Goal: Task Accomplishment & Management: Use online tool/utility

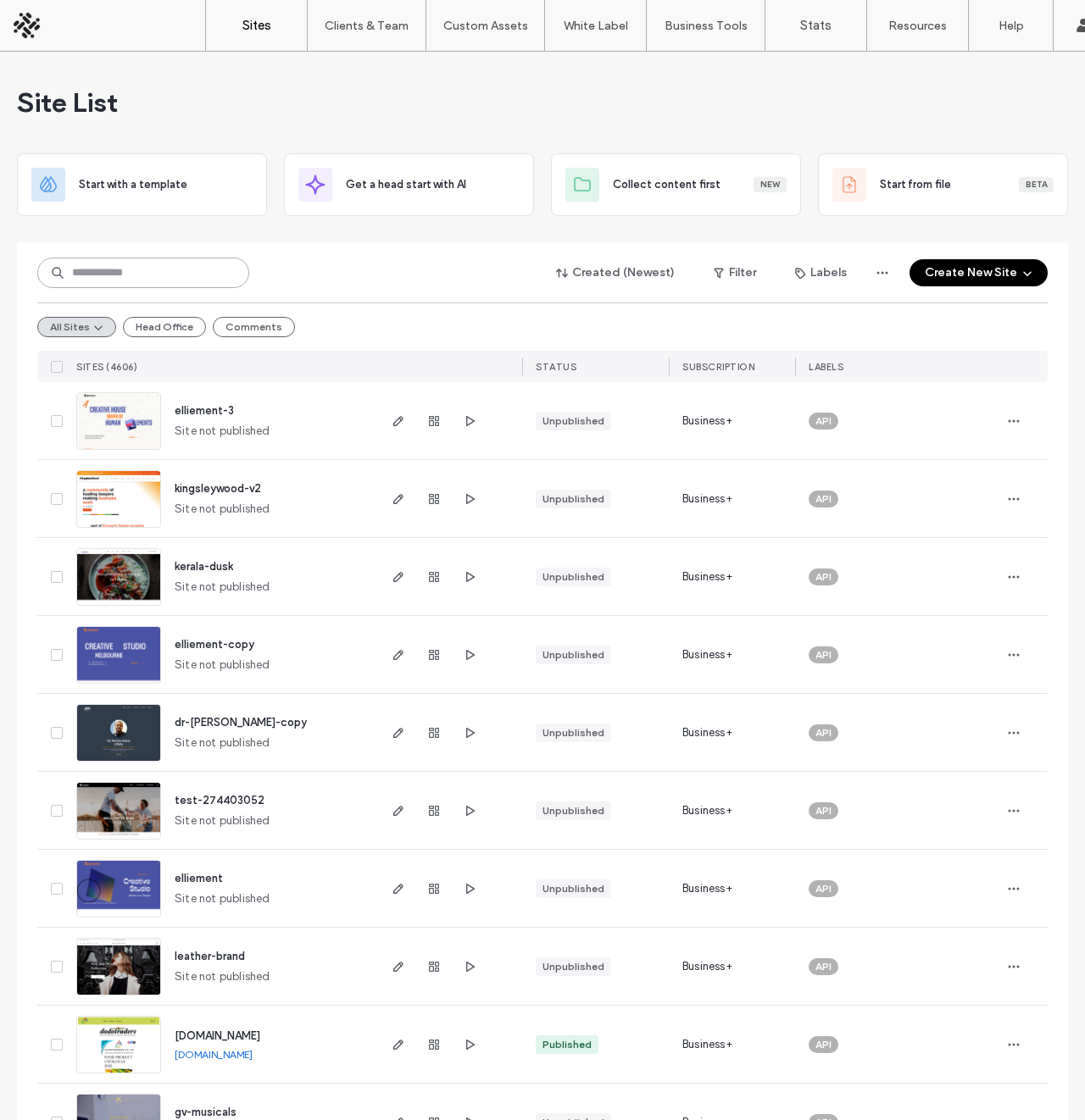
click at [181, 262] on input at bounding box center [143, 273] width 212 height 31
paste input "********"
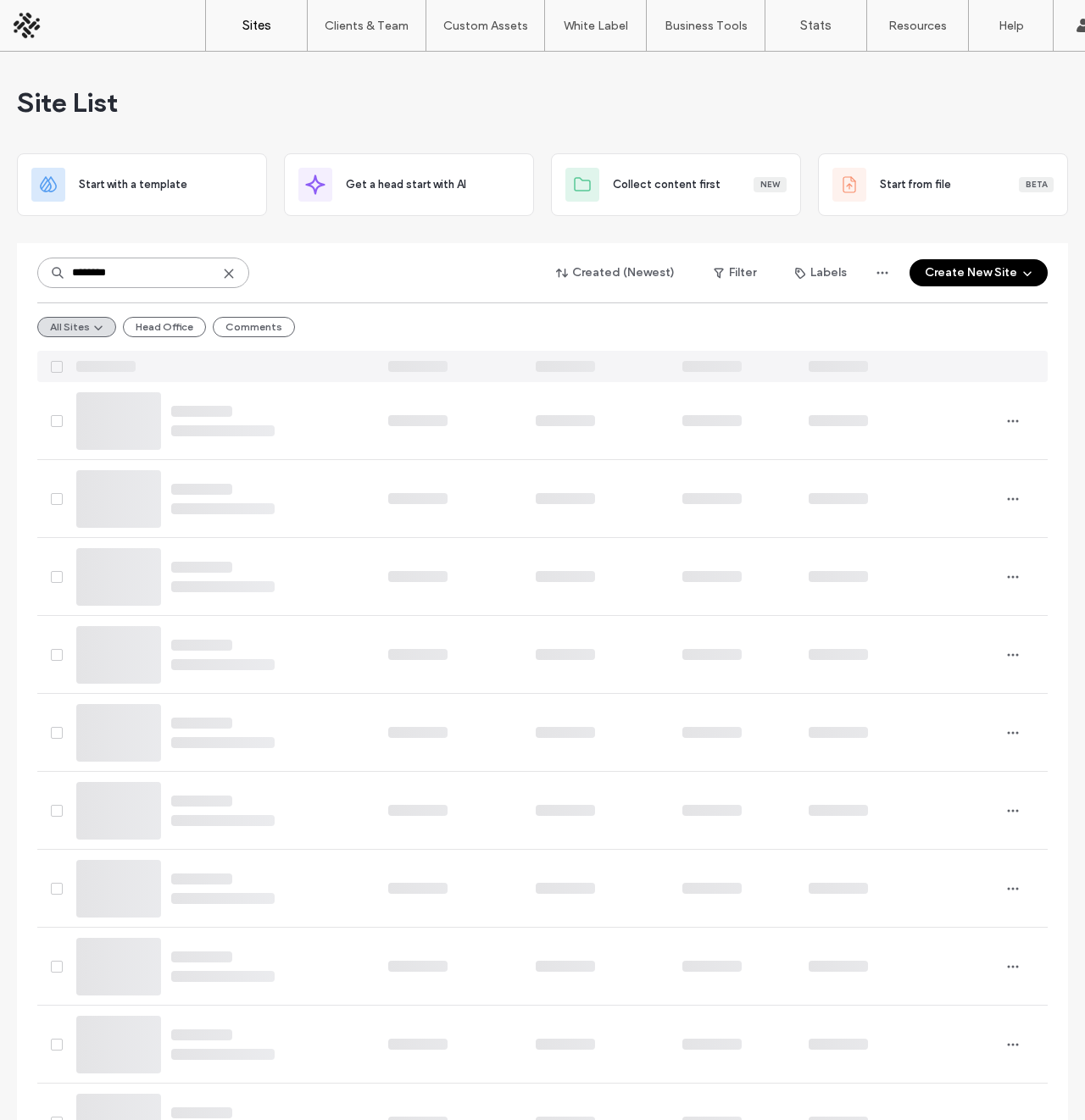
type input "********"
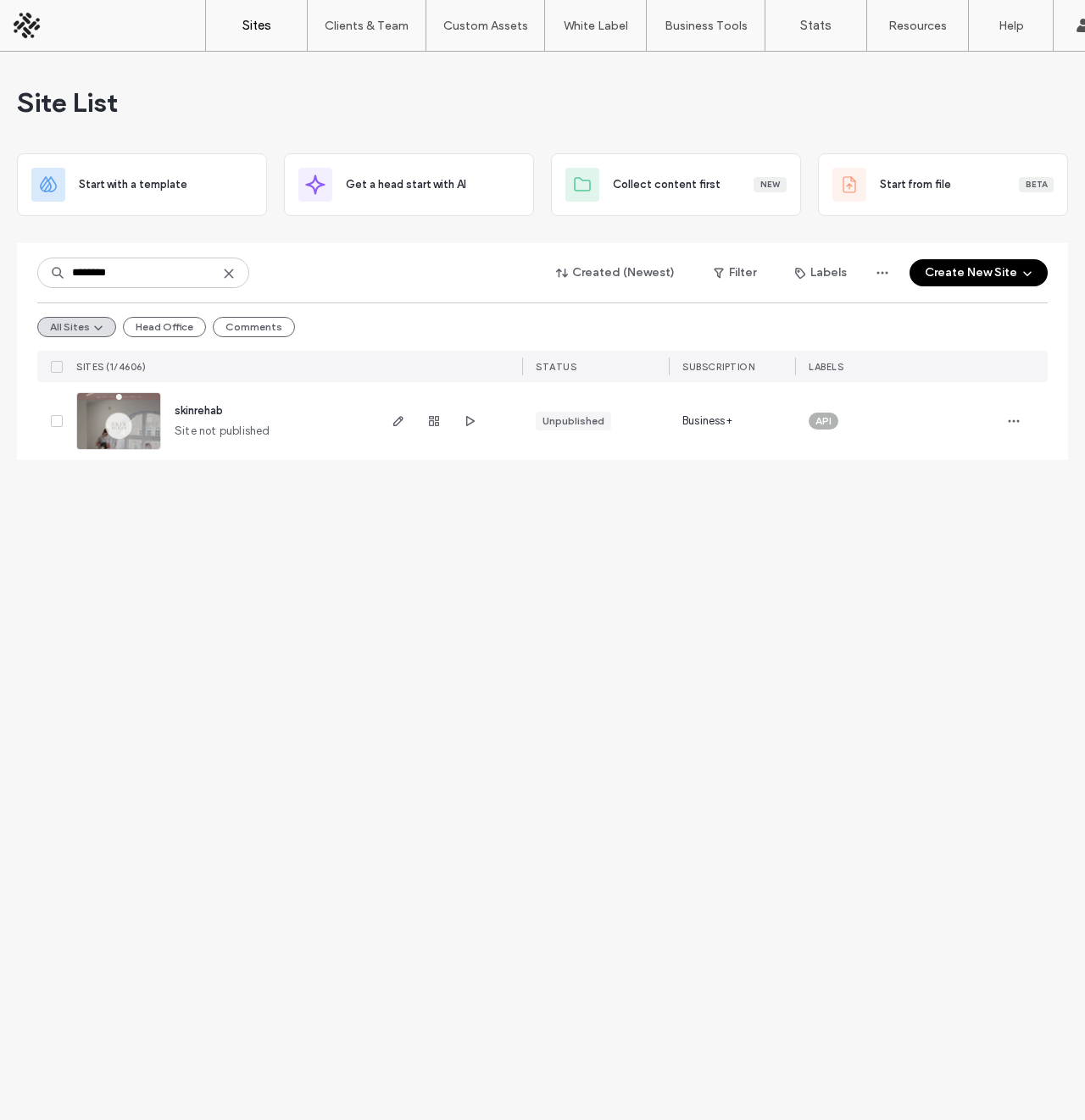
click at [128, 416] on img at bounding box center [118, 450] width 83 height 115
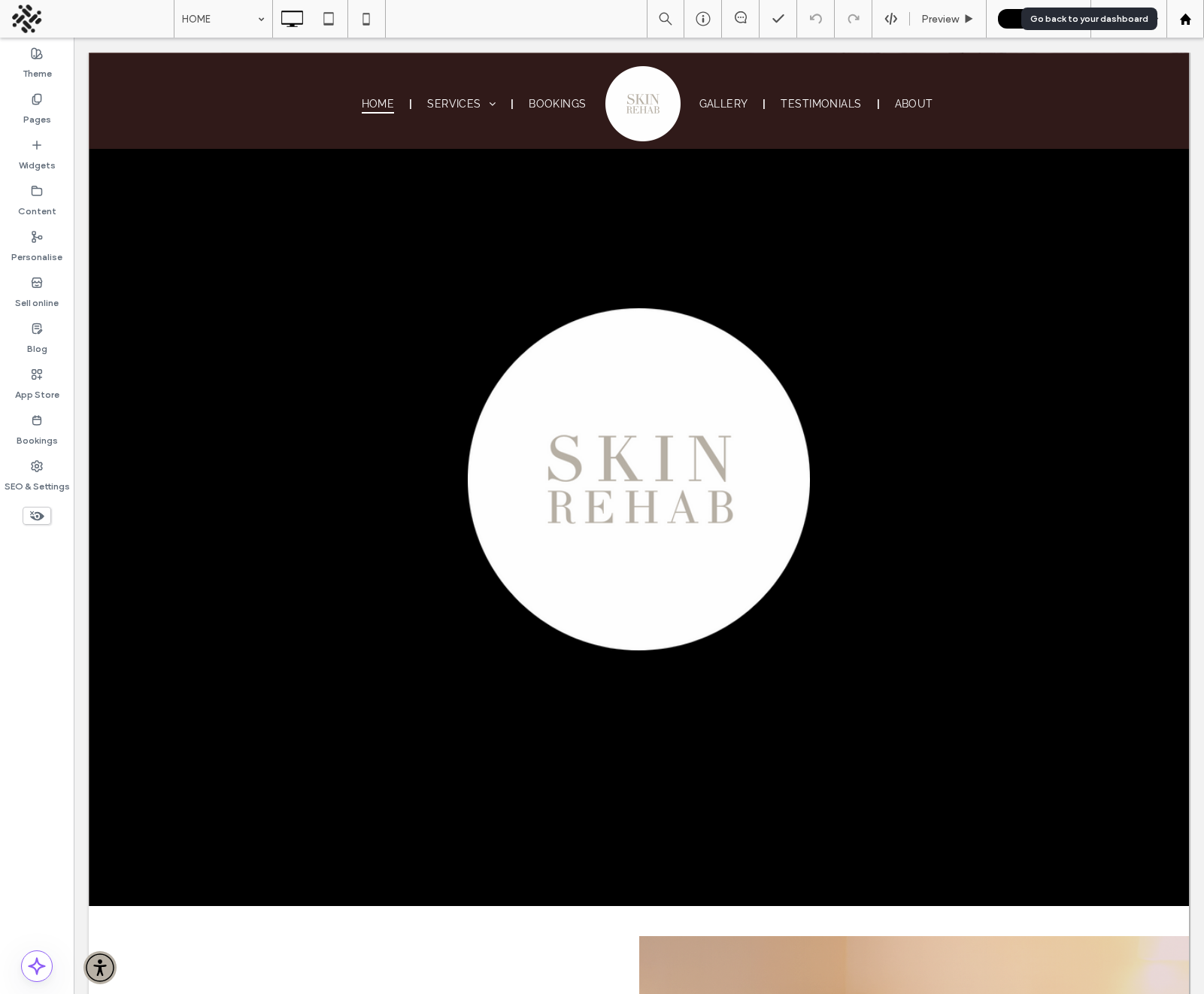
click at [1182, 19] on use at bounding box center [1184, 18] width 11 height 11
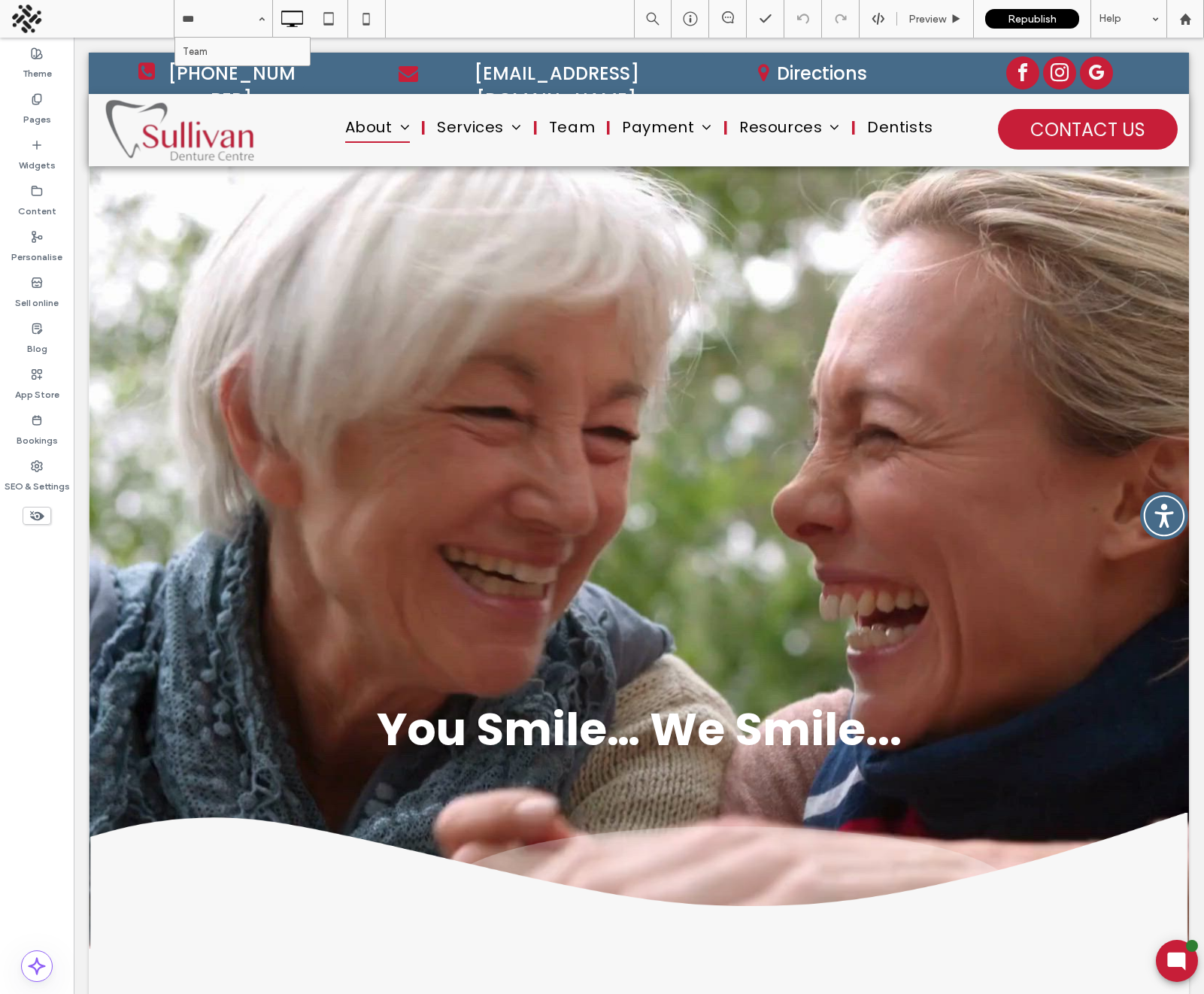
type input "****"
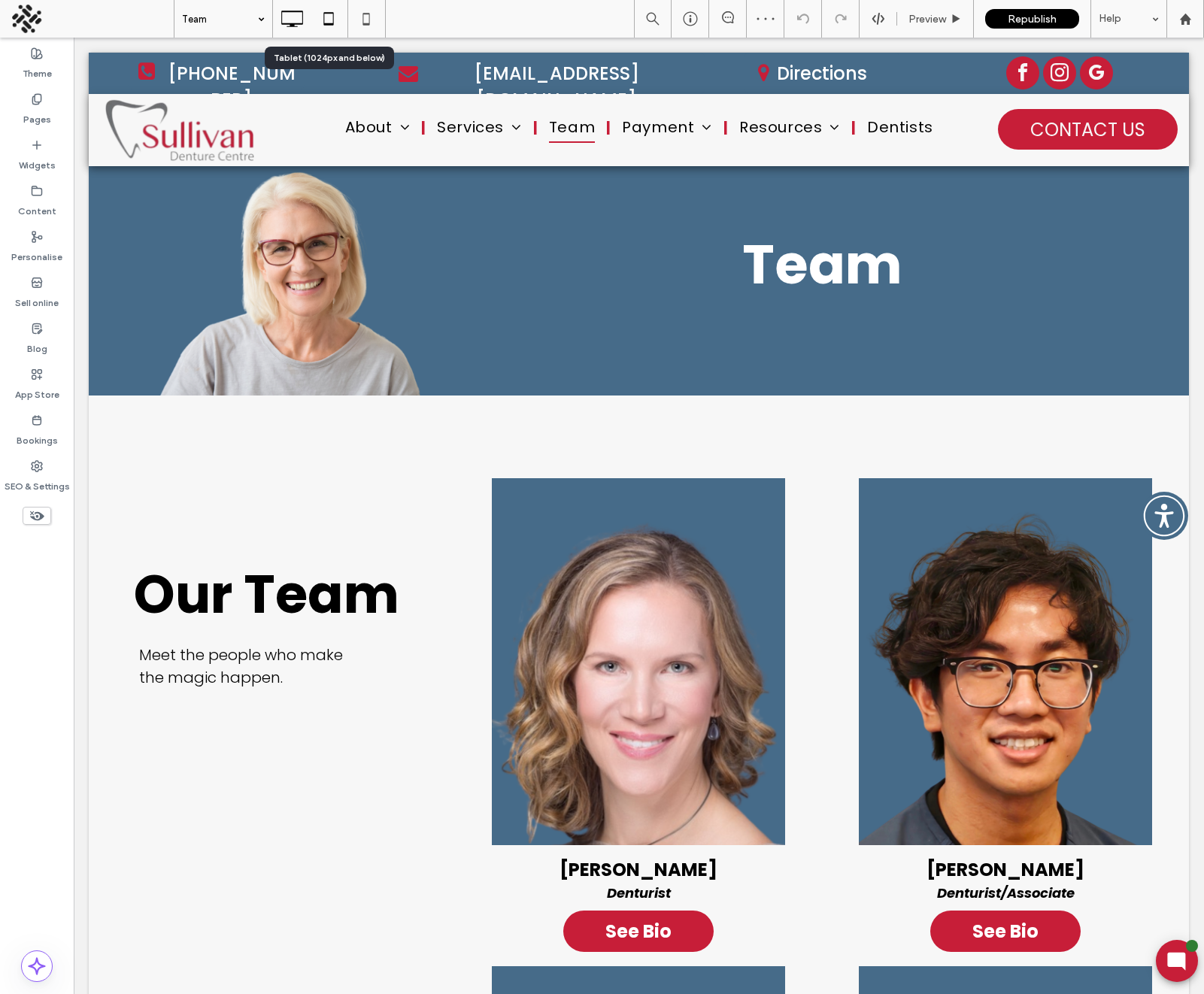
click at [323, 21] on icon at bounding box center [329, 19] width 30 height 30
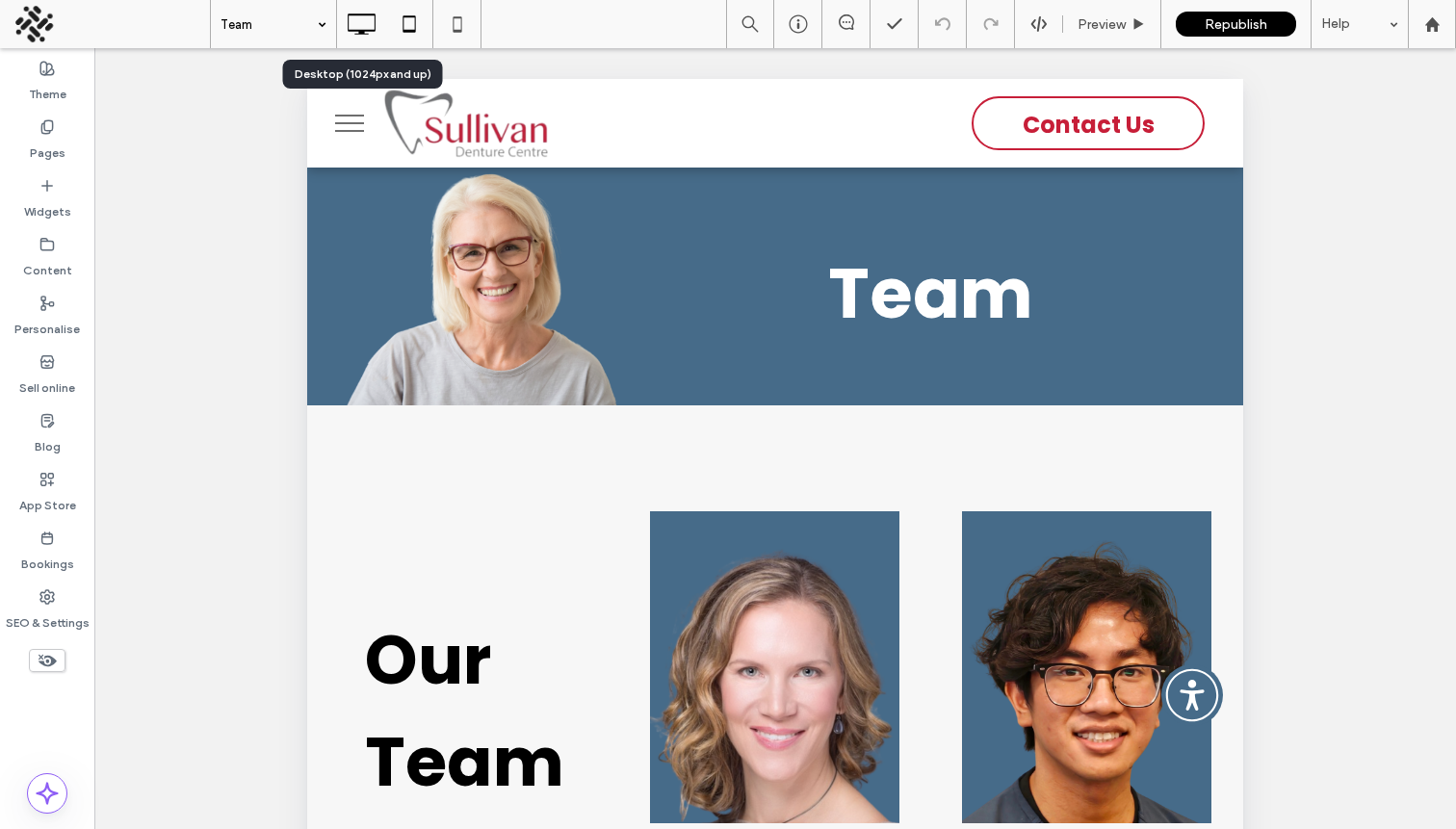
click at [363, 17] on icon at bounding box center [361, 24] width 39 height 39
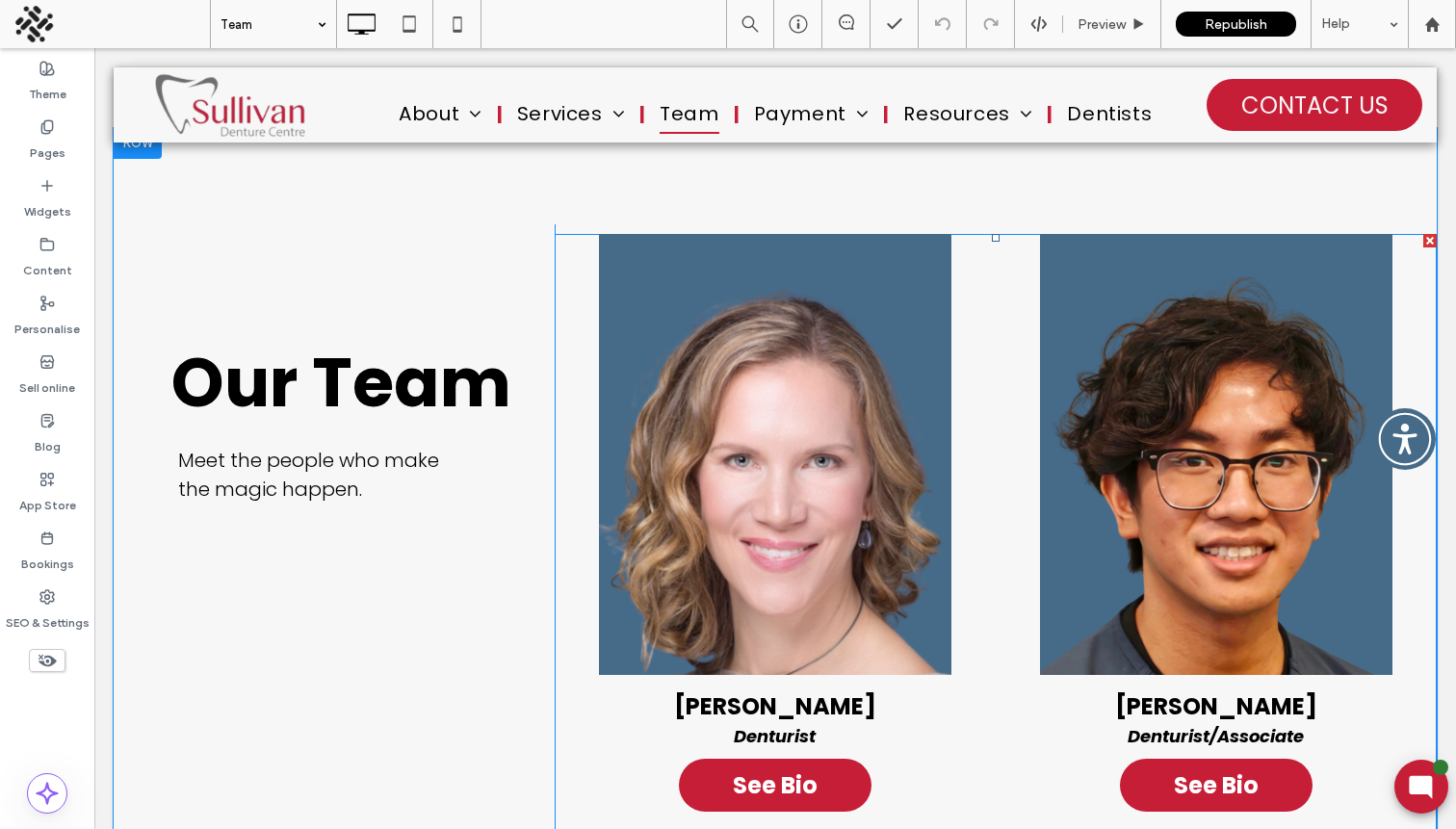
scroll to position [380, 0]
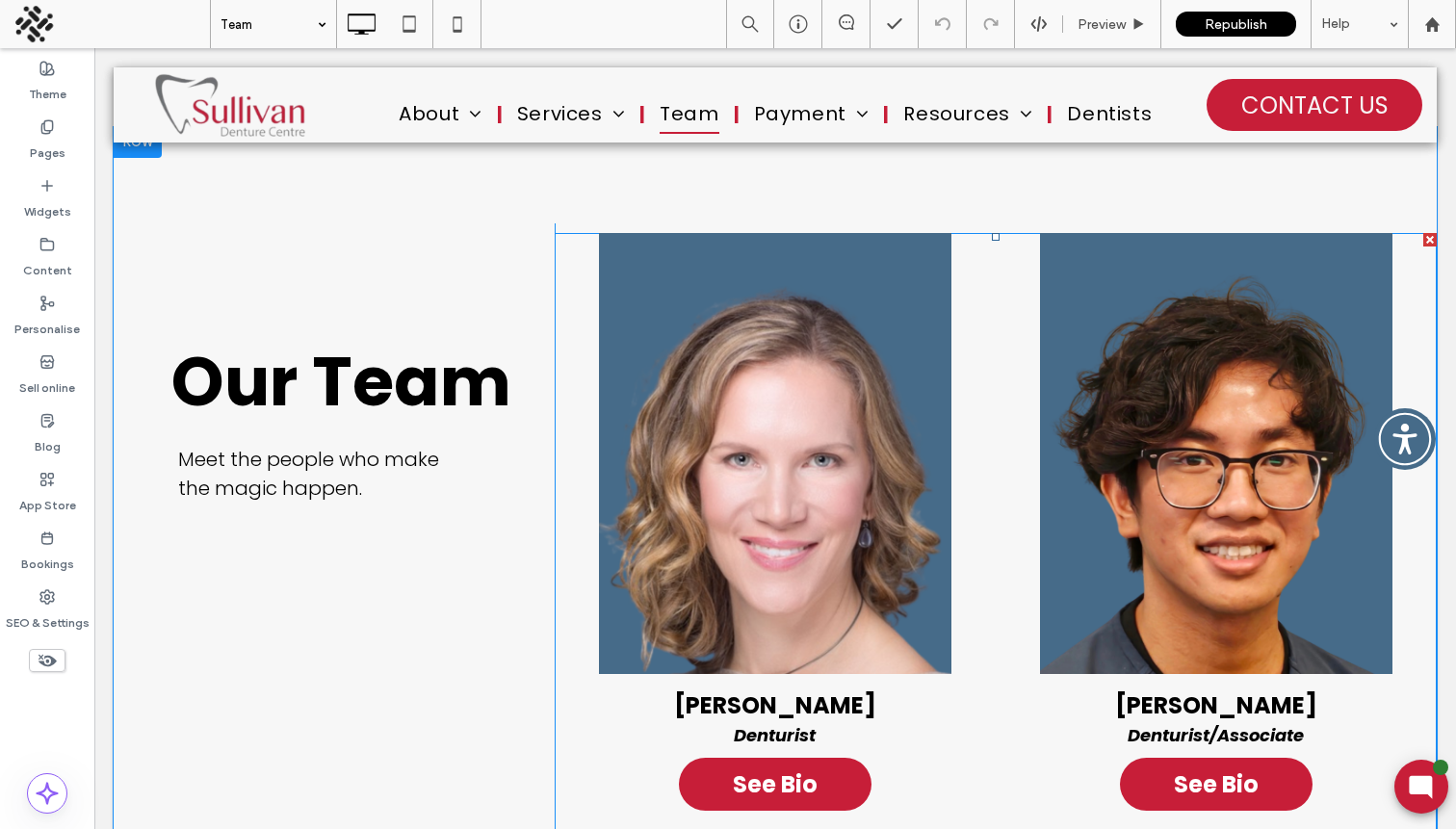
click at [1029, 475] on link at bounding box center [1216, 453] width 441 height 441
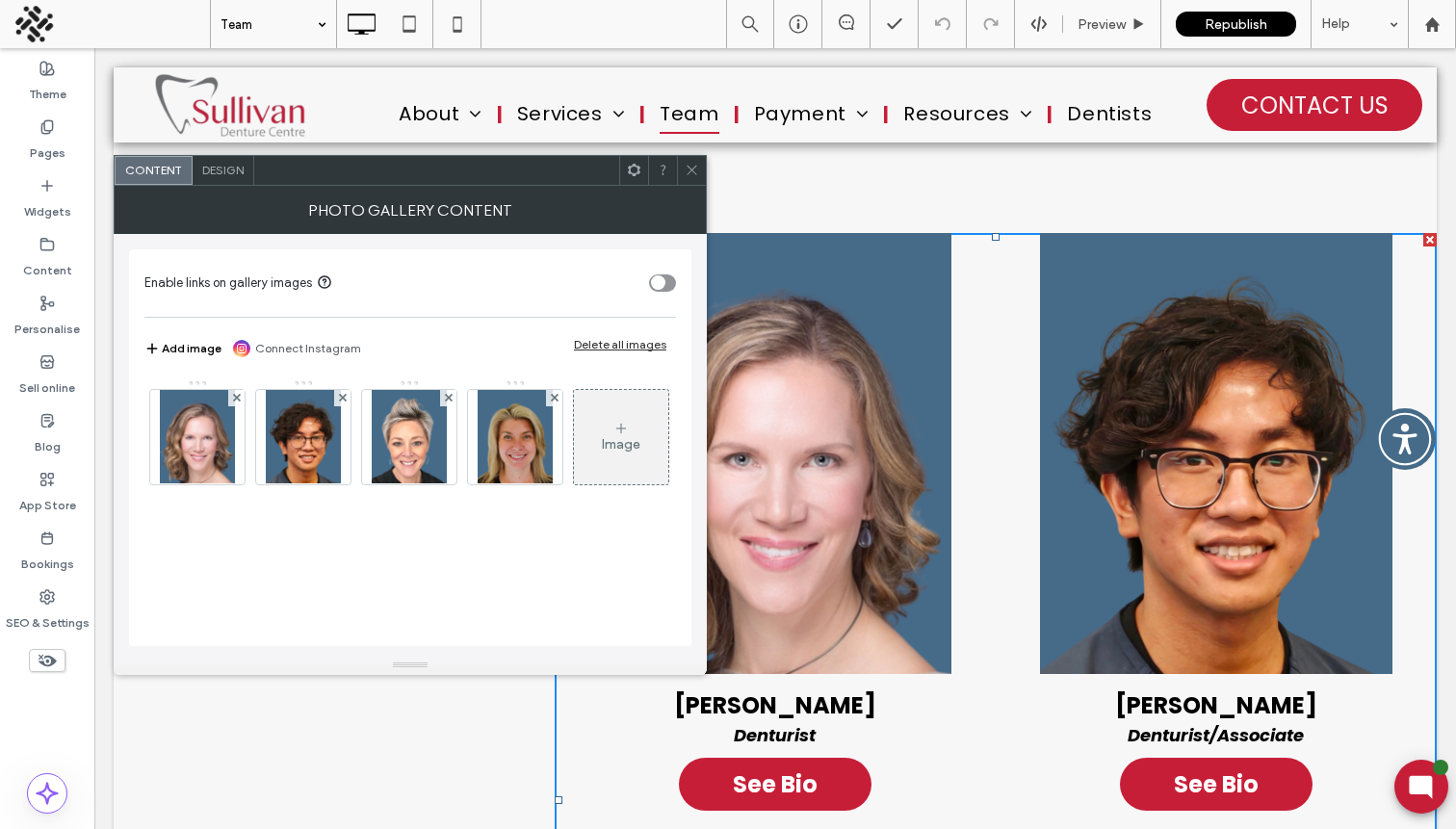
click at [230, 174] on span "Design" at bounding box center [223, 169] width 42 height 15
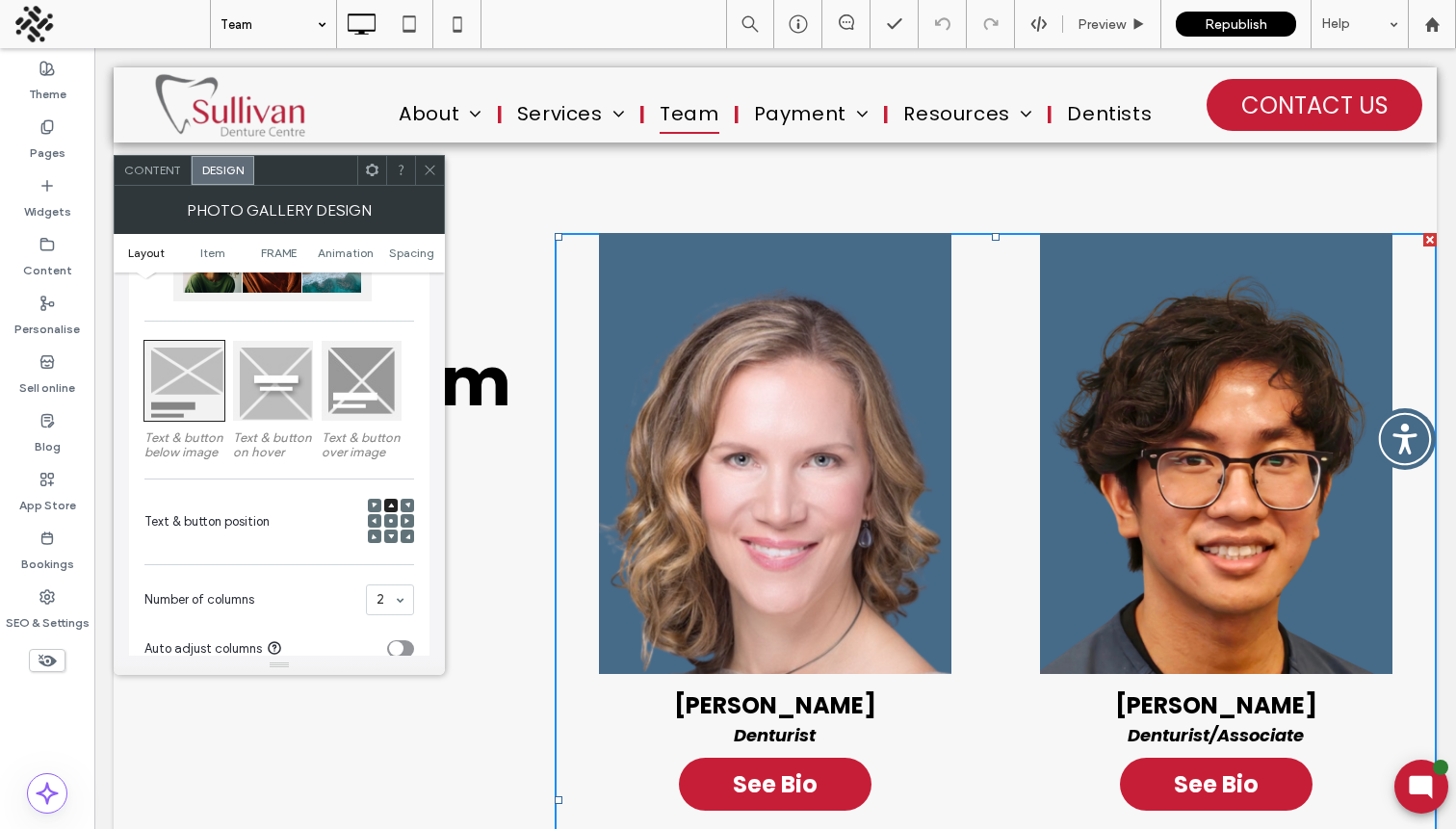
scroll to position [230, 0]
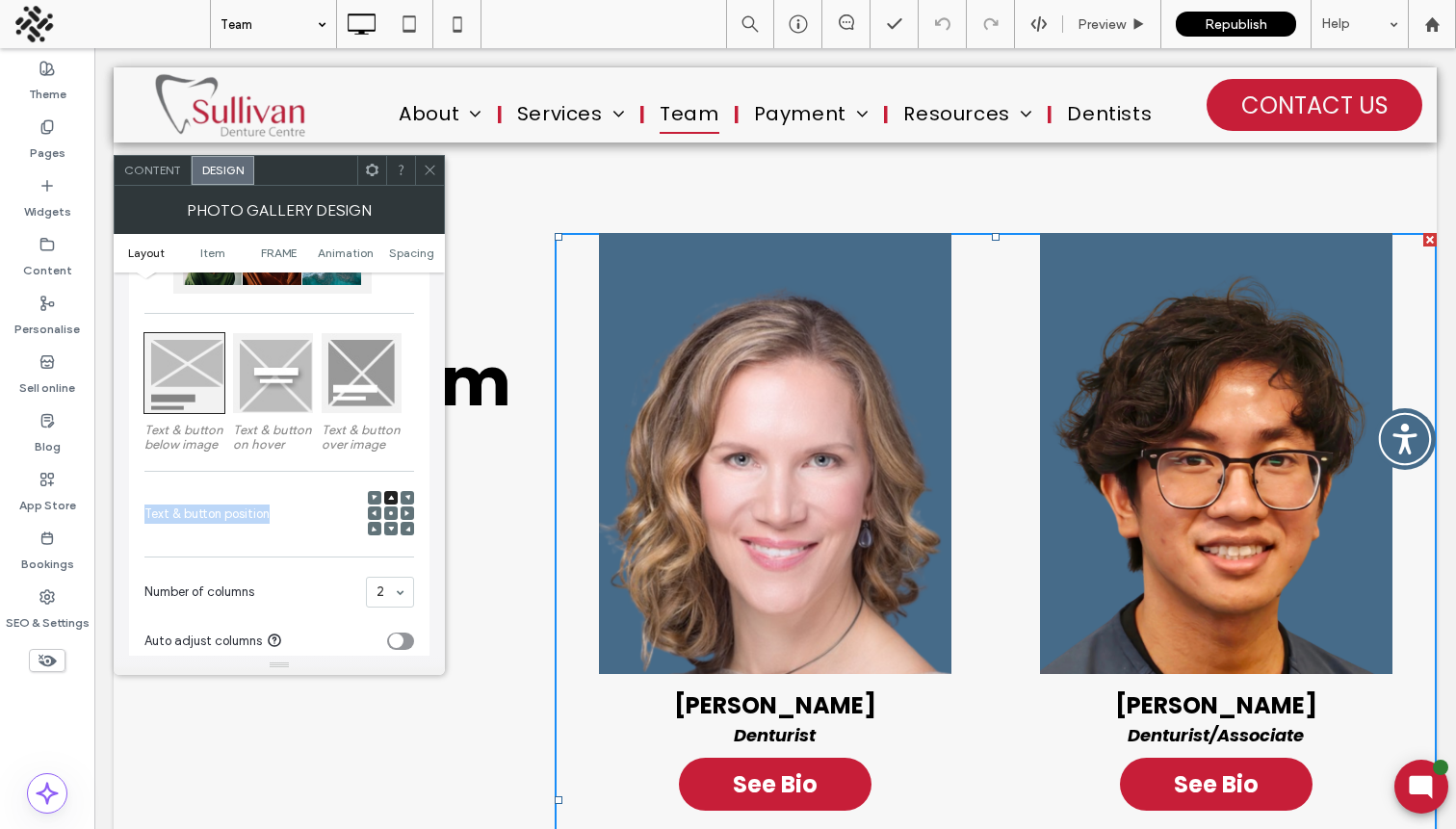
drag, startPoint x: 139, startPoint y: 516, endPoint x: 274, endPoint y: 529, distance: 135.6
click at [274, 529] on div "Content display for desktop only Text & button below image Text & button on hov…" at bounding box center [279, 409] width 300 height 630
click at [435, 177] on span at bounding box center [429, 170] width 15 height 29
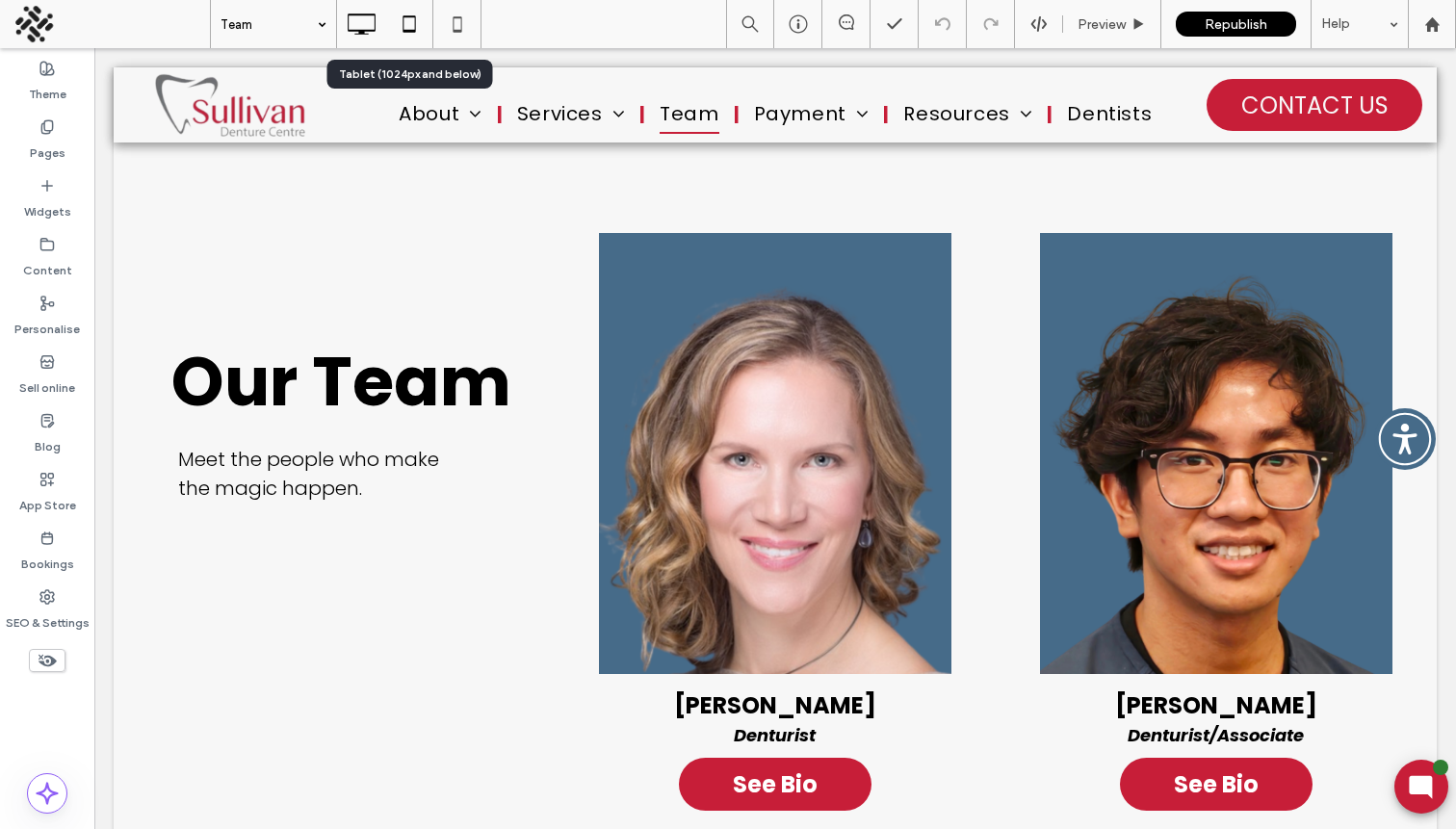
click at [408, 36] on icon at bounding box center [410, 24] width 39 height 39
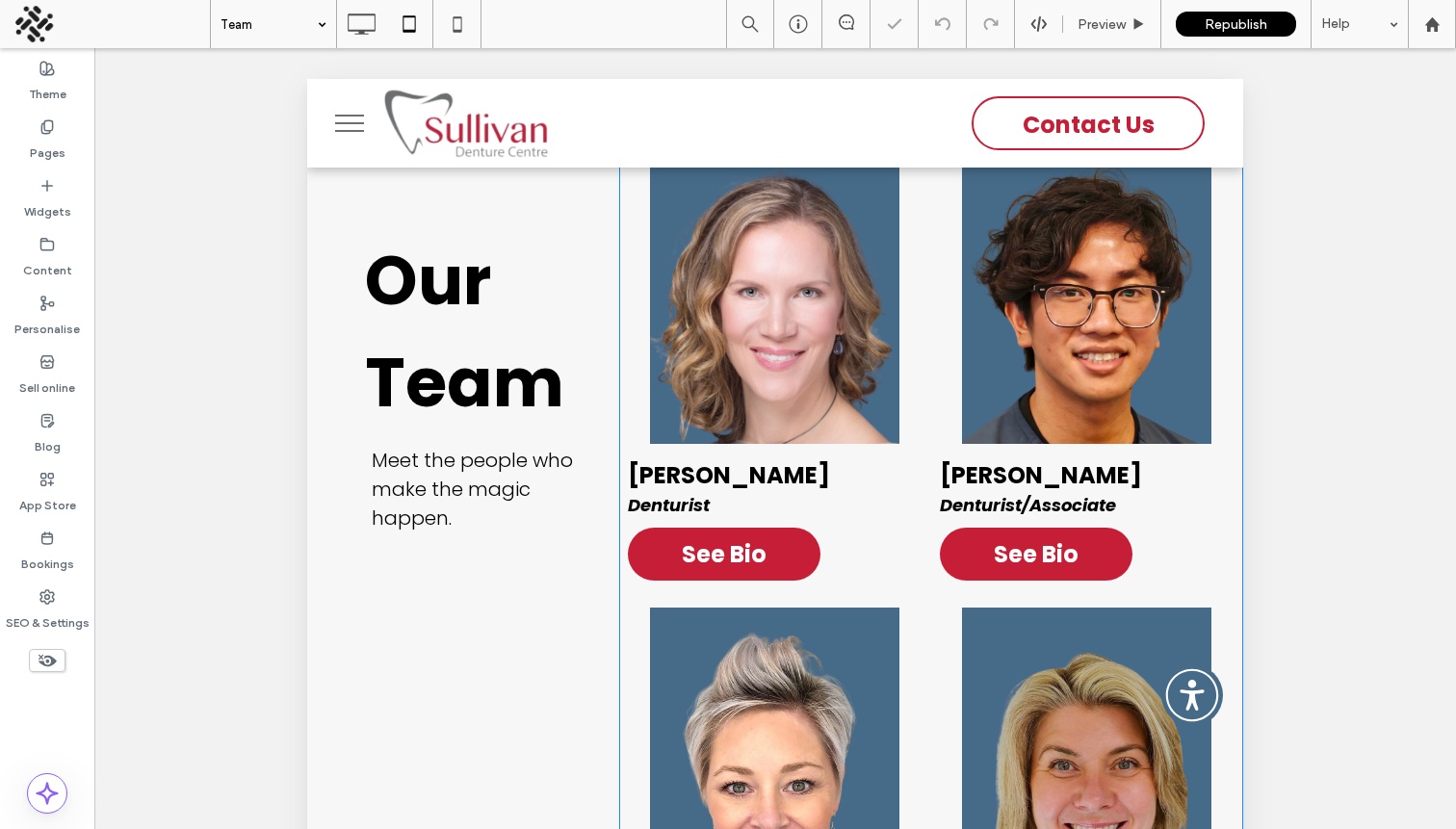
click at [693, 300] on link at bounding box center [775, 288] width 312 height 312
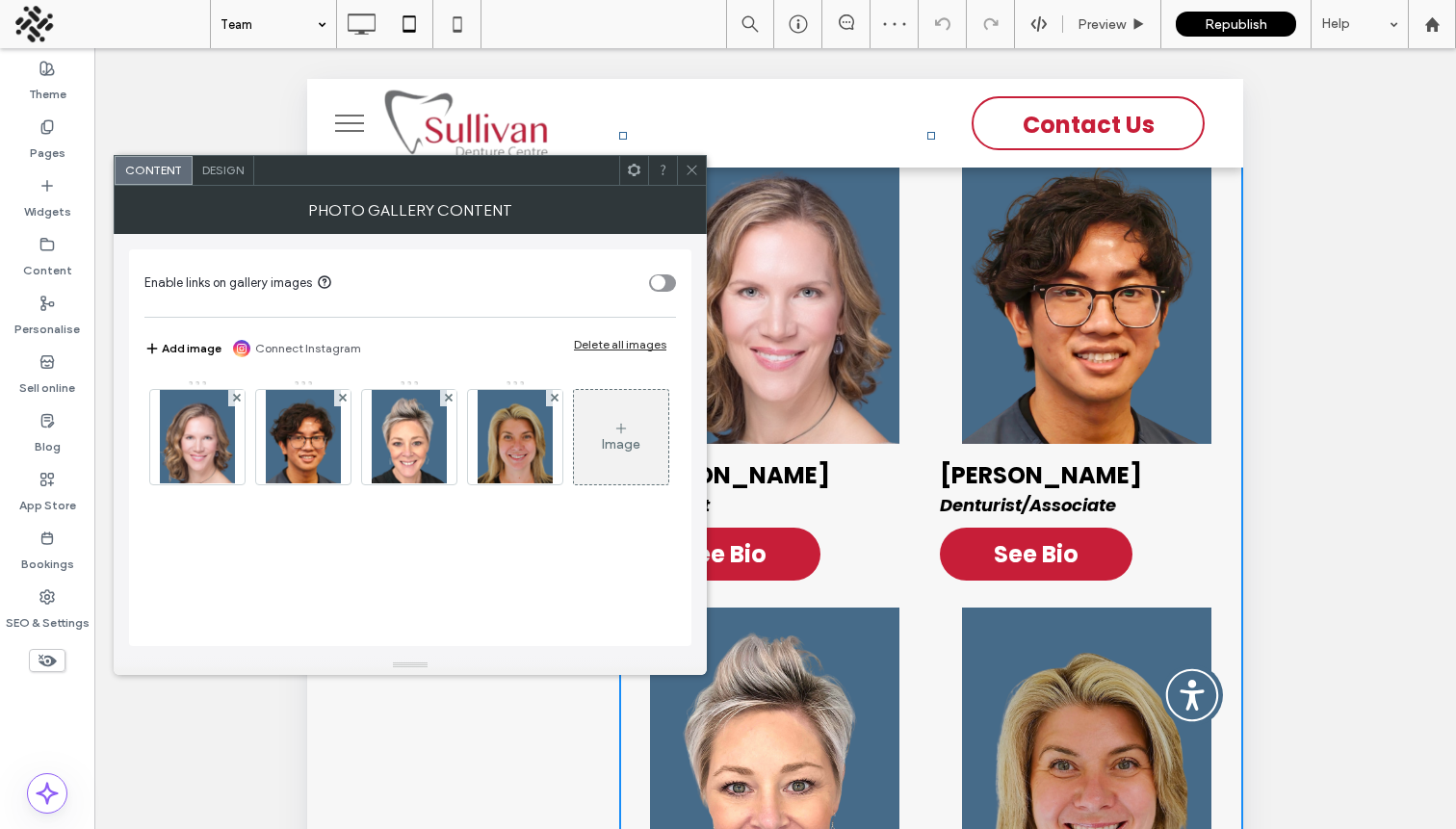
click at [232, 177] on div "Design" at bounding box center [224, 170] width 62 height 29
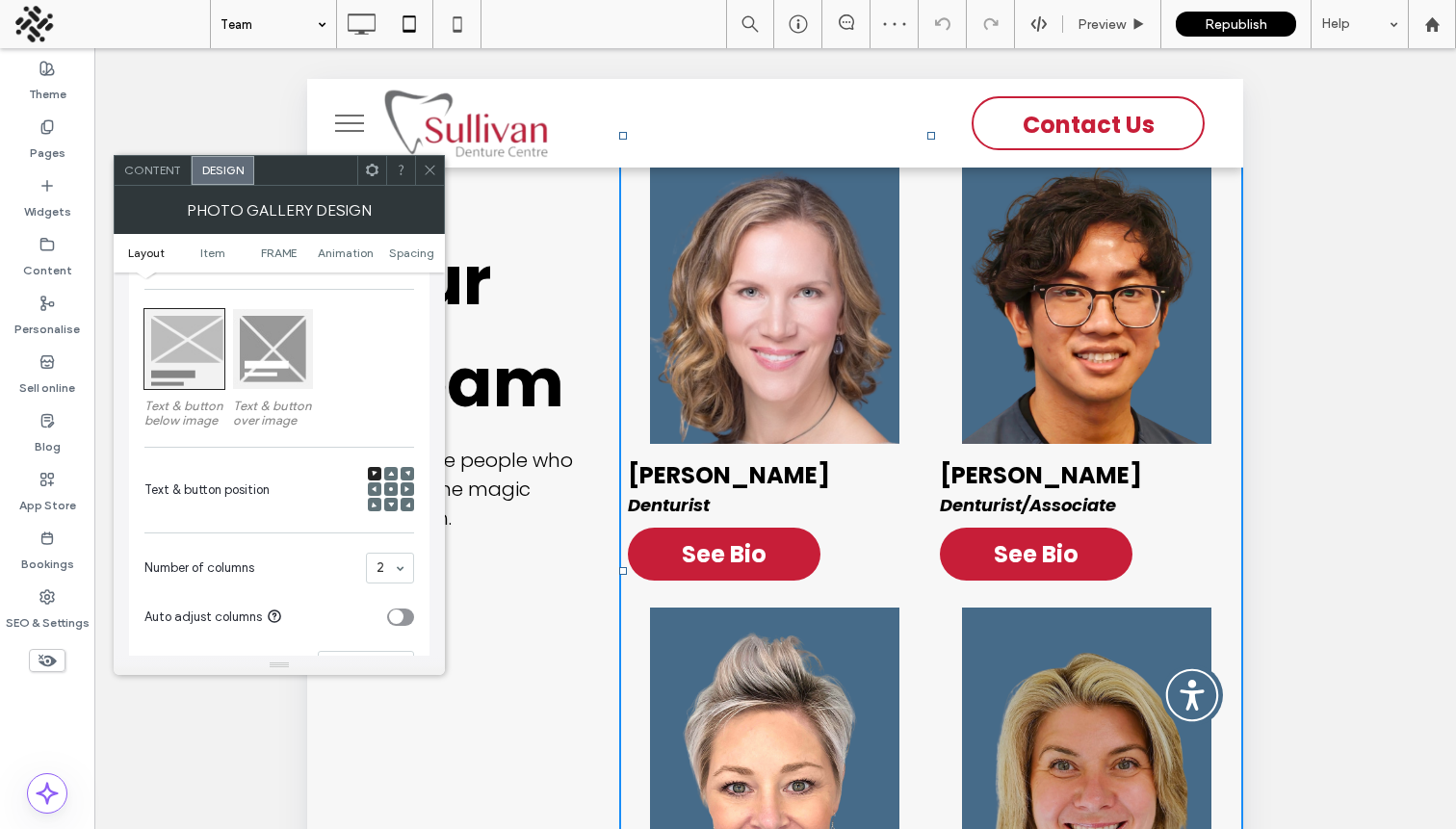
scroll to position [250, 0]
click at [394, 480] on div at bounding box center [391, 477] width 14 height 14
click at [390, 480] on icon at bounding box center [391, 477] width 6 height 6
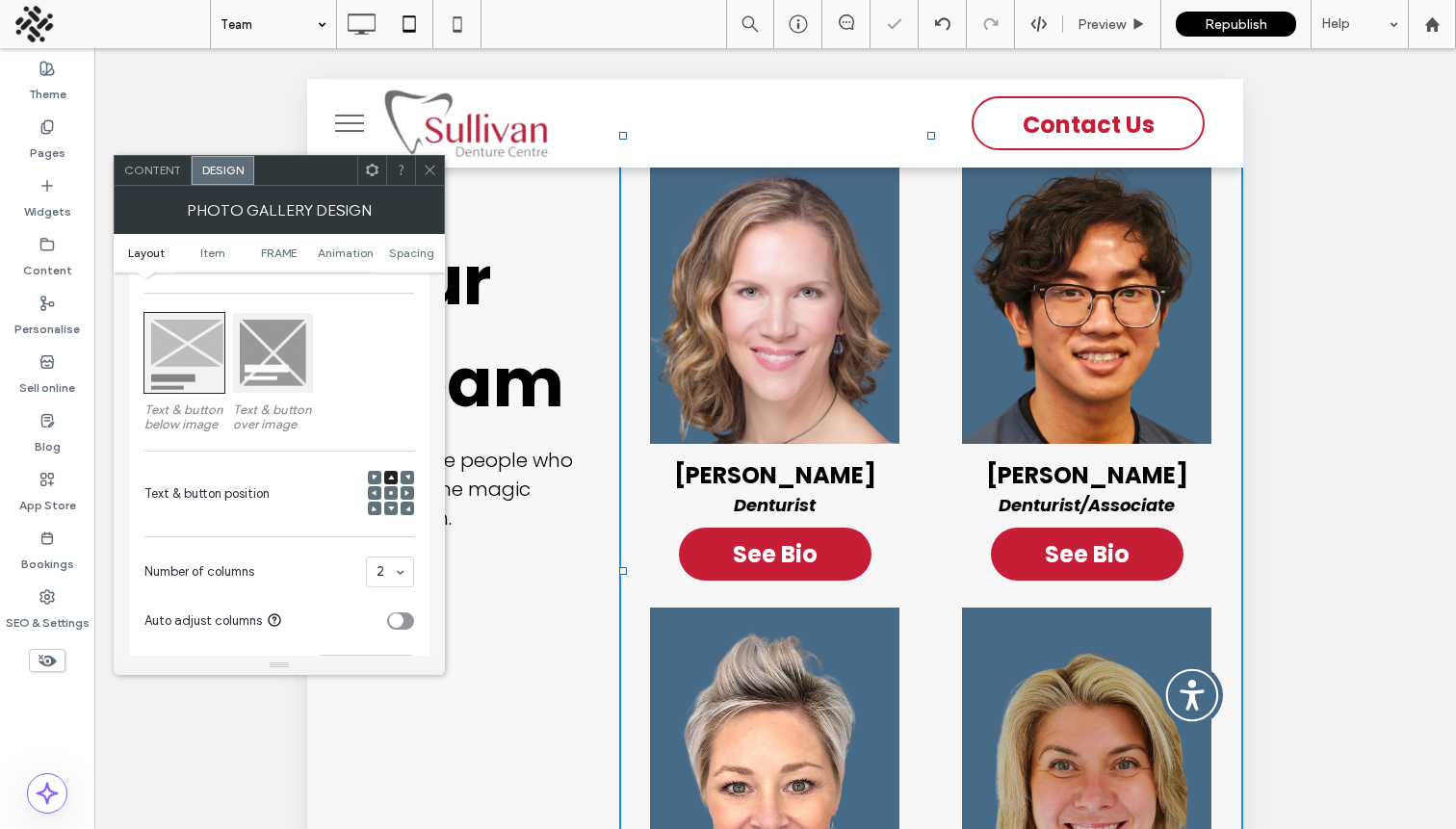
click at [375, 482] on span at bounding box center [375, 477] width 6 height 14
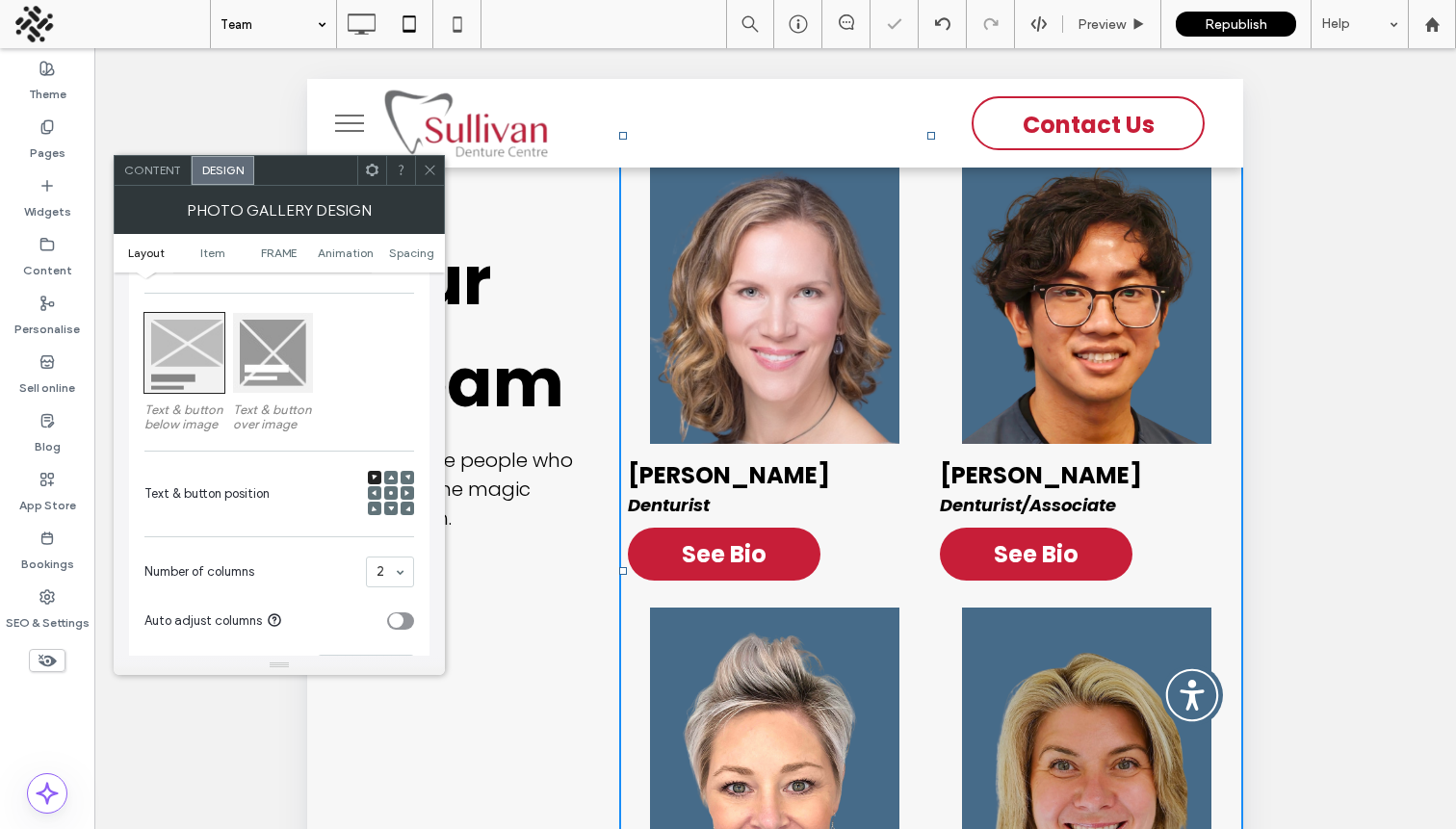
click at [435, 169] on icon at bounding box center [429, 169] width 15 height 15
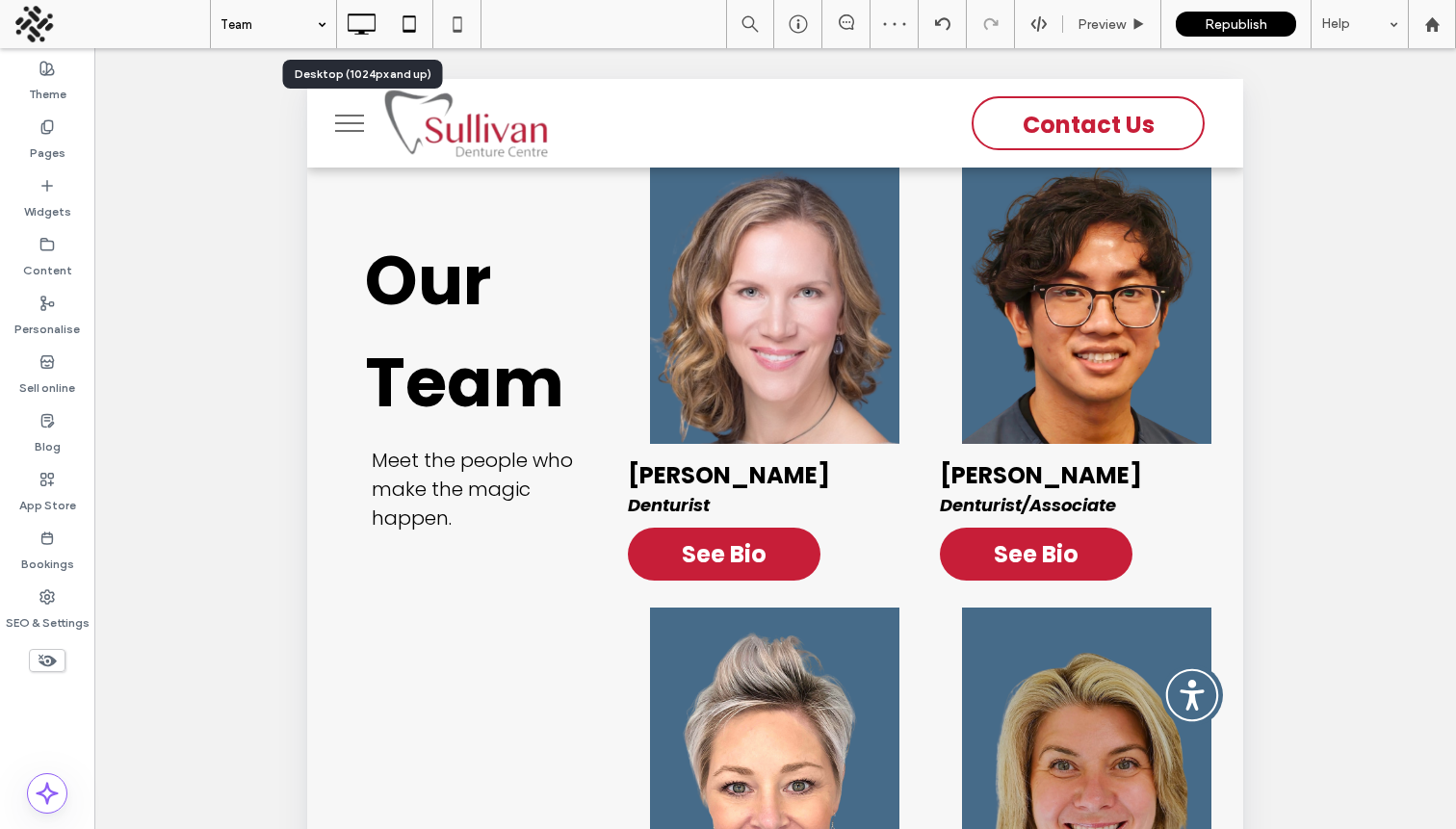
click at [366, 22] on icon at bounding box center [361, 24] width 39 height 39
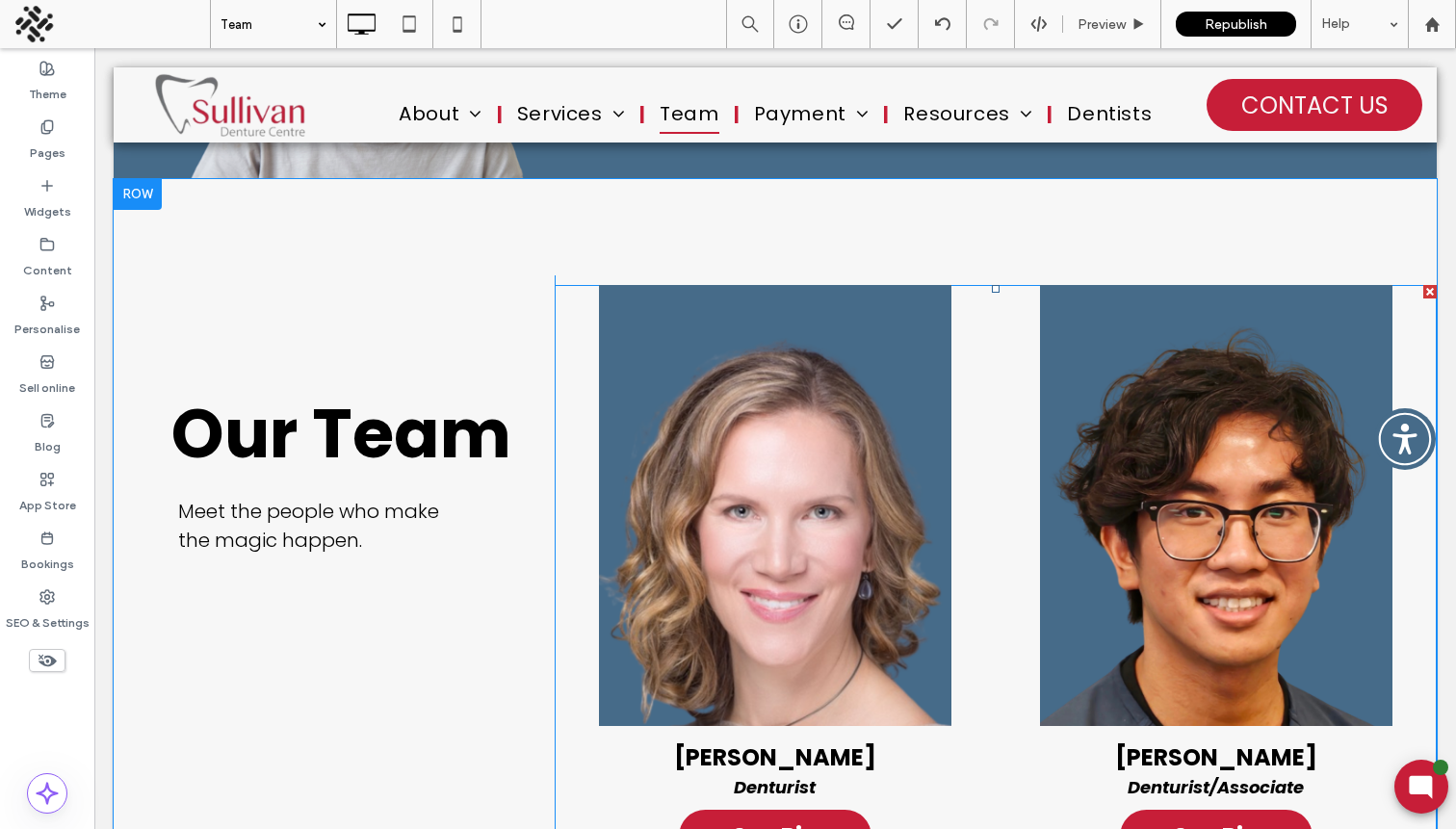
scroll to position [336, 0]
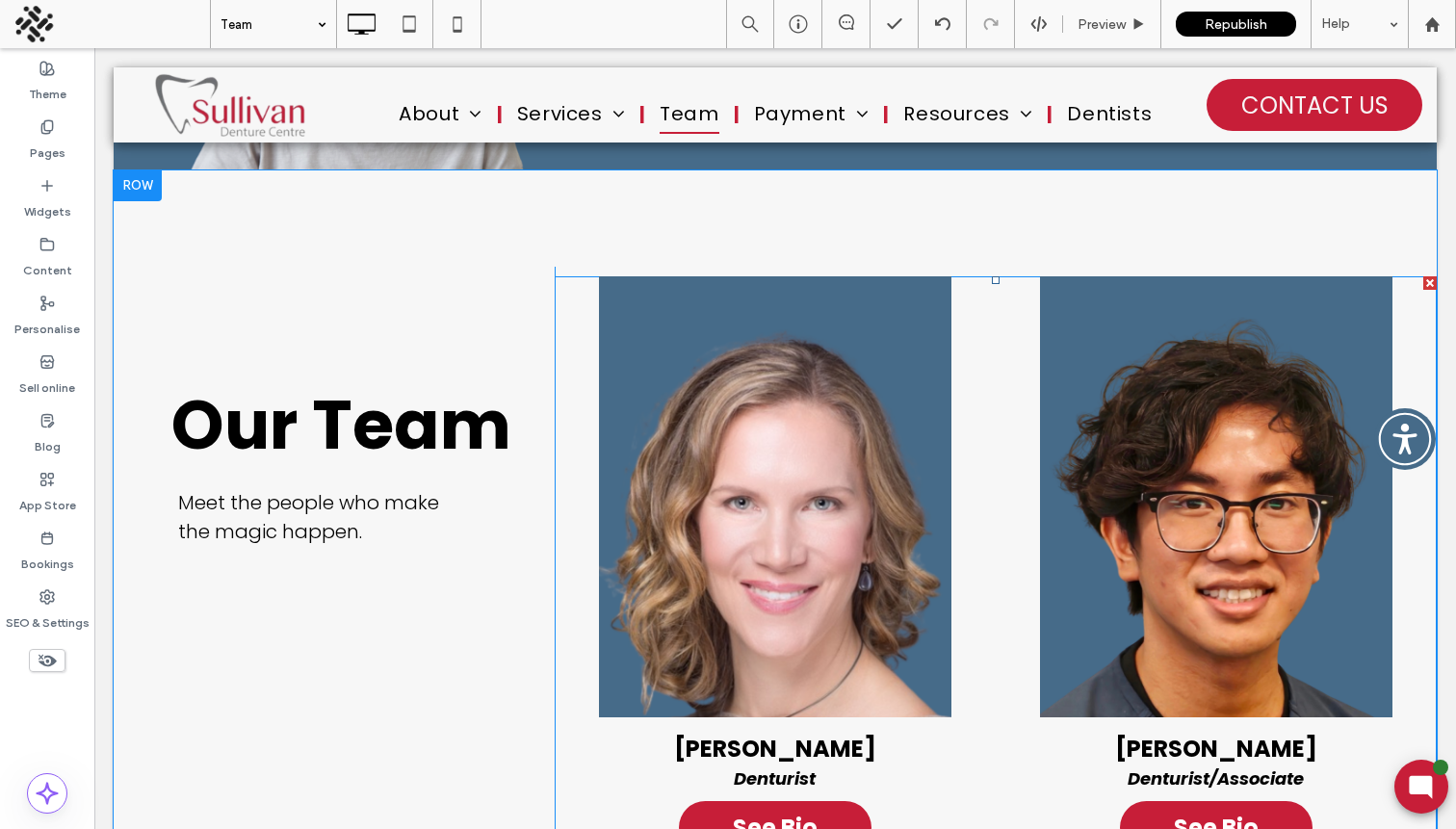
click at [772, 523] on link at bounding box center [775, 496] width 441 height 441
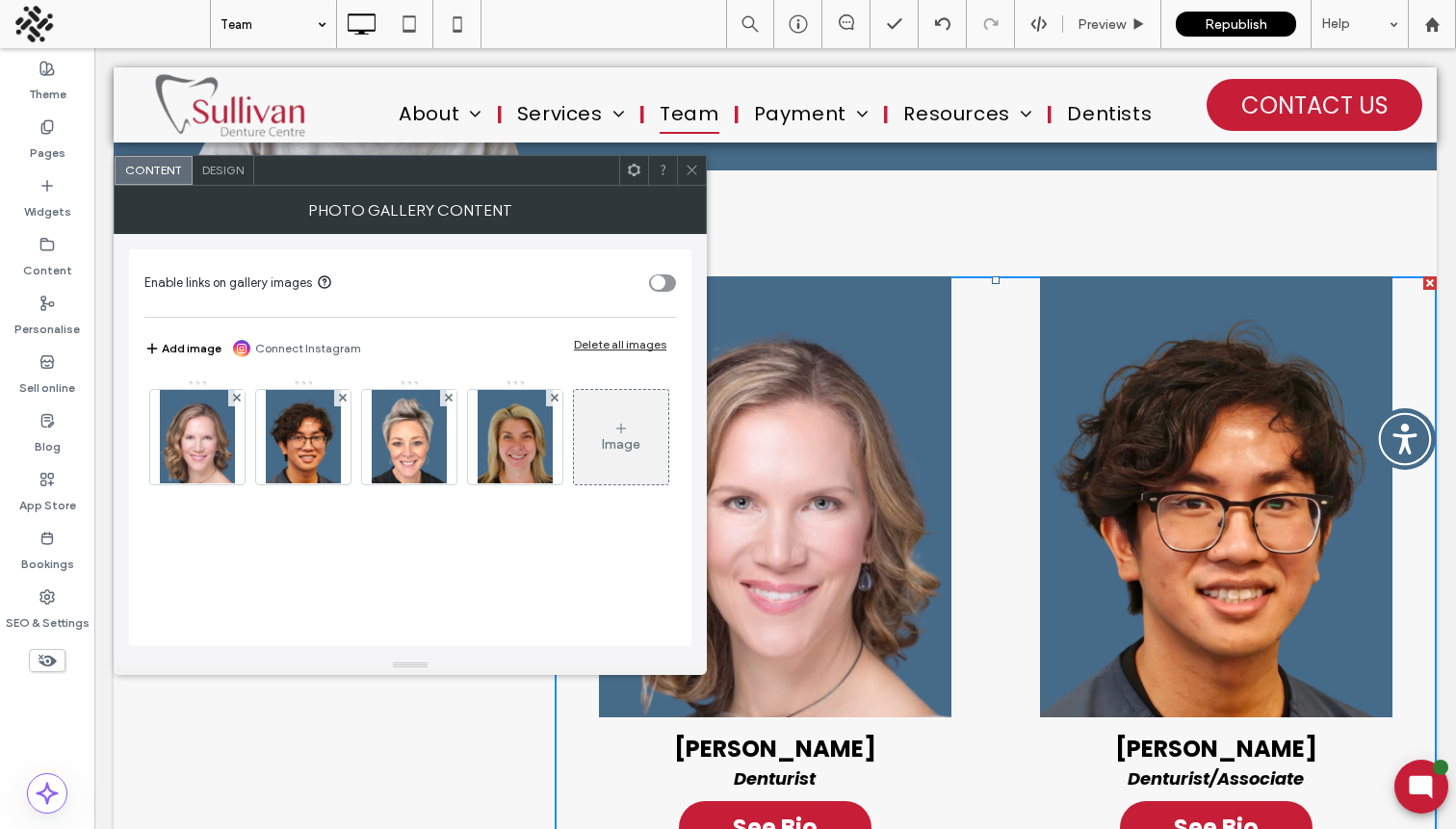
click at [212, 168] on span "Design" at bounding box center [223, 169] width 42 height 15
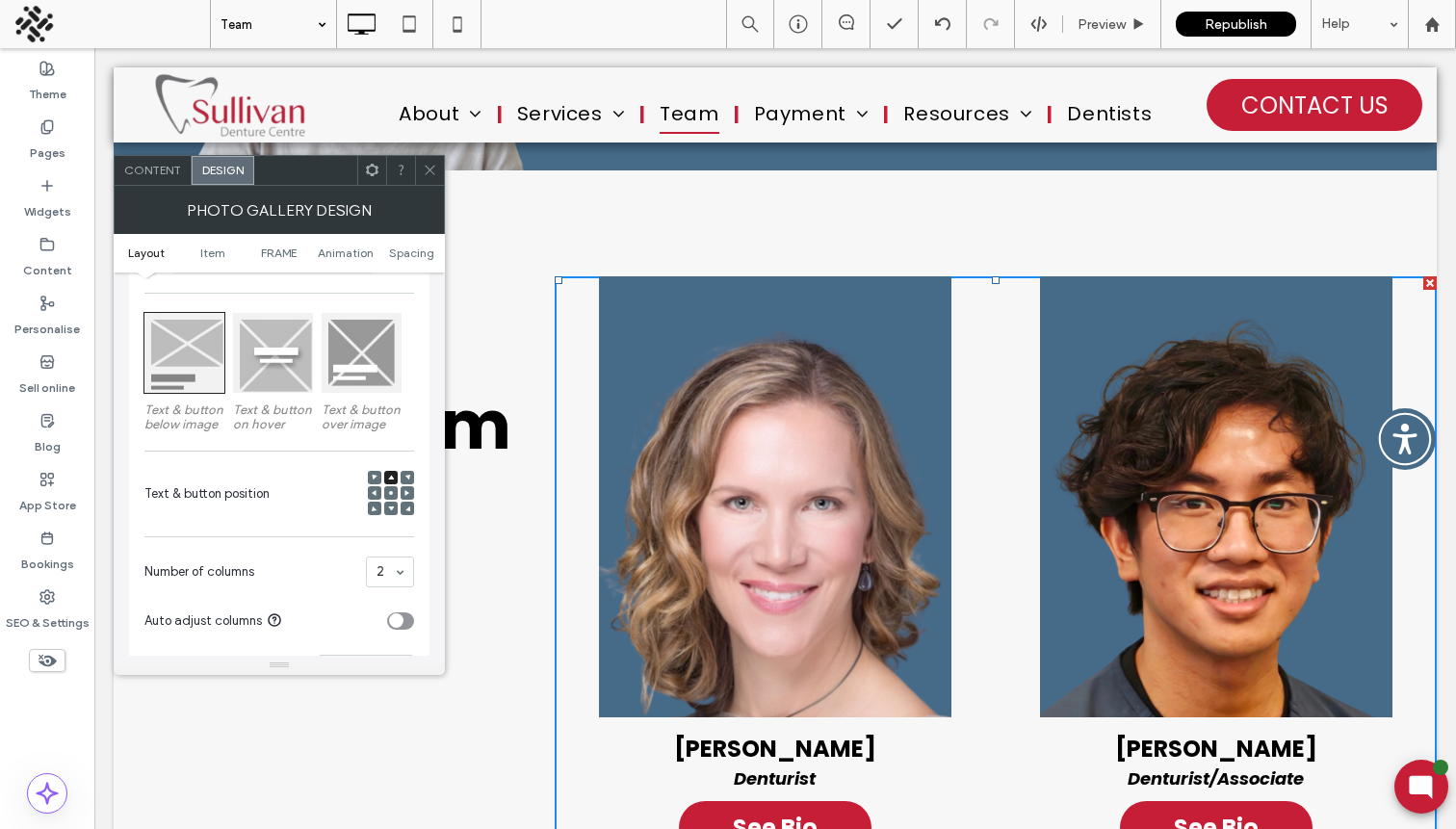
scroll to position [282, 0]
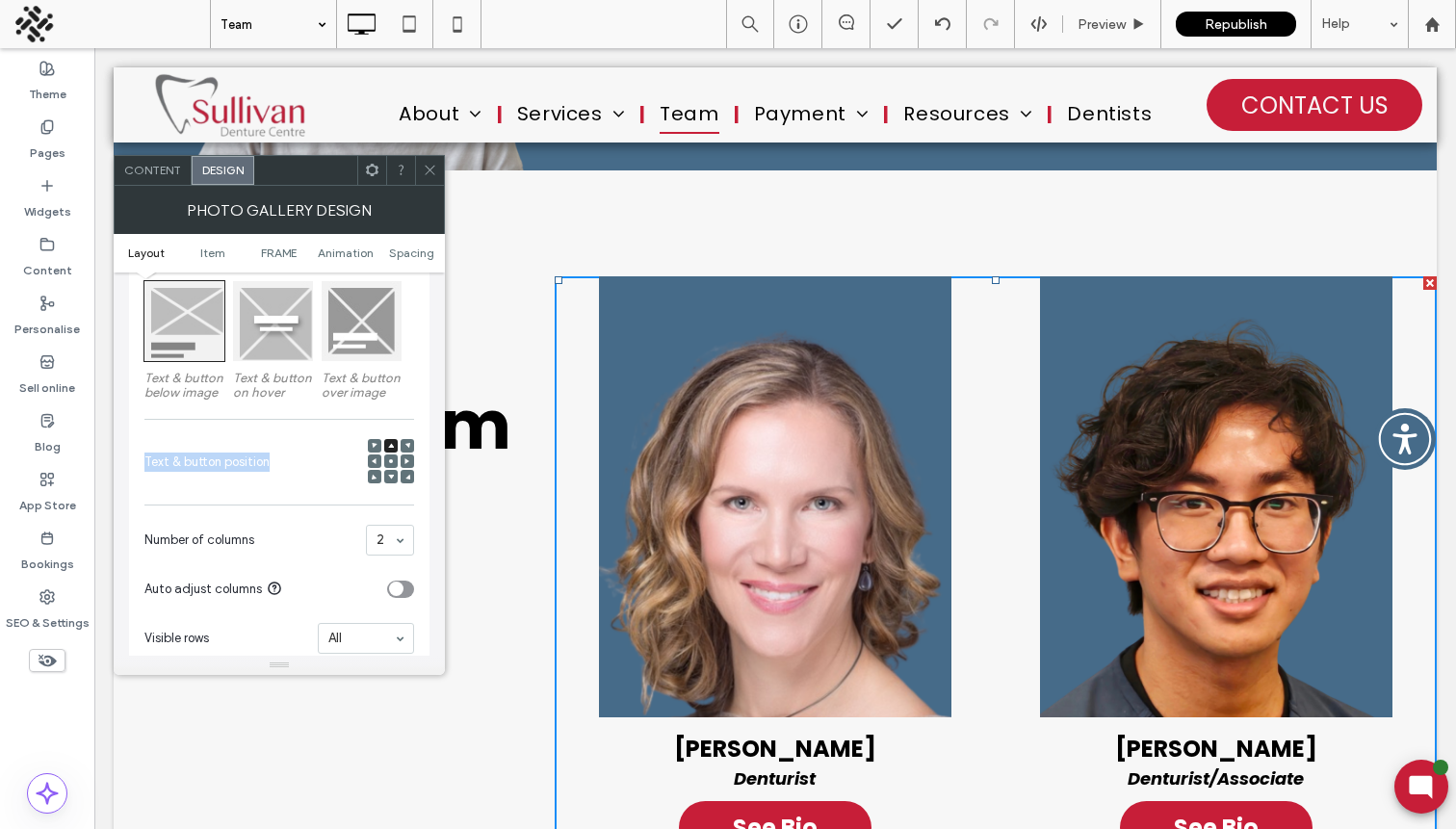
drag, startPoint x: 141, startPoint y: 464, endPoint x: 270, endPoint y: 473, distance: 129.3
click at [270, 473] on div "Content display for desktop only Text & button below image Text & button on hov…" at bounding box center [279, 357] width 300 height 630
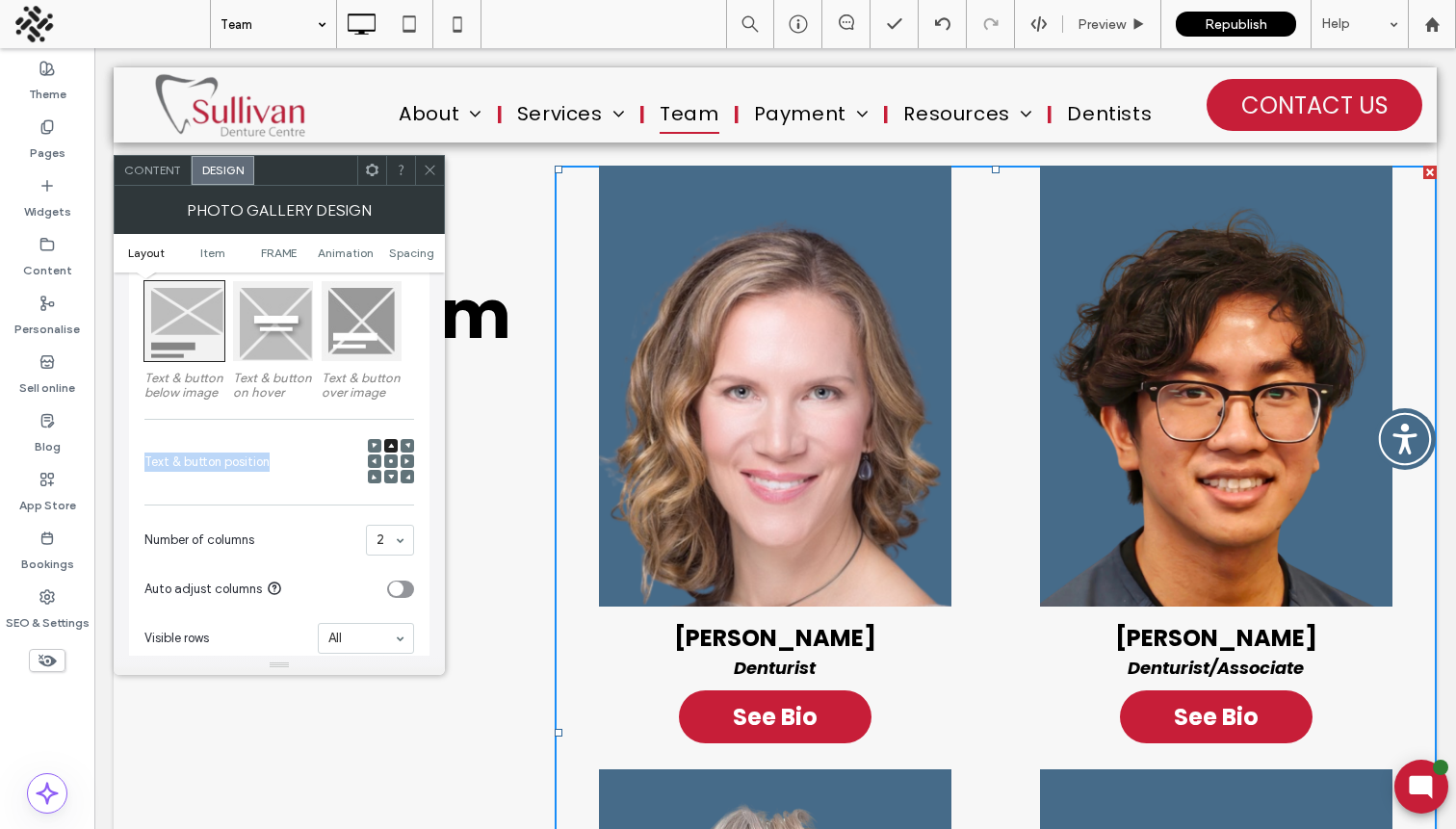
scroll to position [457, 0]
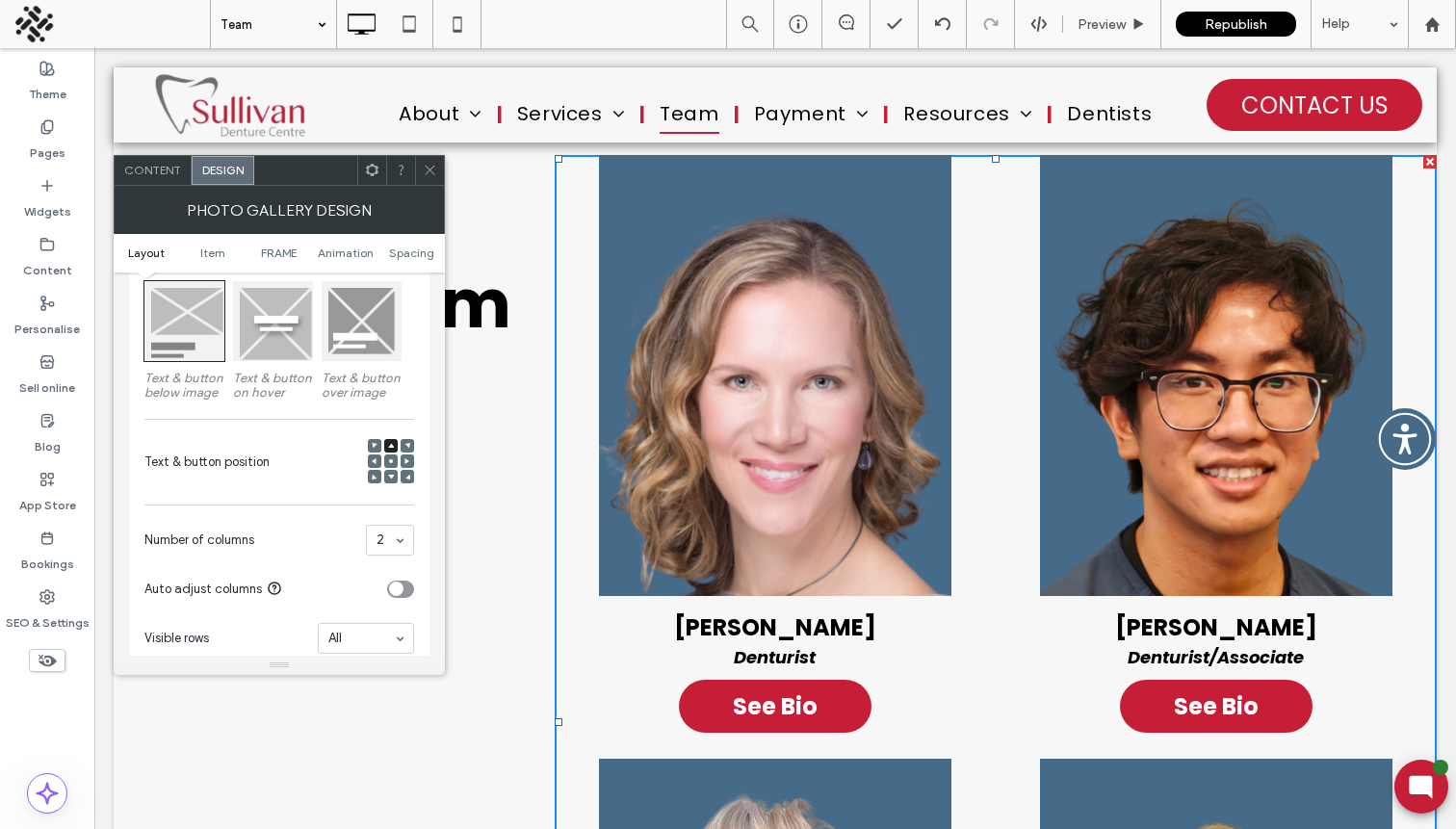
click at [432, 174] on icon at bounding box center [429, 169] width 15 height 15
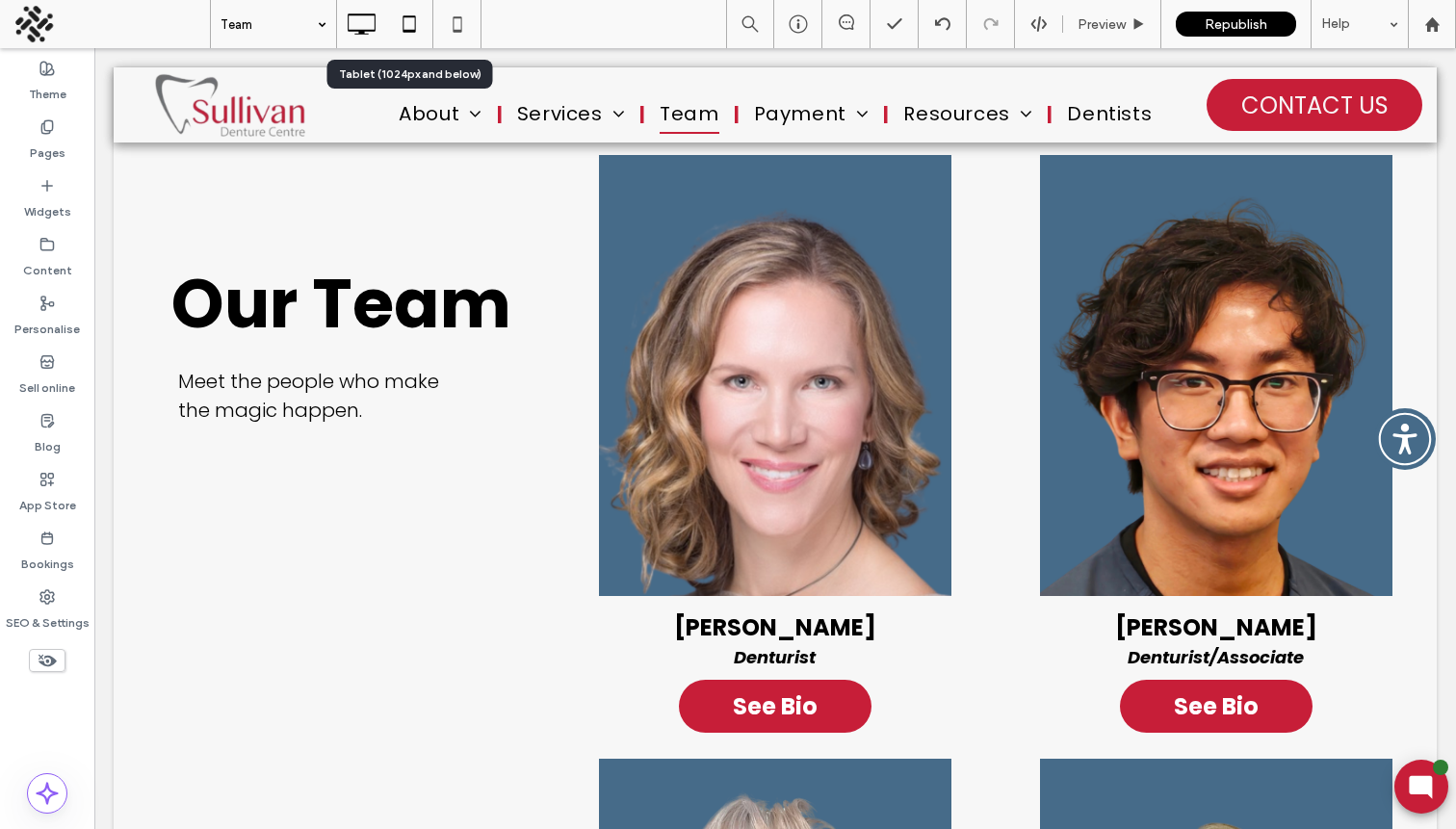
click at [404, 19] on icon at bounding box center [410, 24] width 39 height 39
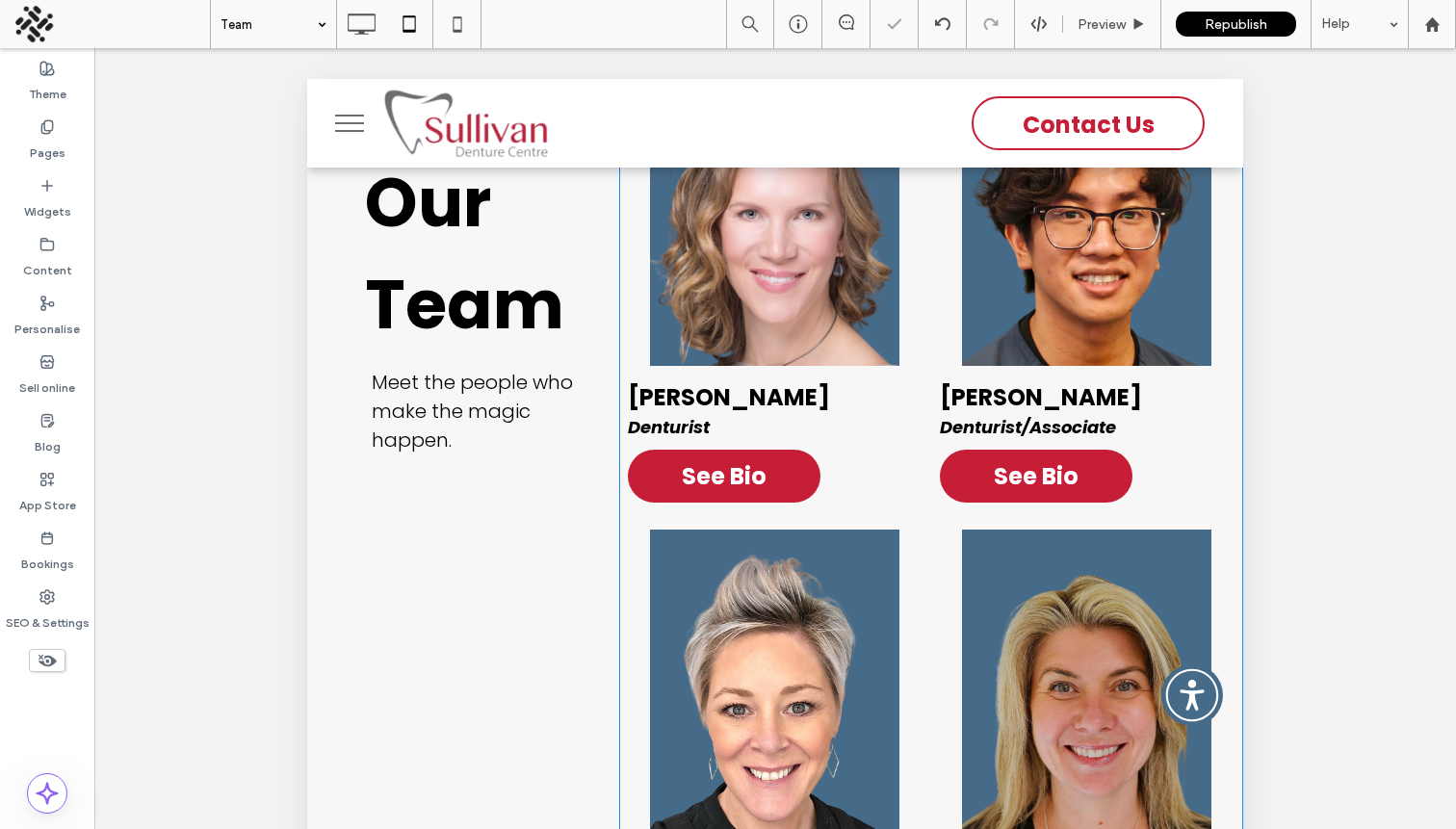
click at [733, 270] on link at bounding box center [775, 210] width 312 height 312
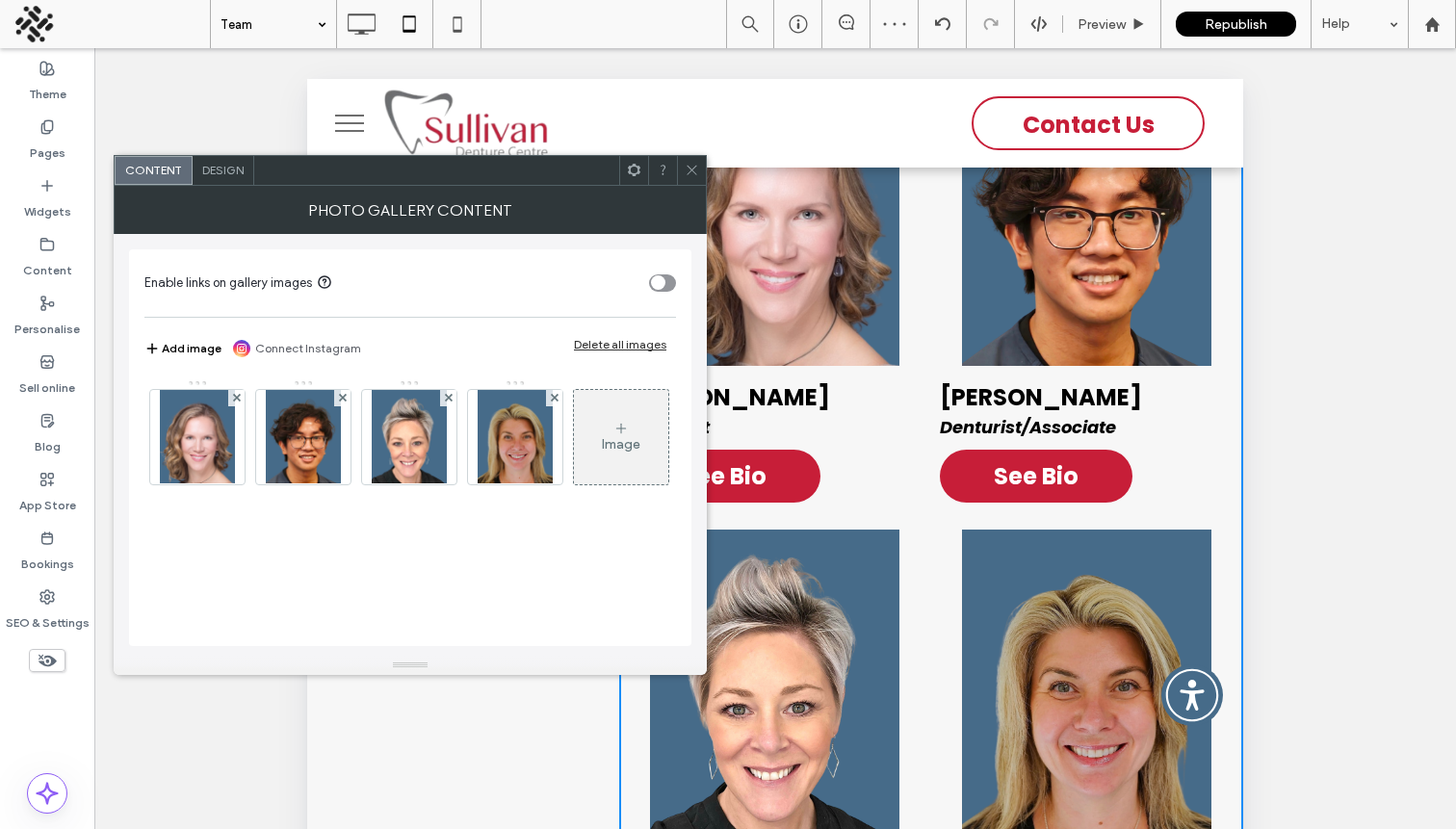
click at [224, 169] on span "Design" at bounding box center [223, 169] width 42 height 15
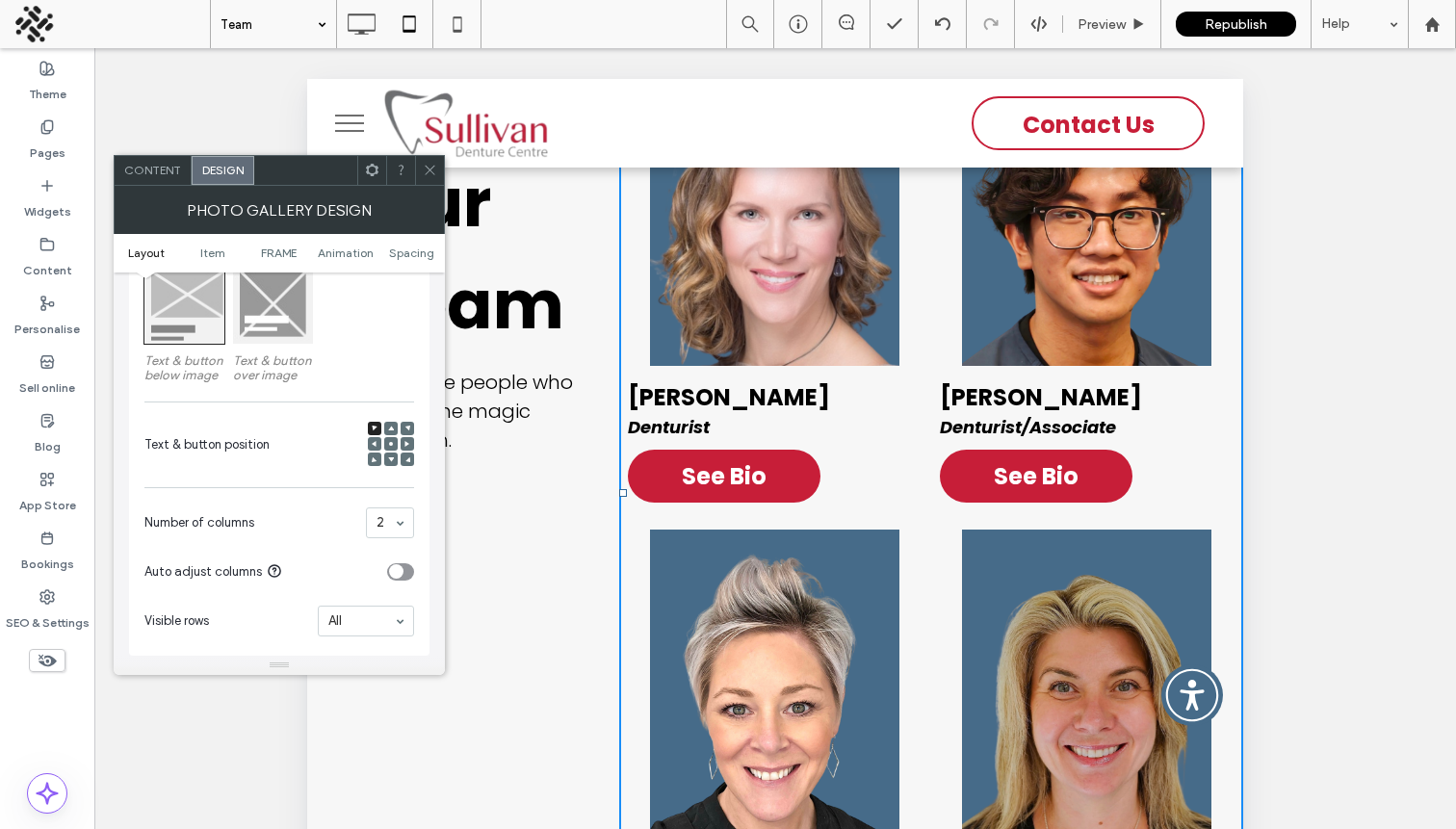
scroll to position [321, 0]
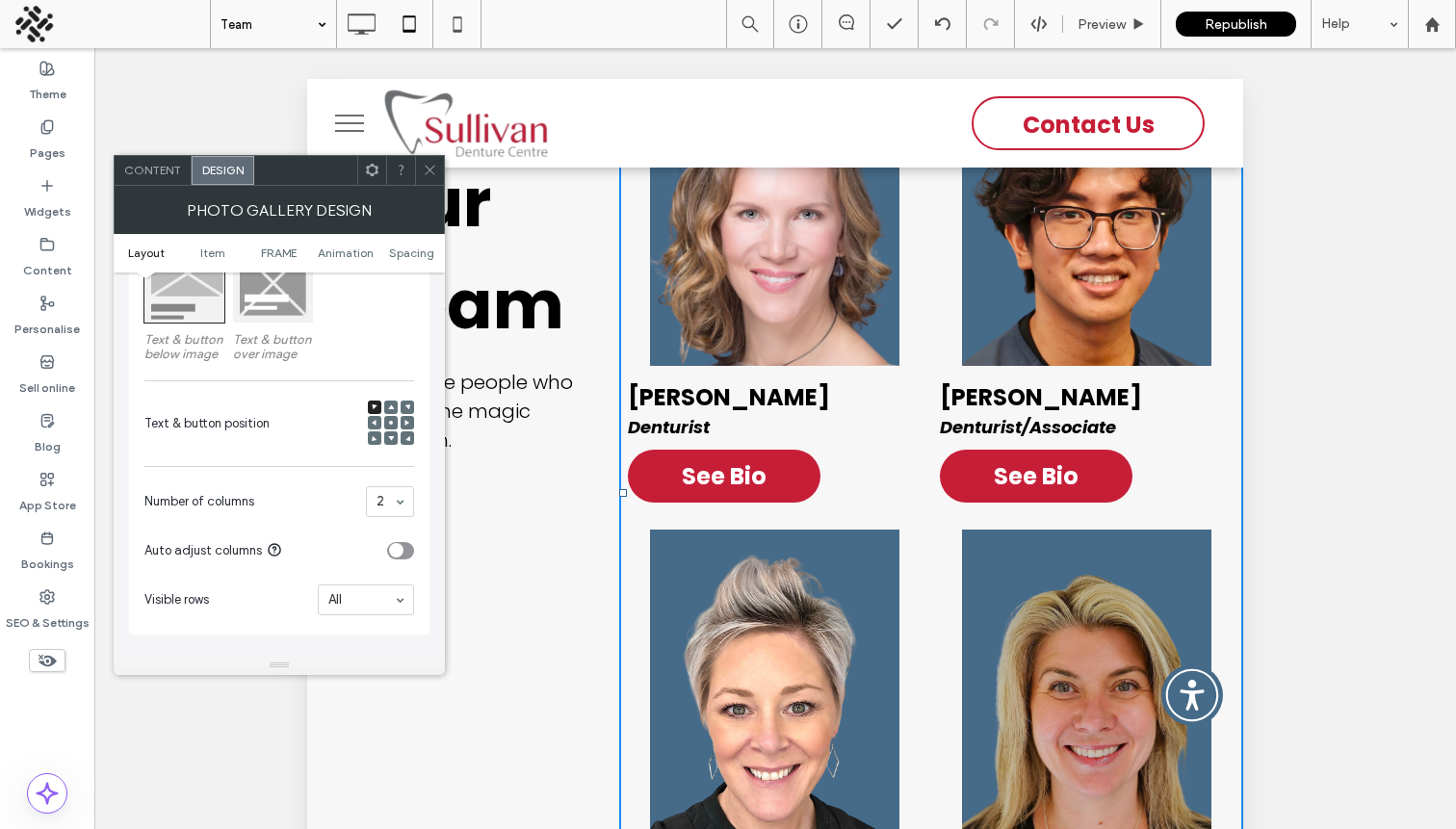
click at [389, 410] on icon at bounding box center [391, 408] width 6 height 6
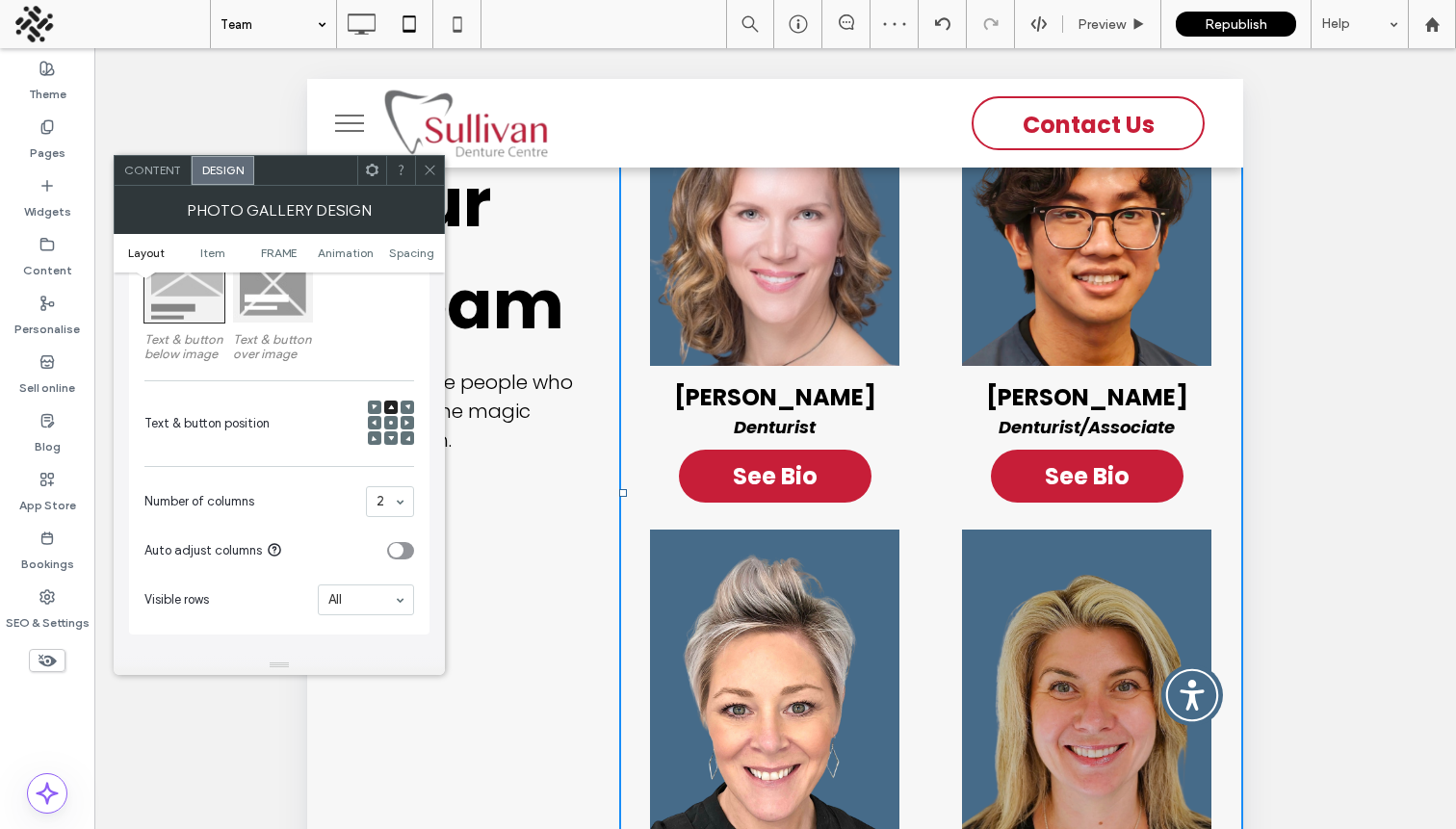
click at [430, 172] on icon at bounding box center [429, 169] width 15 height 15
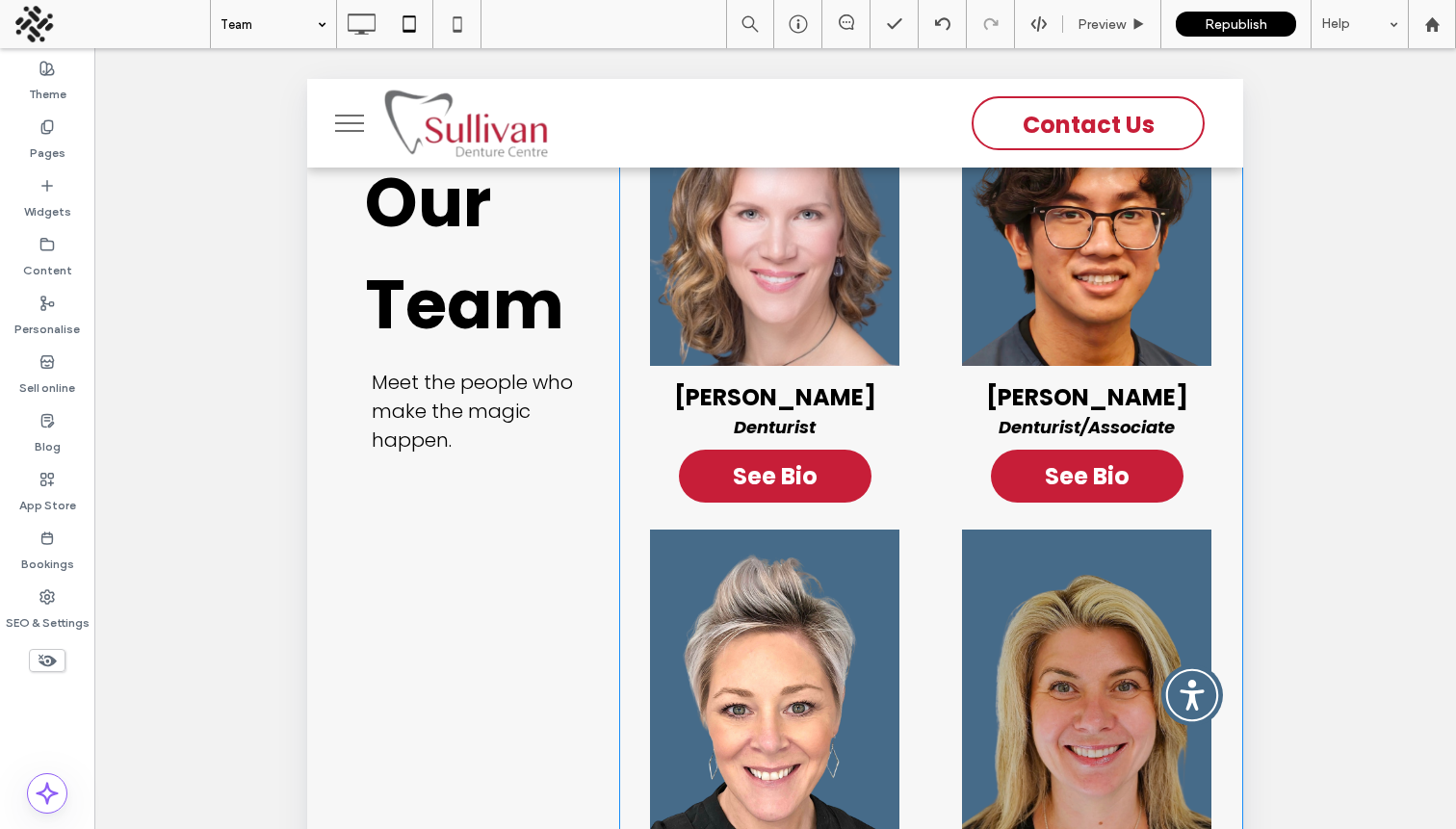
click at [878, 354] on link at bounding box center [775, 210] width 312 height 312
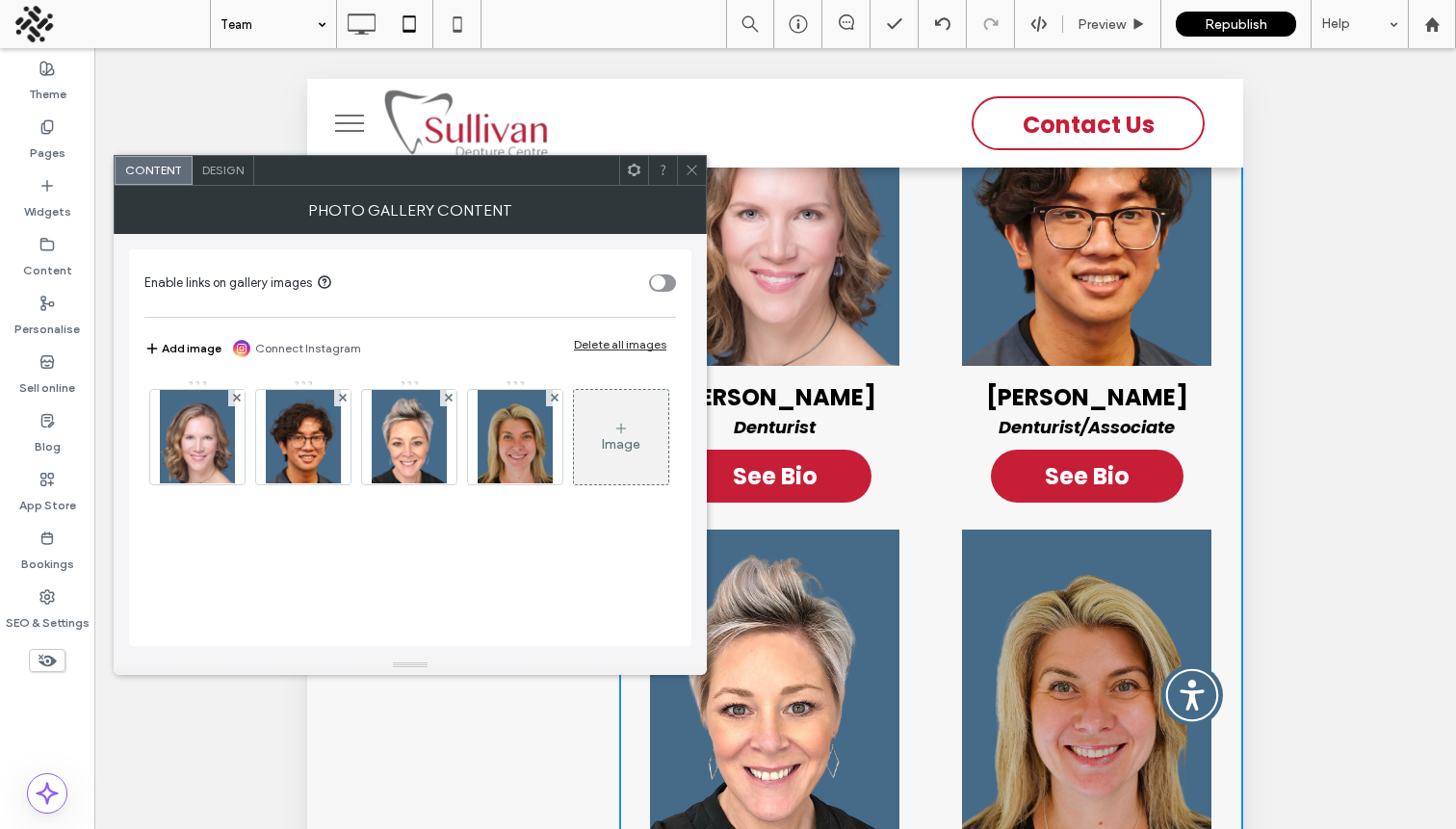
click at [221, 172] on span "Design" at bounding box center [223, 169] width 42 height 15
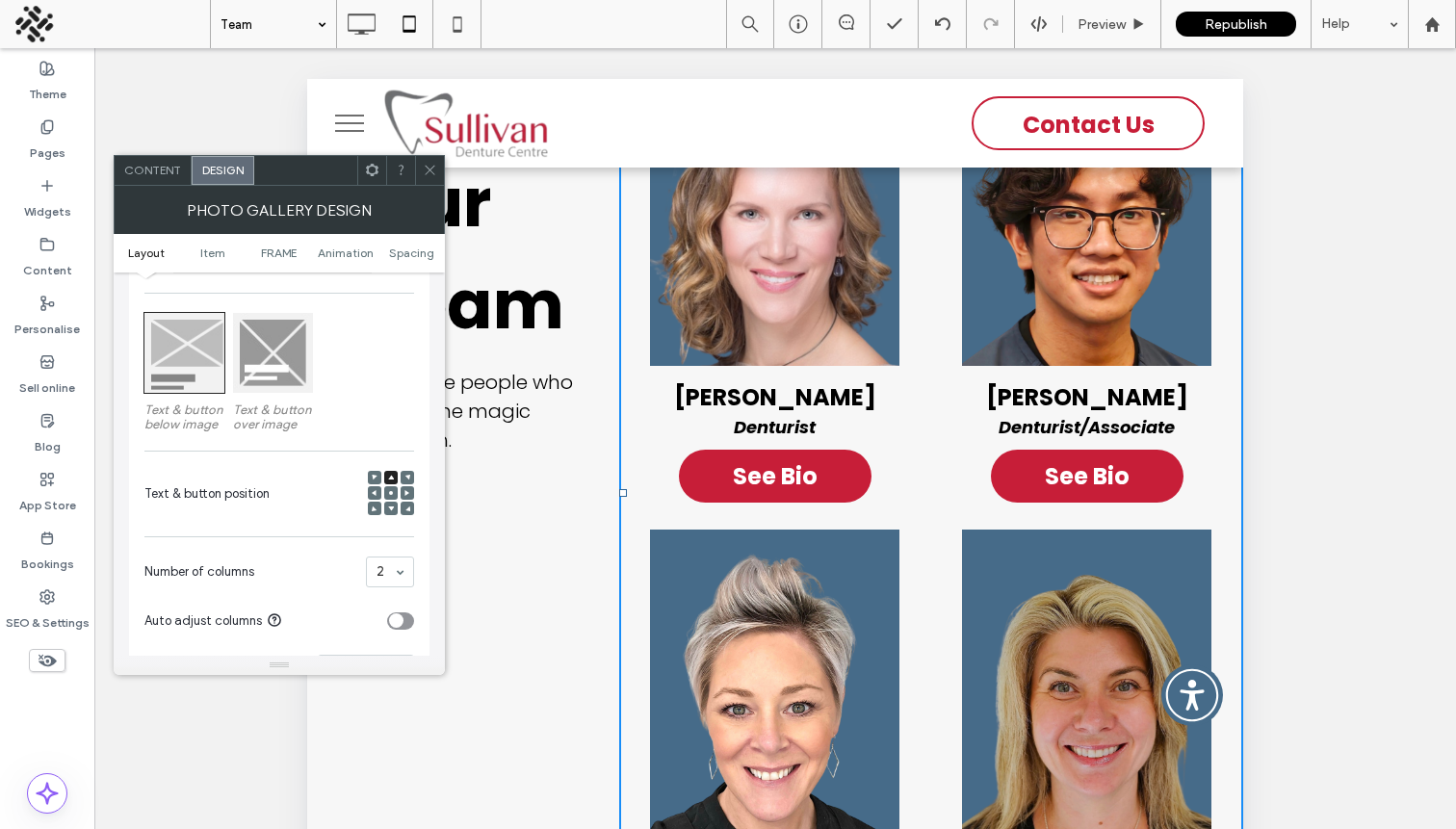
scroll to position [382, 0]
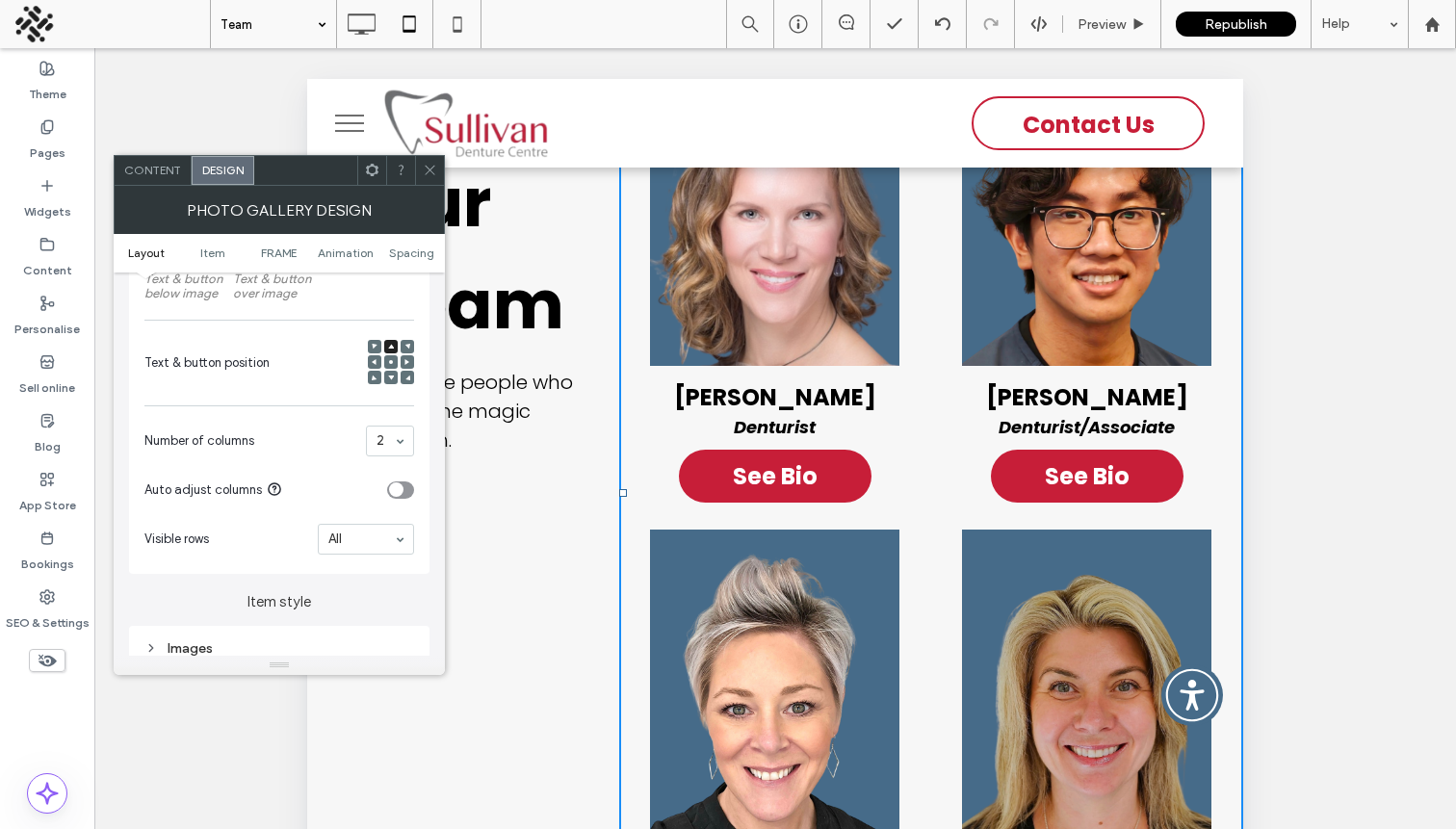
click at [369, 347] on div at bounding box center [375, 347] width 14 height 14
click at [372, 347] on icon at bounding box center [375, 347] width 6 height 6
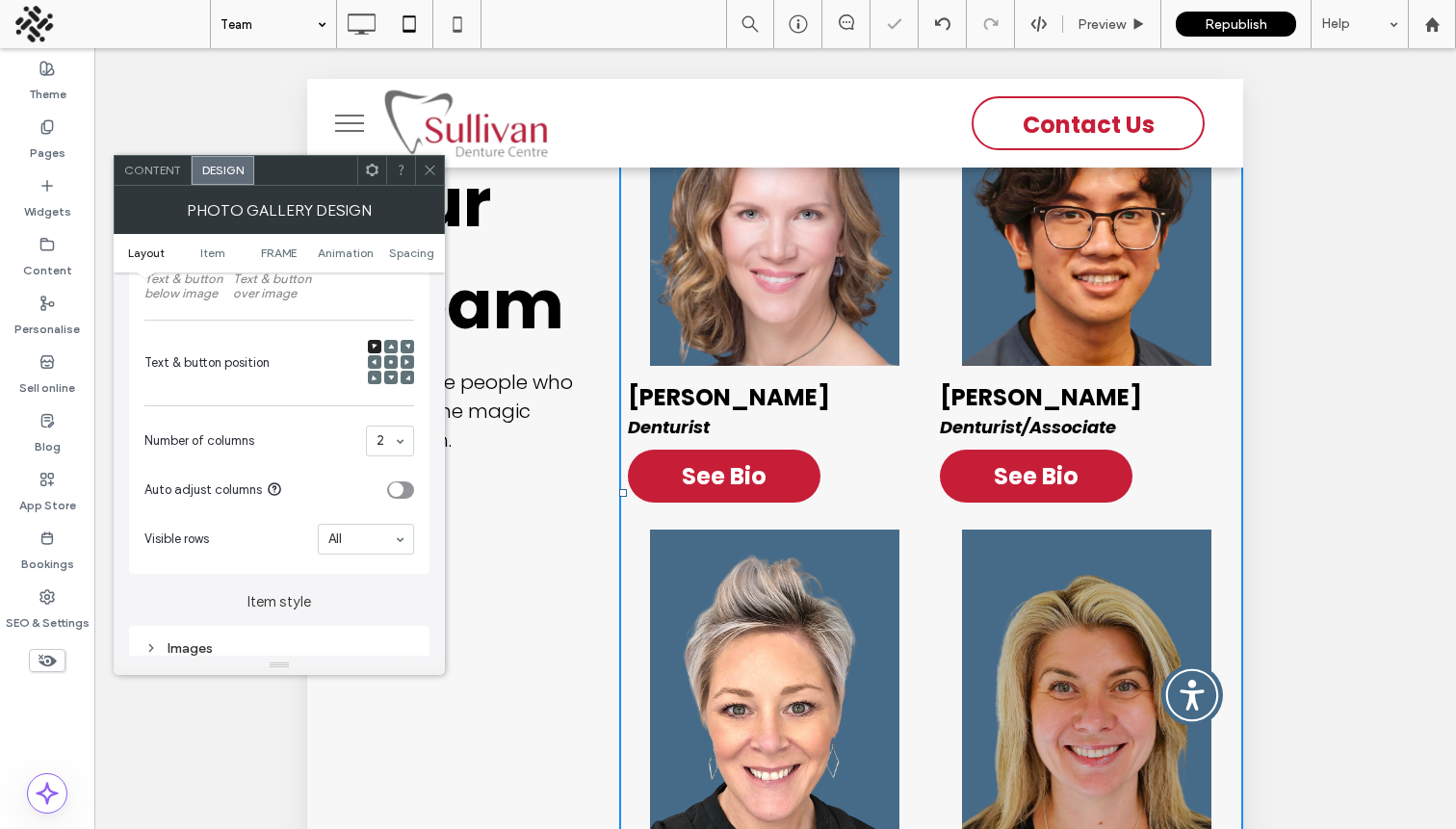
click at [430, 173] on icon at bounding box center [429, 169] width 15 height 15
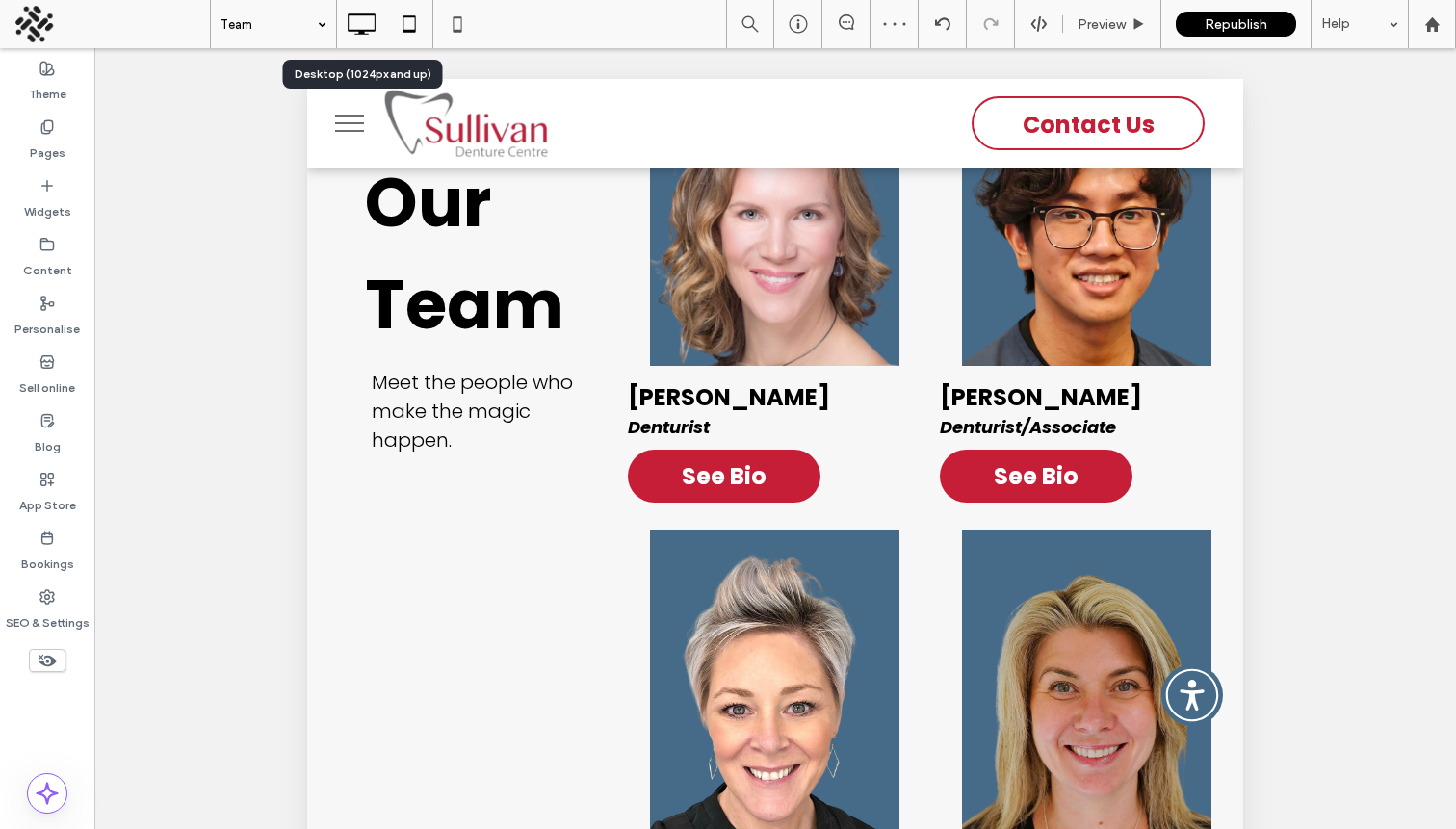
click at [370, 33] on icon at bounding box center [361, 24] width 39 height 39
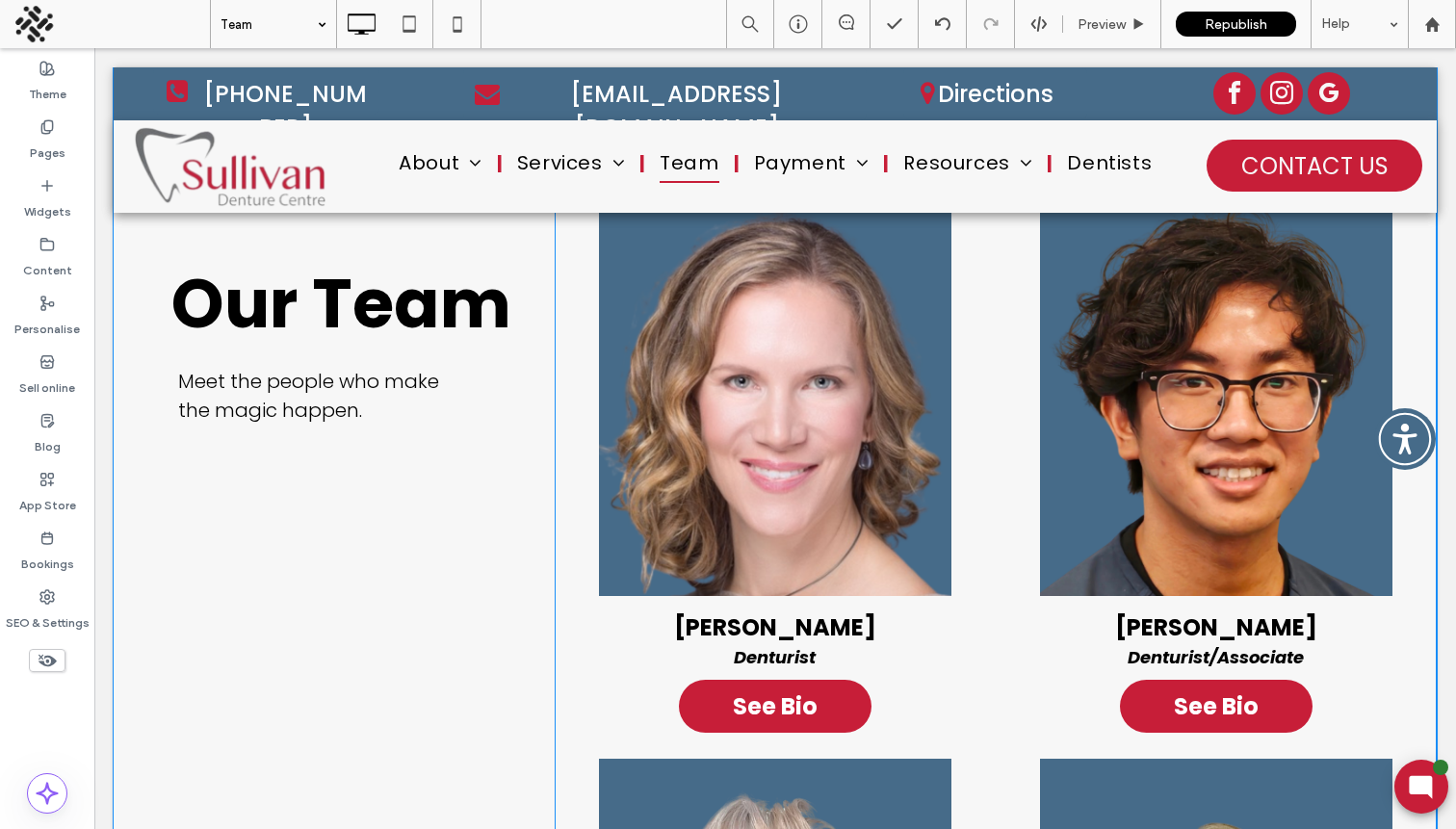
click at [833, 484] on link at bounding box center [775, 375] width 441 height 441
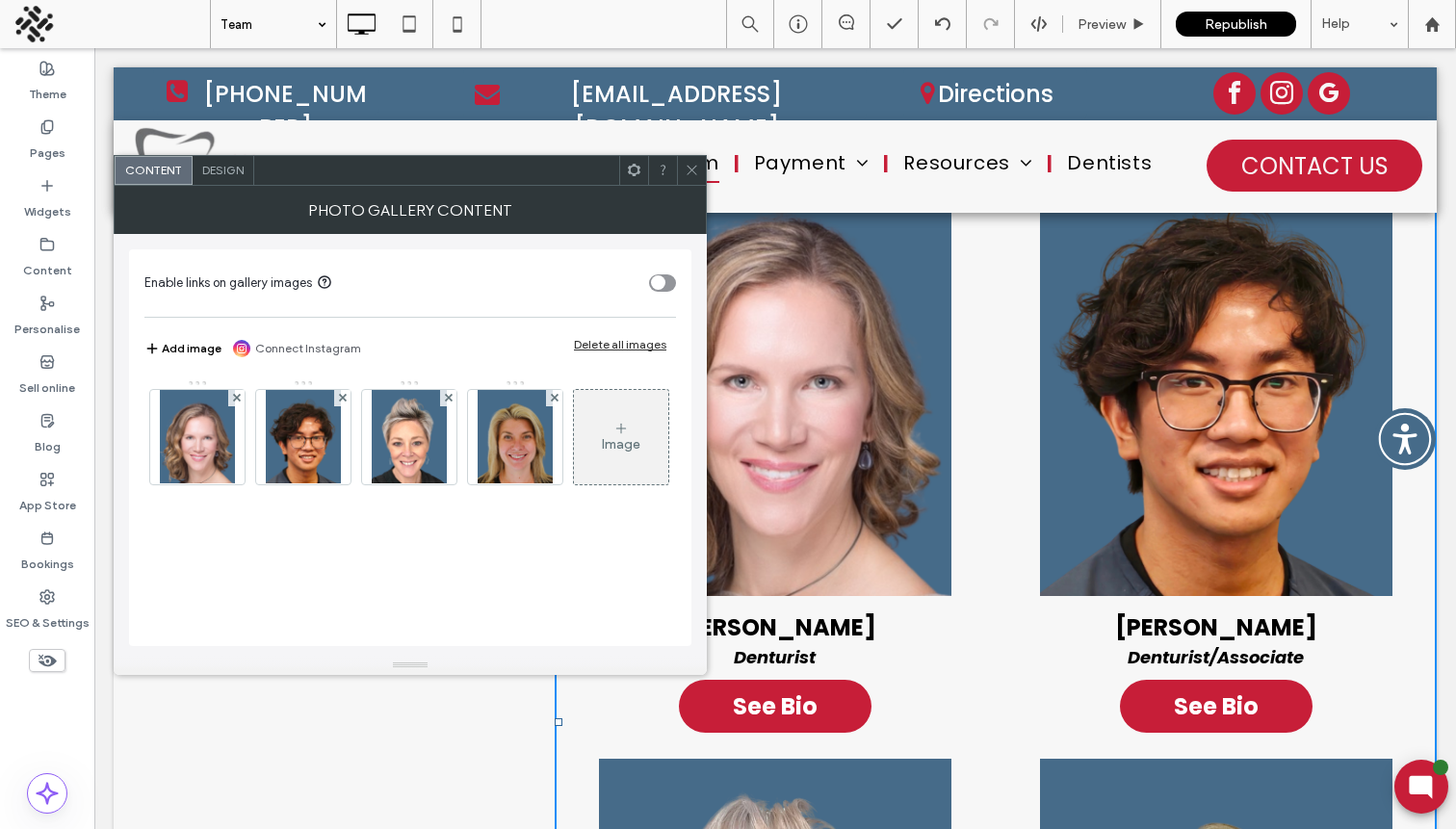
click at [231, 177] on div "Design" at bounding box center [224, 170] width 62 height 29
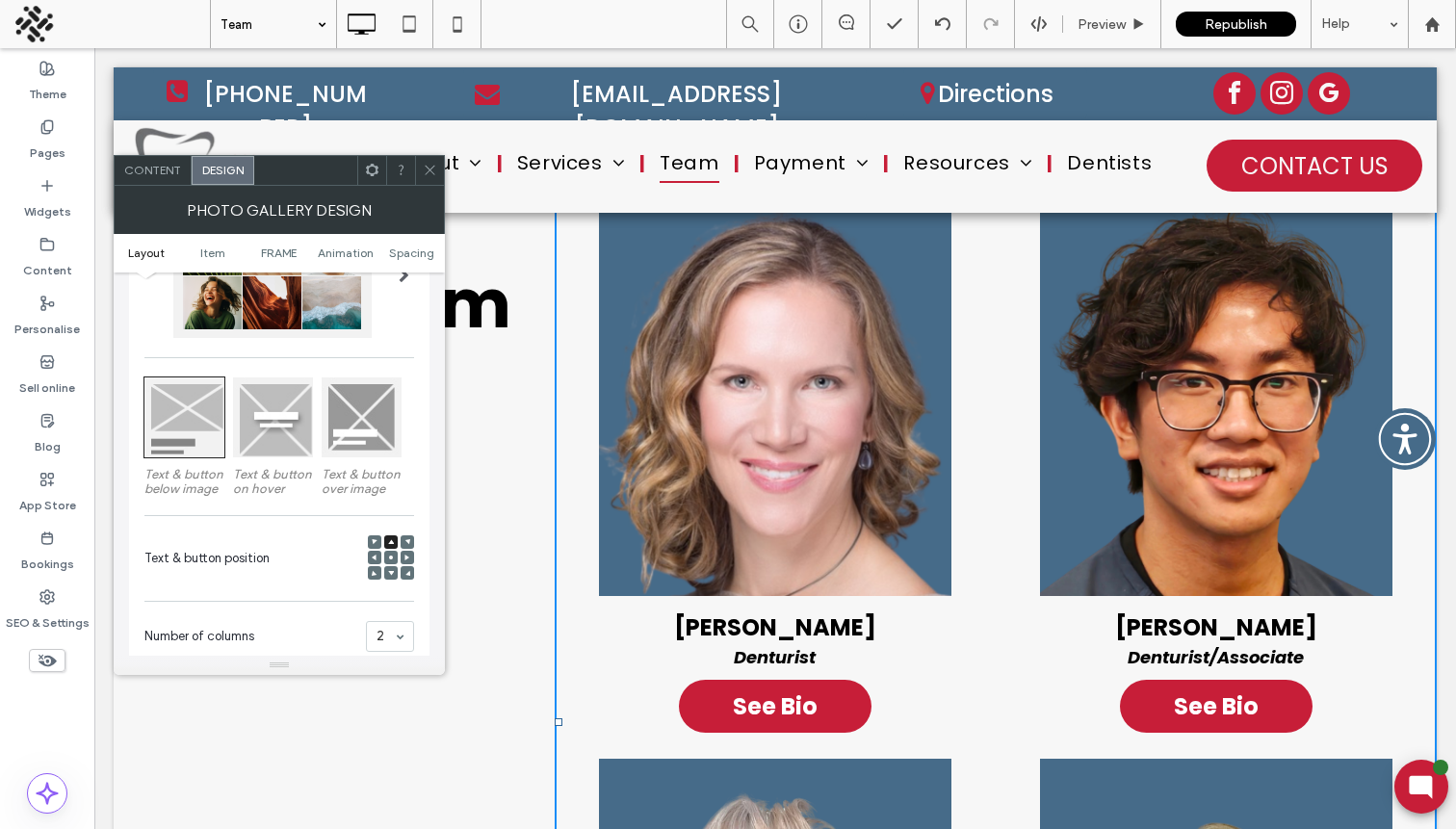
scroll to position [217, 0]
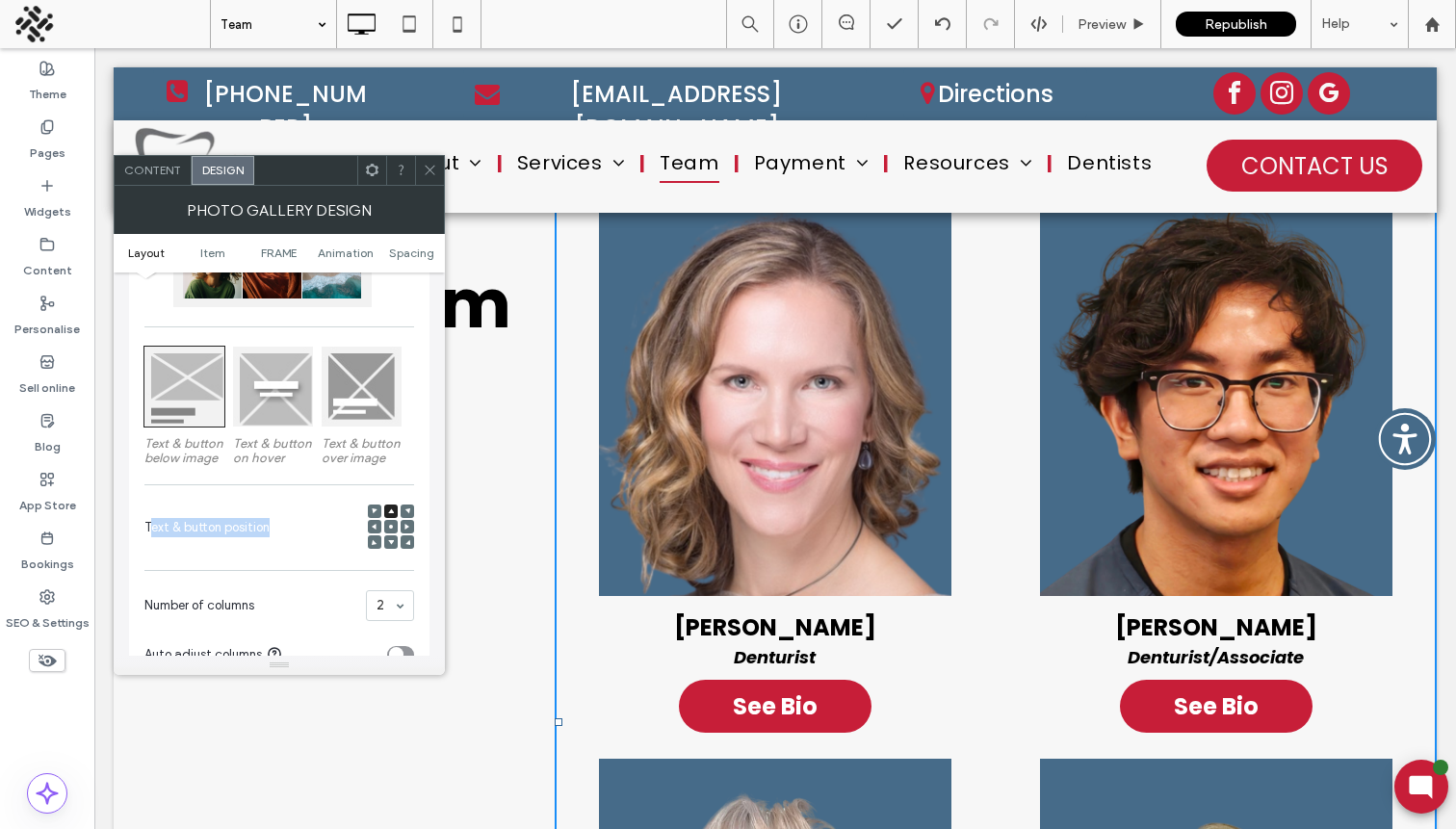
drag, startPoint x: 148, startPoint y: 533, endPoint x: 273, endPoint y: 542, distance: 125.3
click at [273, 542] on div "Text & button position" at bounding box center [279, 528] width 269 height 66
click at [430, 168] on icon at bounding box center [429, 169] width 15 height 15
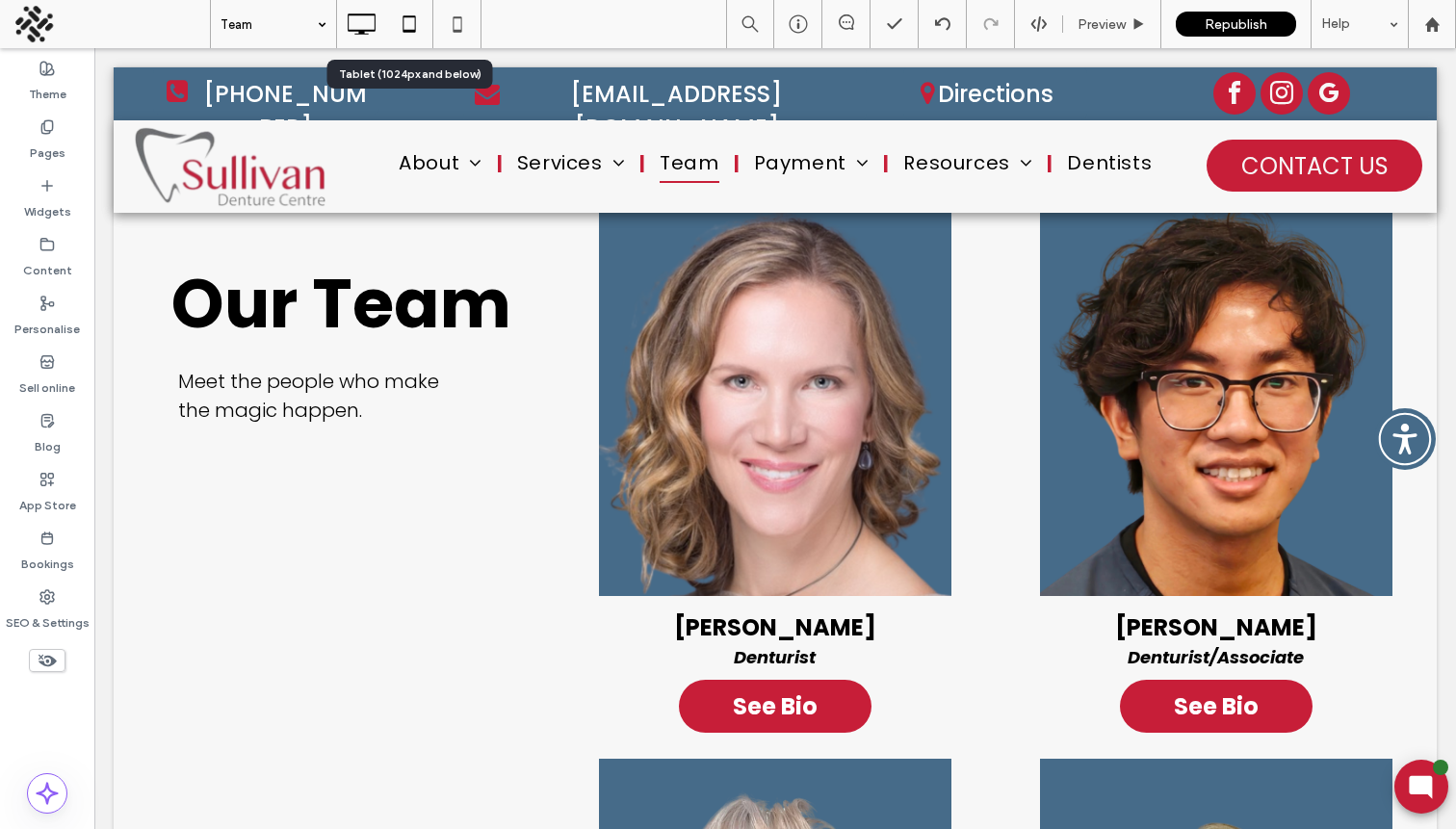
click at [405, 26] on icon at bounding box center [410, 24] width 39 height 39
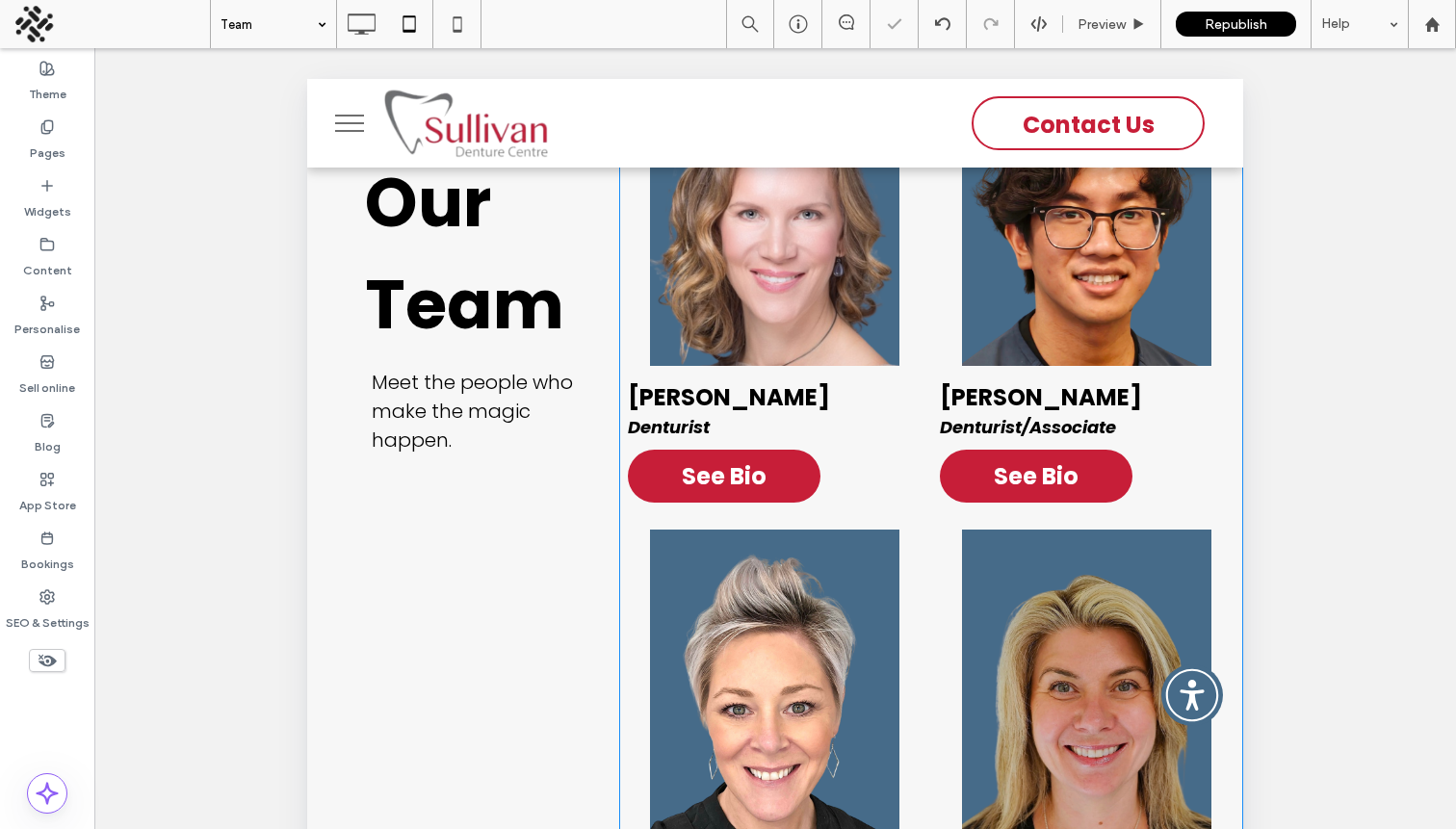
click at [793, 355] on link at bounding box center [775, 210] width 312 height 312
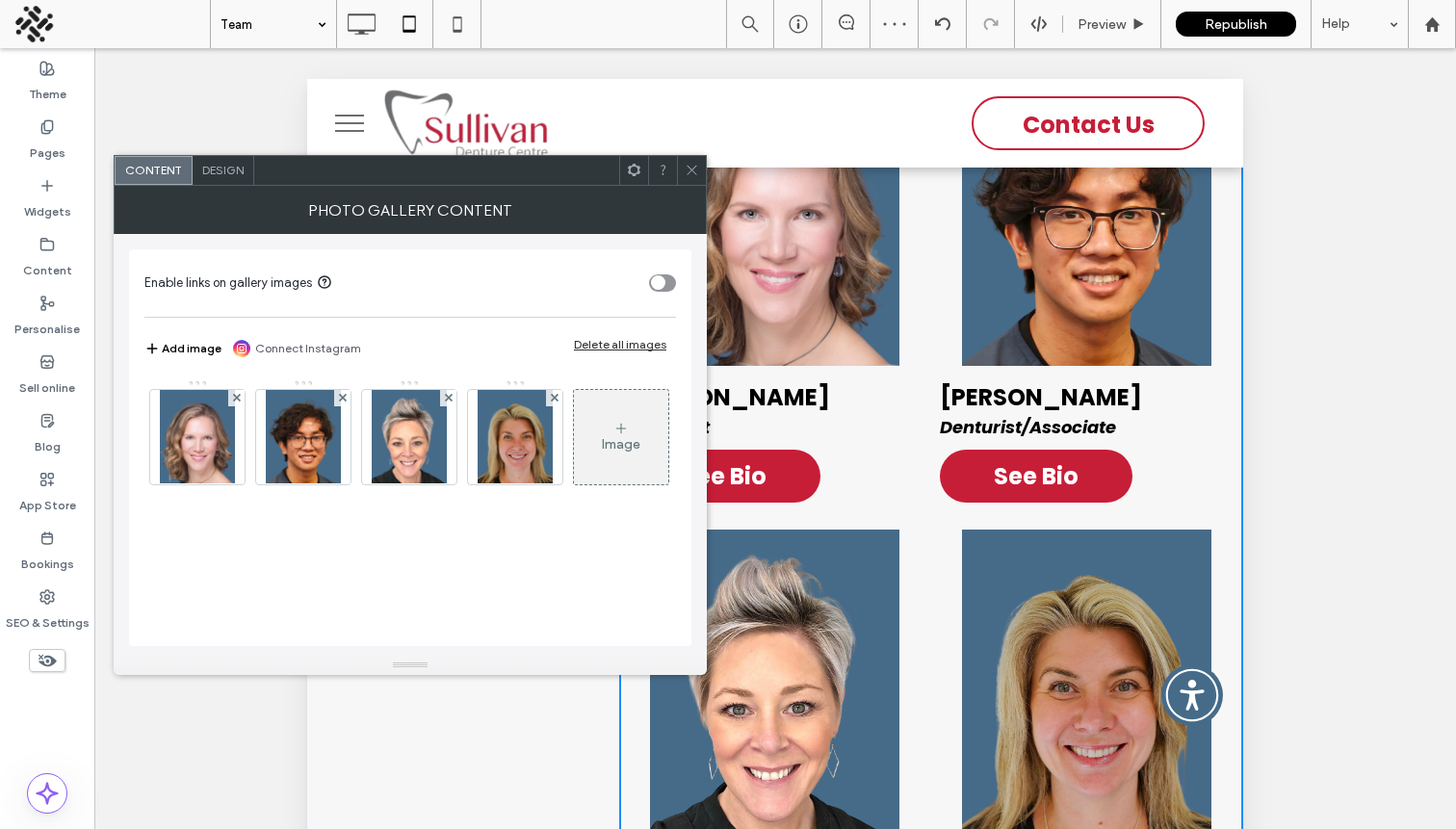
click at [221, 174] on span "Design" at bounding box center [223, 169] width 42 height 15
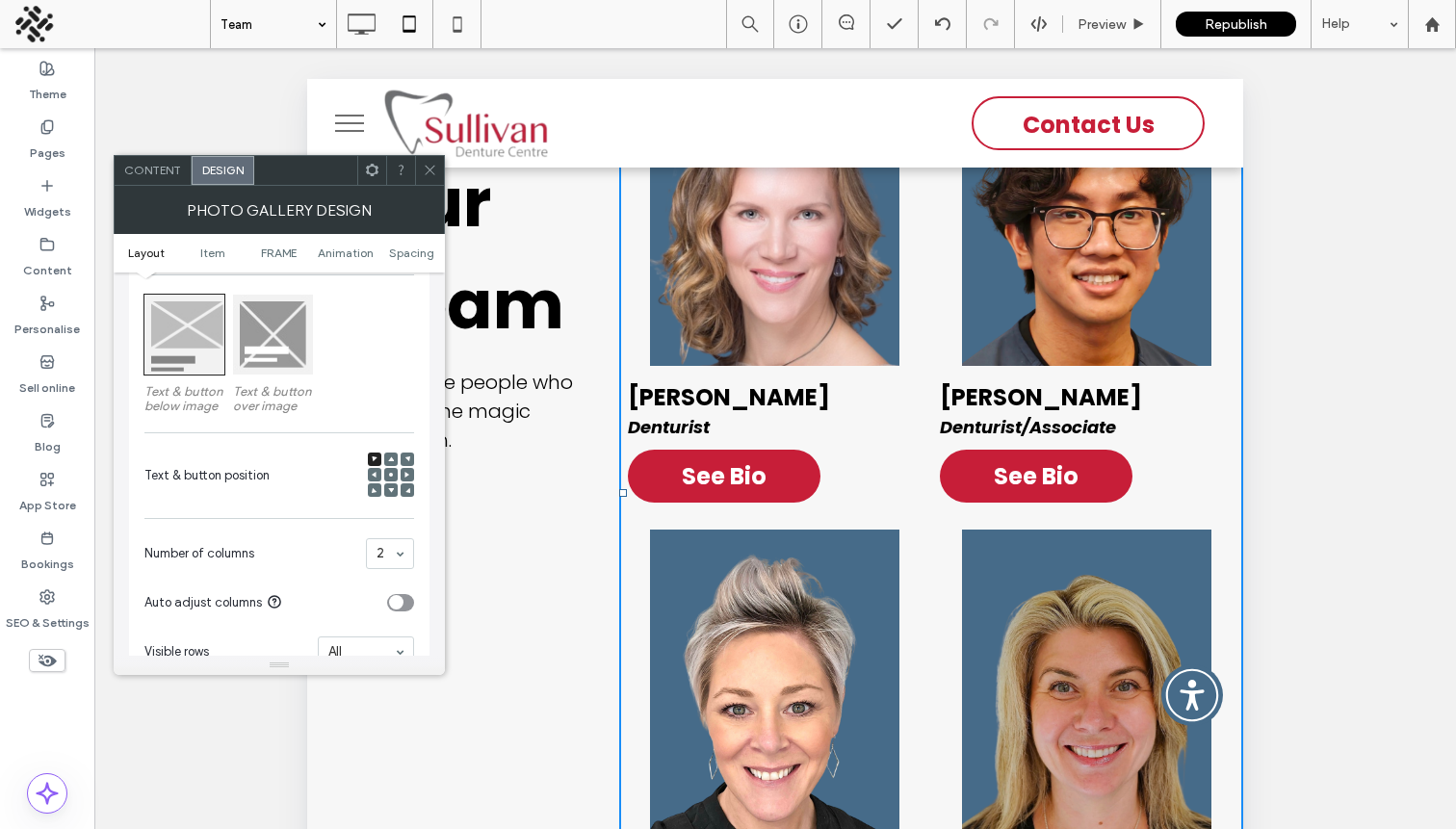
scroll to position [282, 0]
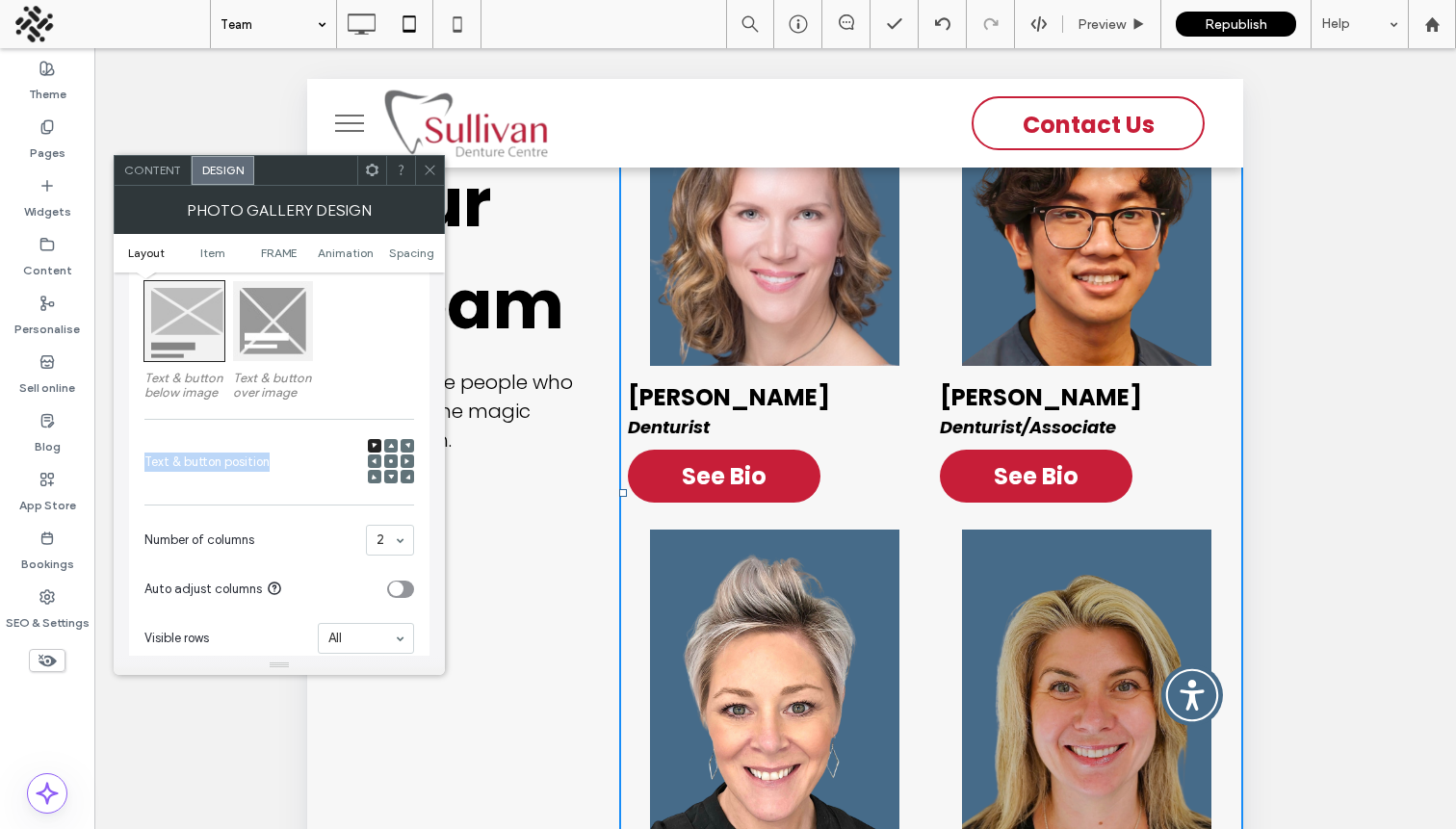
drag, startPoint x: 170, startPoint y: 463, endPoint x: 294, endPoint y: 473, distance: 124.4
click at [294, 473] on div "Content display for tablet only Text & button below image Text & button over im…" at bounding box center [279, 357] width 300 height 630
click at [391, 447] on use at bounding box center [391, 445] width 6 height 5
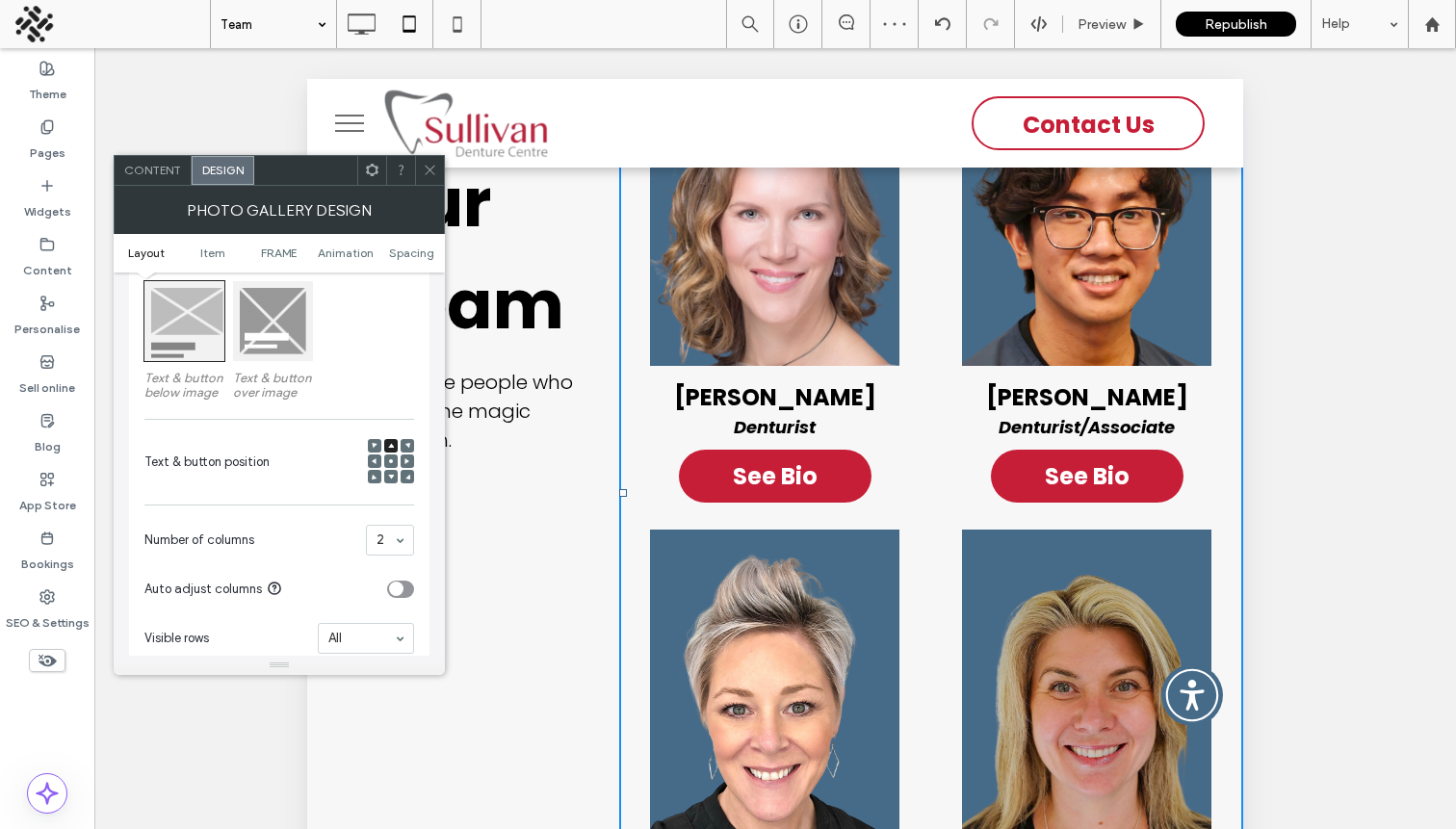
click at [424, 168] on icon at bounding box center [429, 169] width 15 height 15
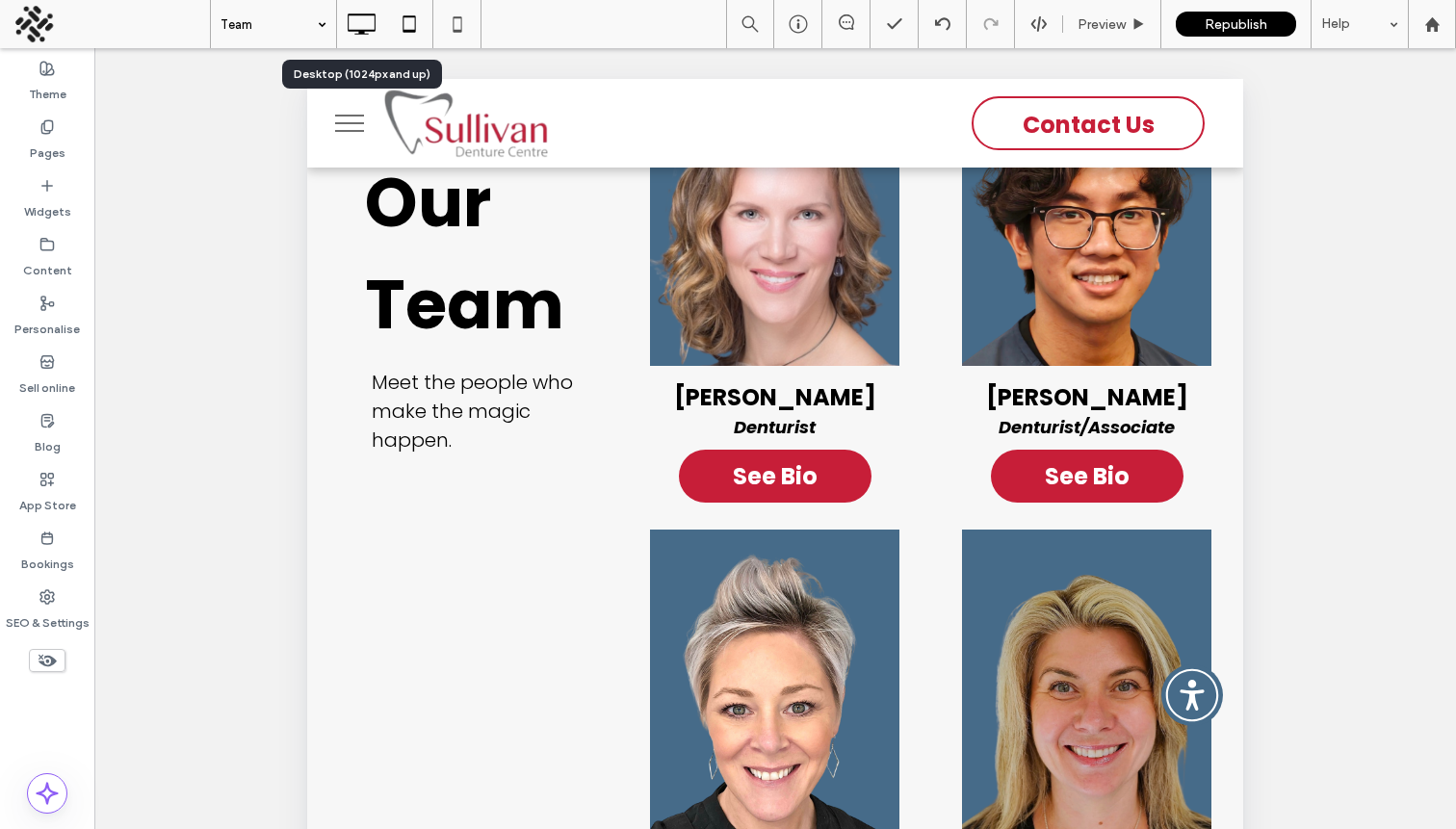
click at [363, 18] on icon at bounding box center [361, 24] width 39 height 39
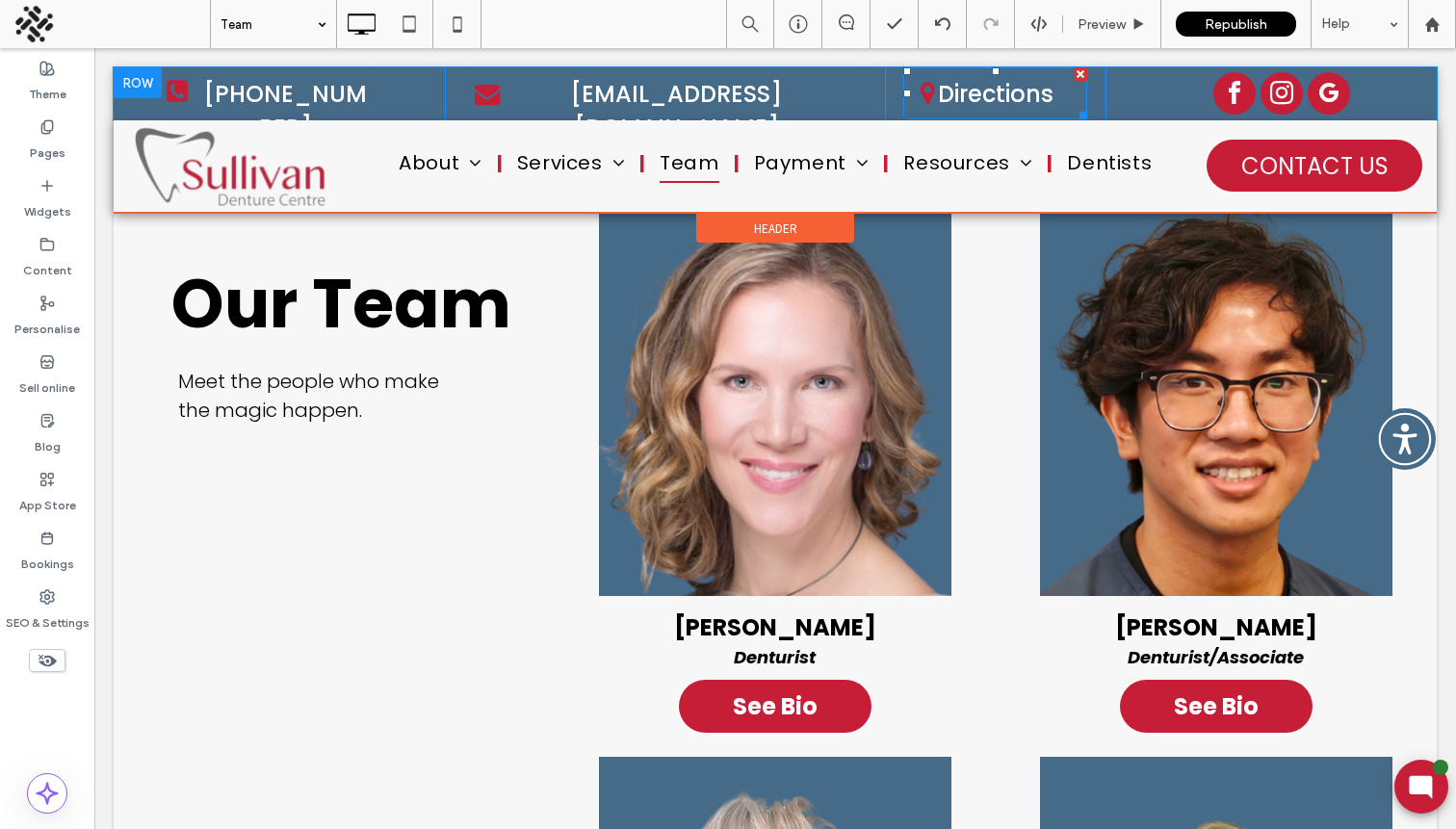
click at [942, 100] on span at bounding box center [928, 94] width 48 height 25
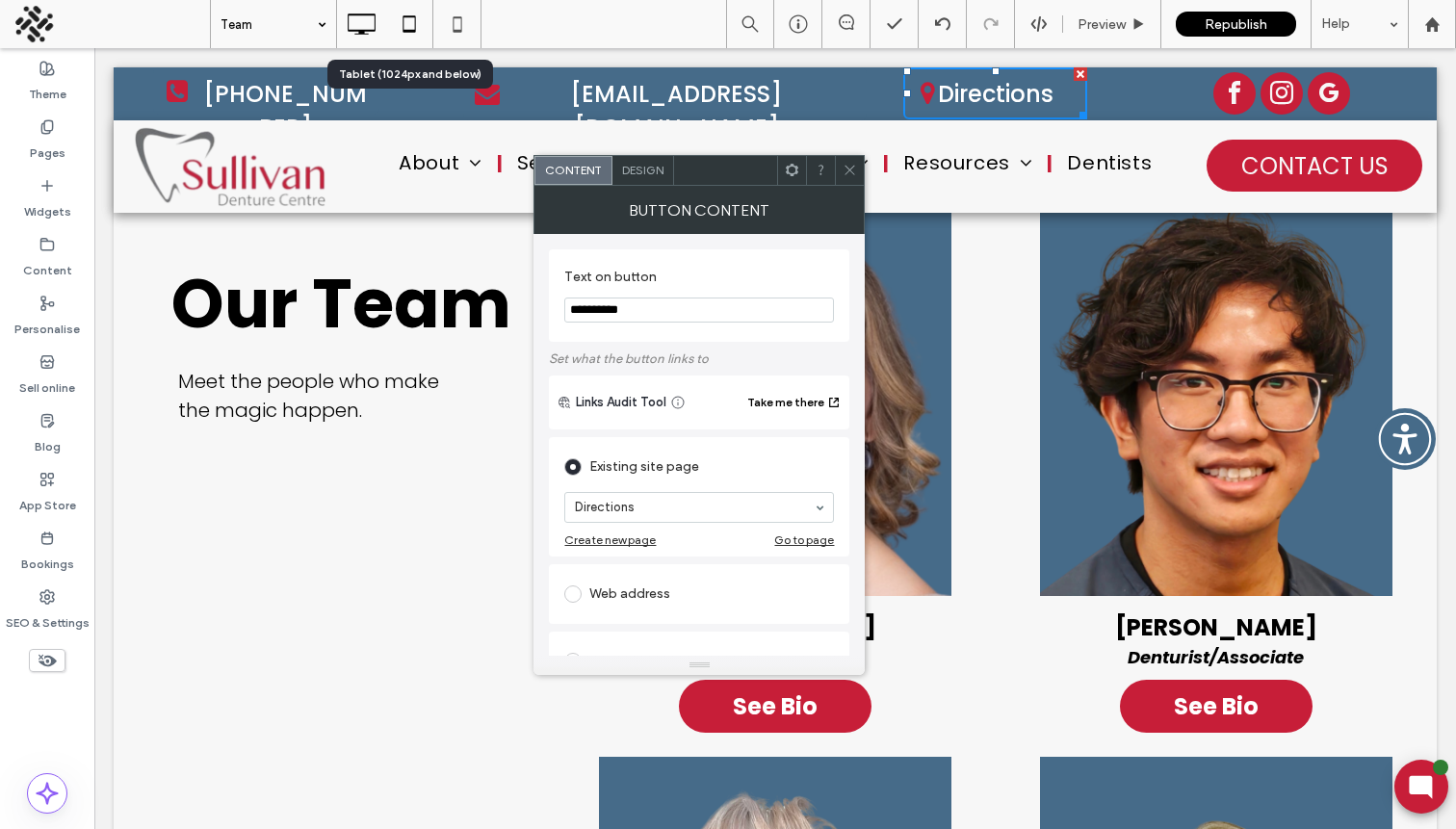
click at [416, 35] on icon at bounding box center [410, 24] width 39 height 39
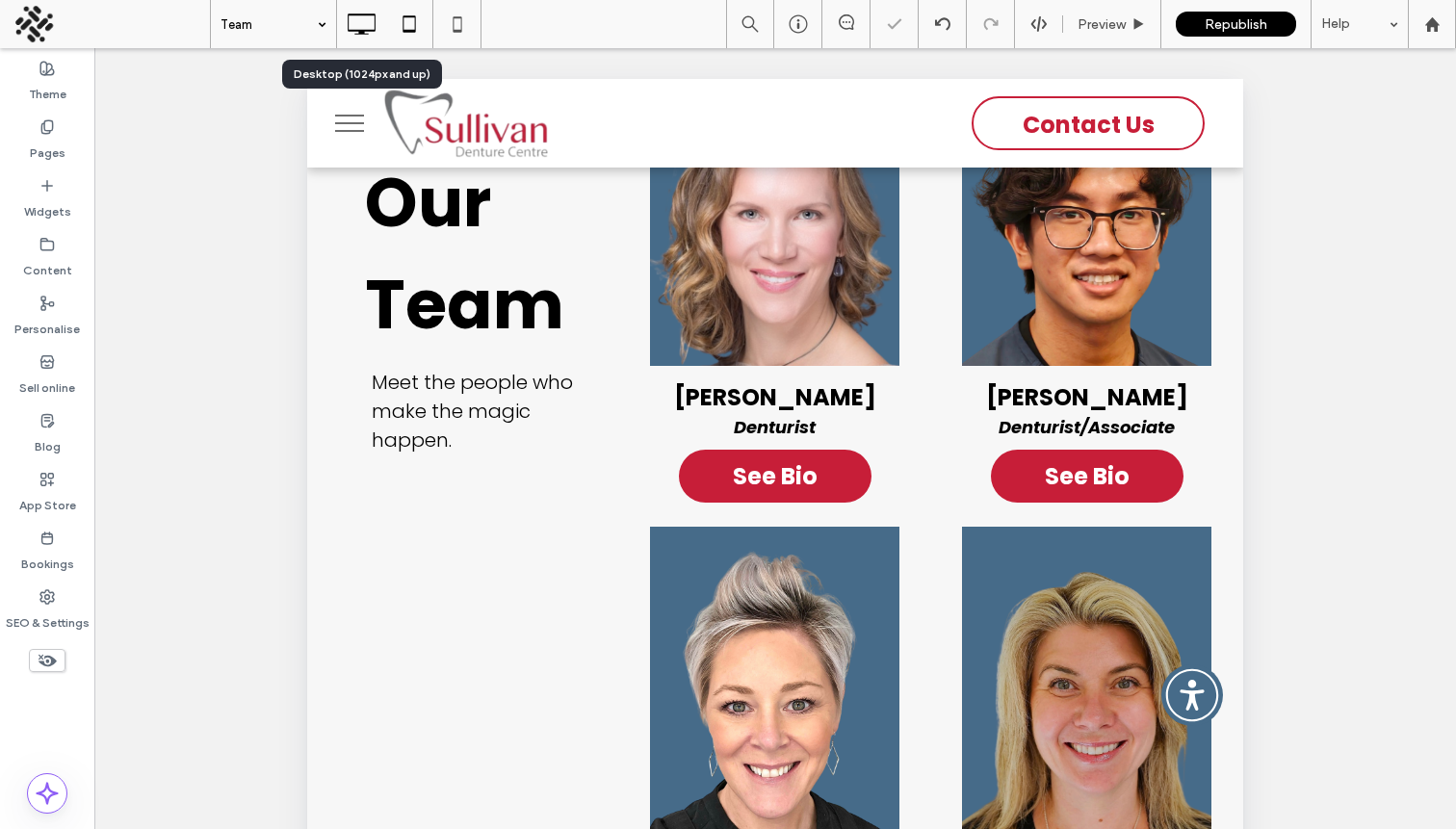
click at [362, 30] on use at bounding box center [361, 24] width 28 height 21
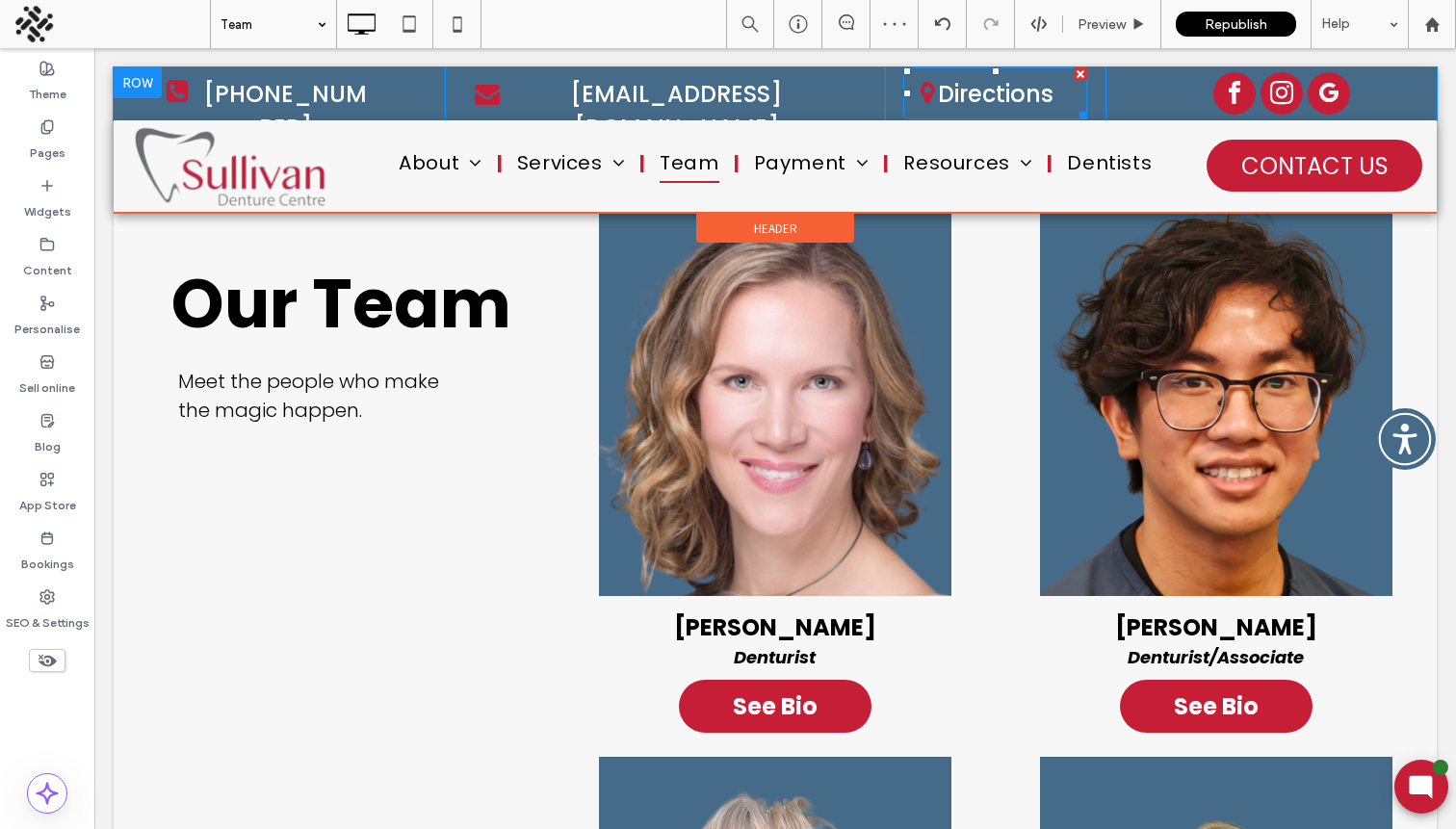
click at [954, 103] on span "Directions" at bounding box center [995, 94] width 129 height 53
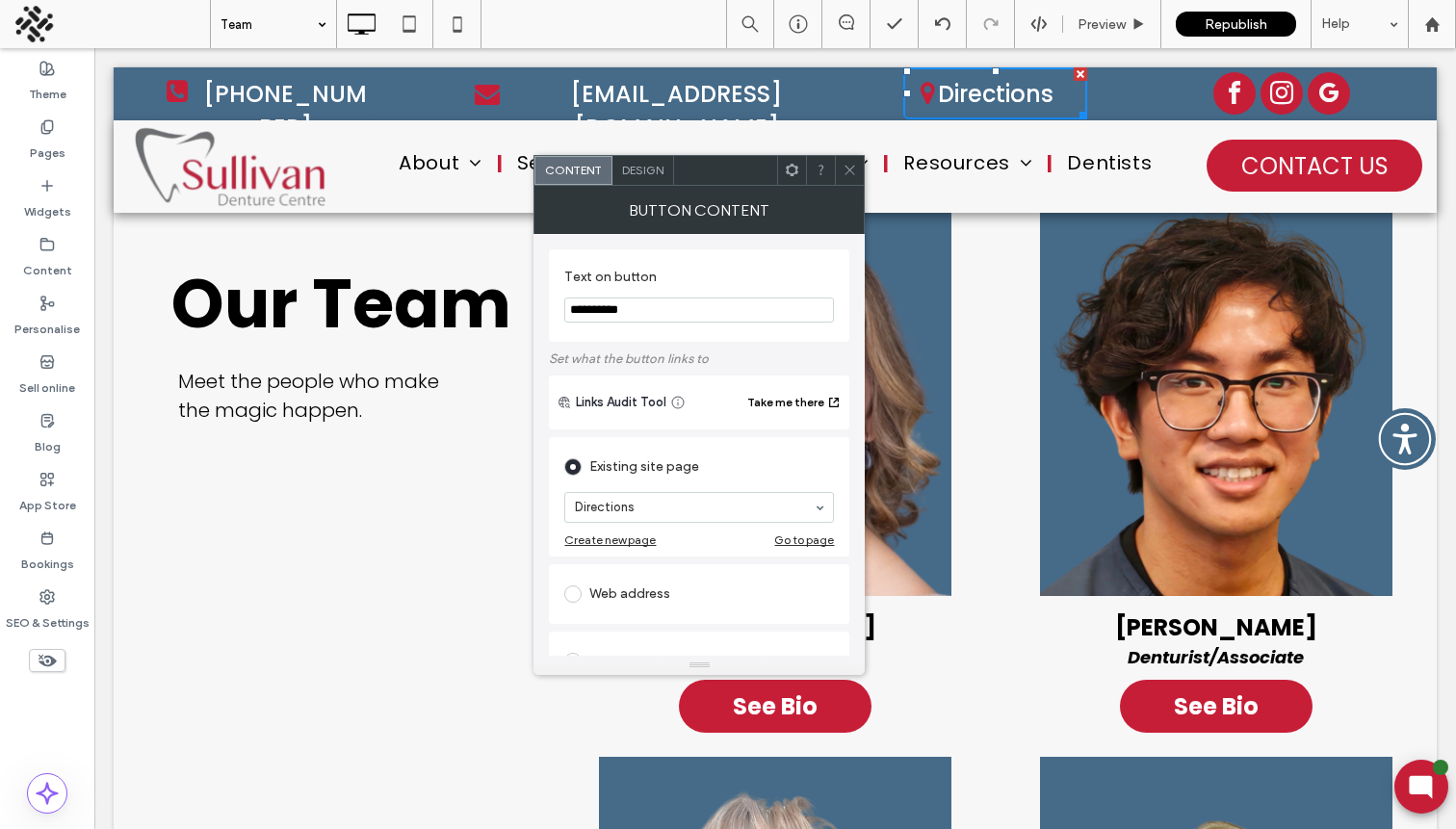
click at [633, 173] on span "Design" at bounding box center [642, 169] width 42 height 15
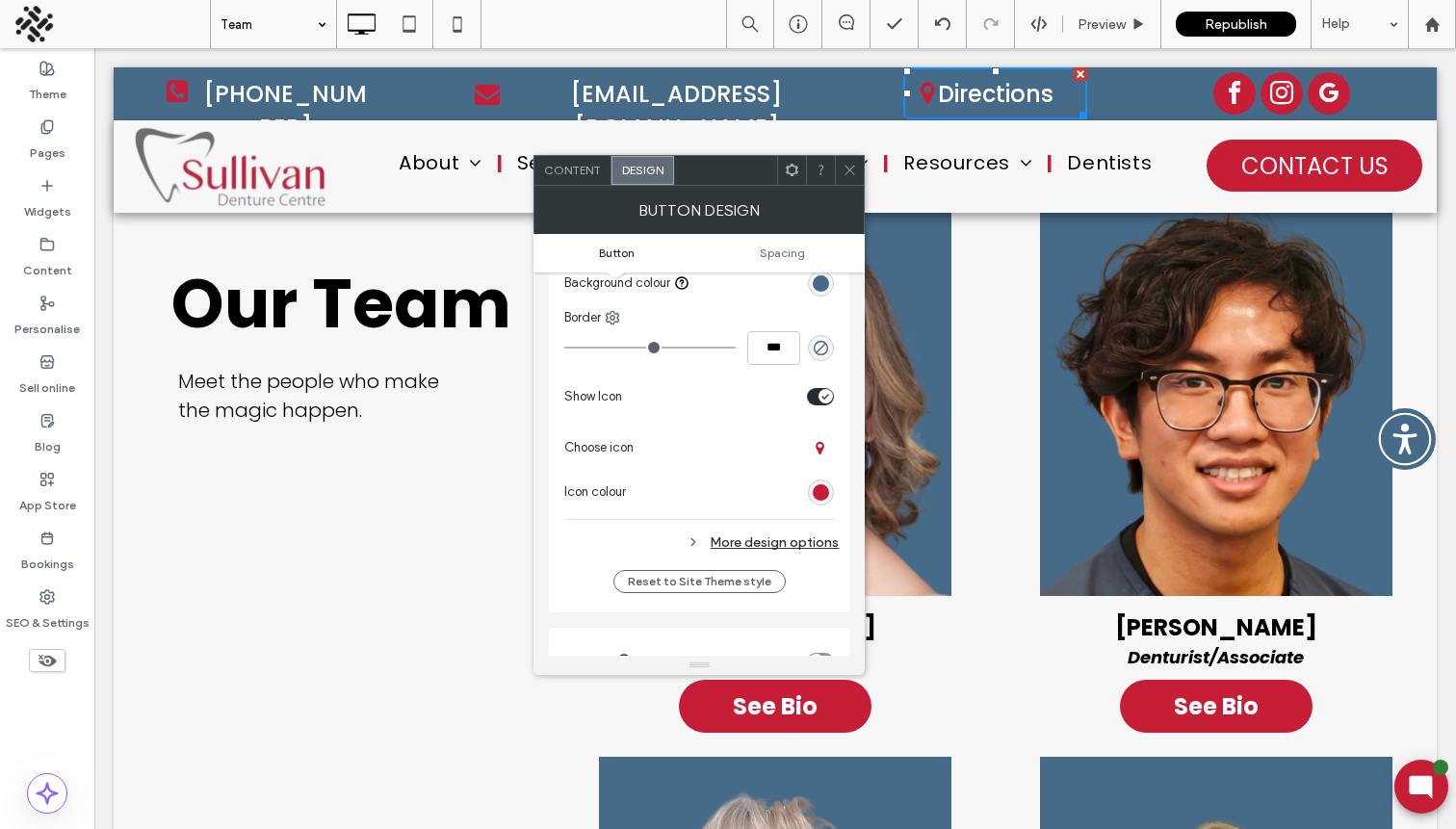
scroll to position [555, 0]
click at [777, 538] on div "More design options" at bounding box center [701, 538] width 274 height 26
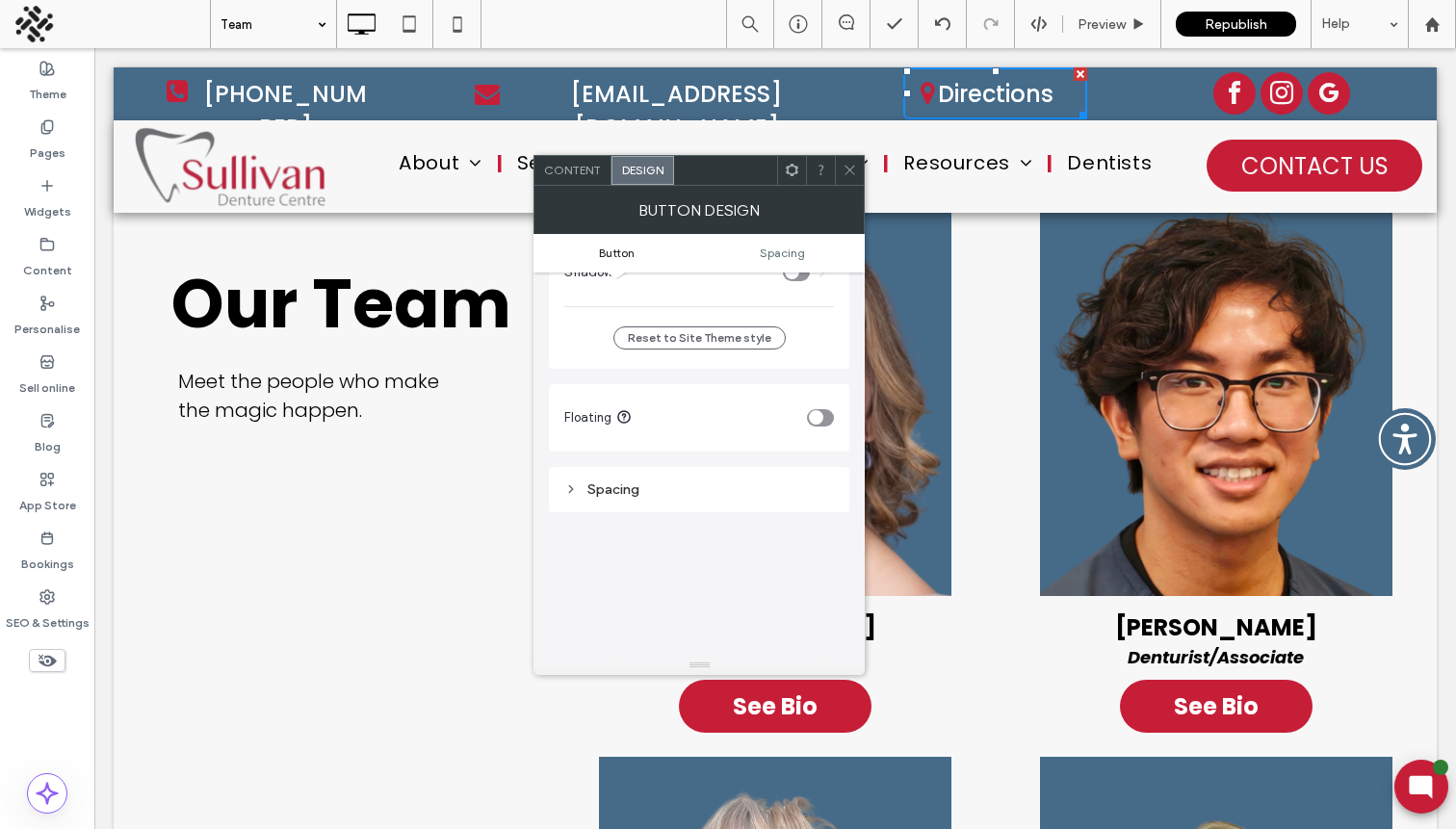
scroll to position [1116, 0]
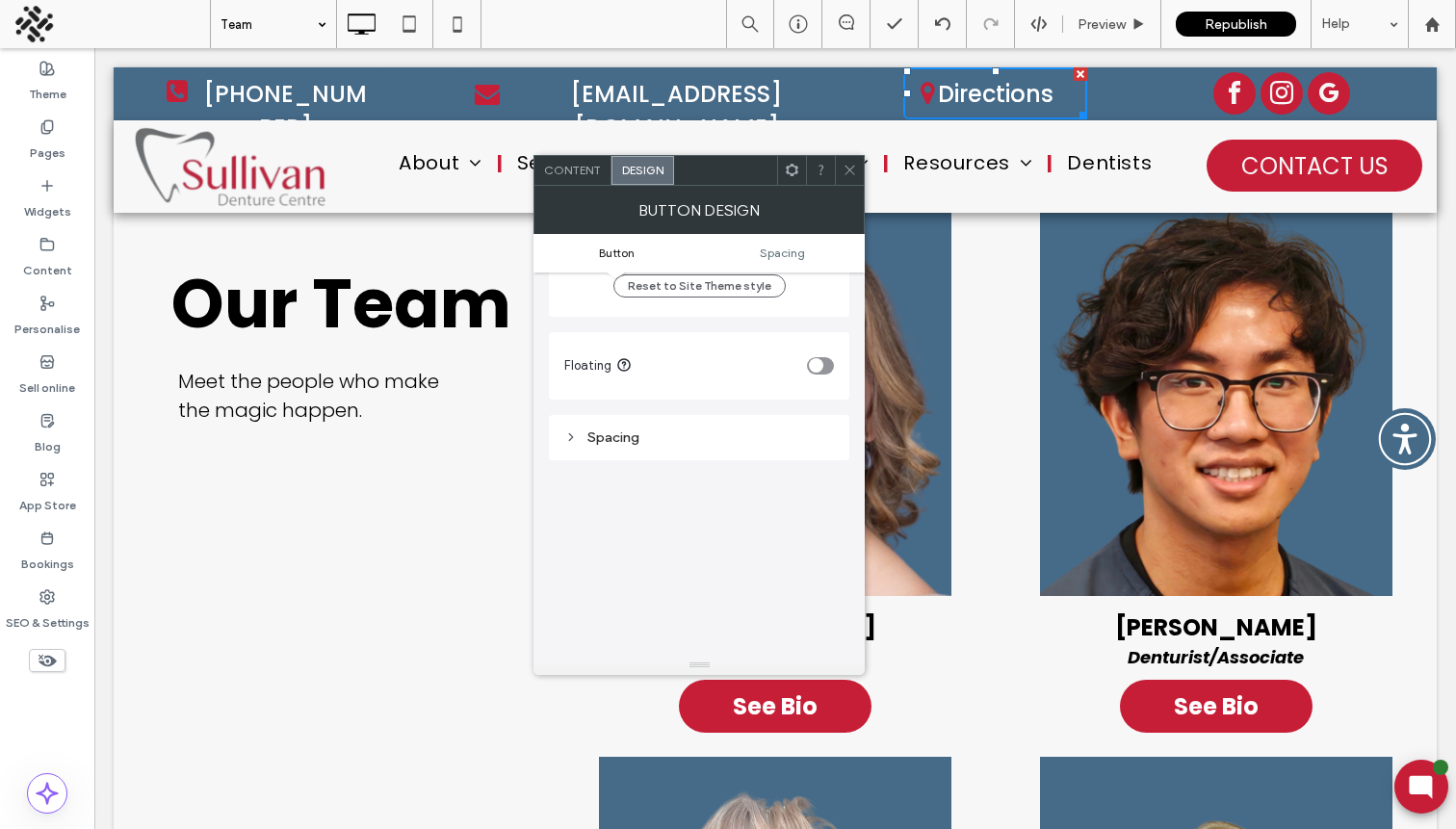
click at [623, 443] on div "Spacing" at bounding box center [699, 437] width 269 height 16
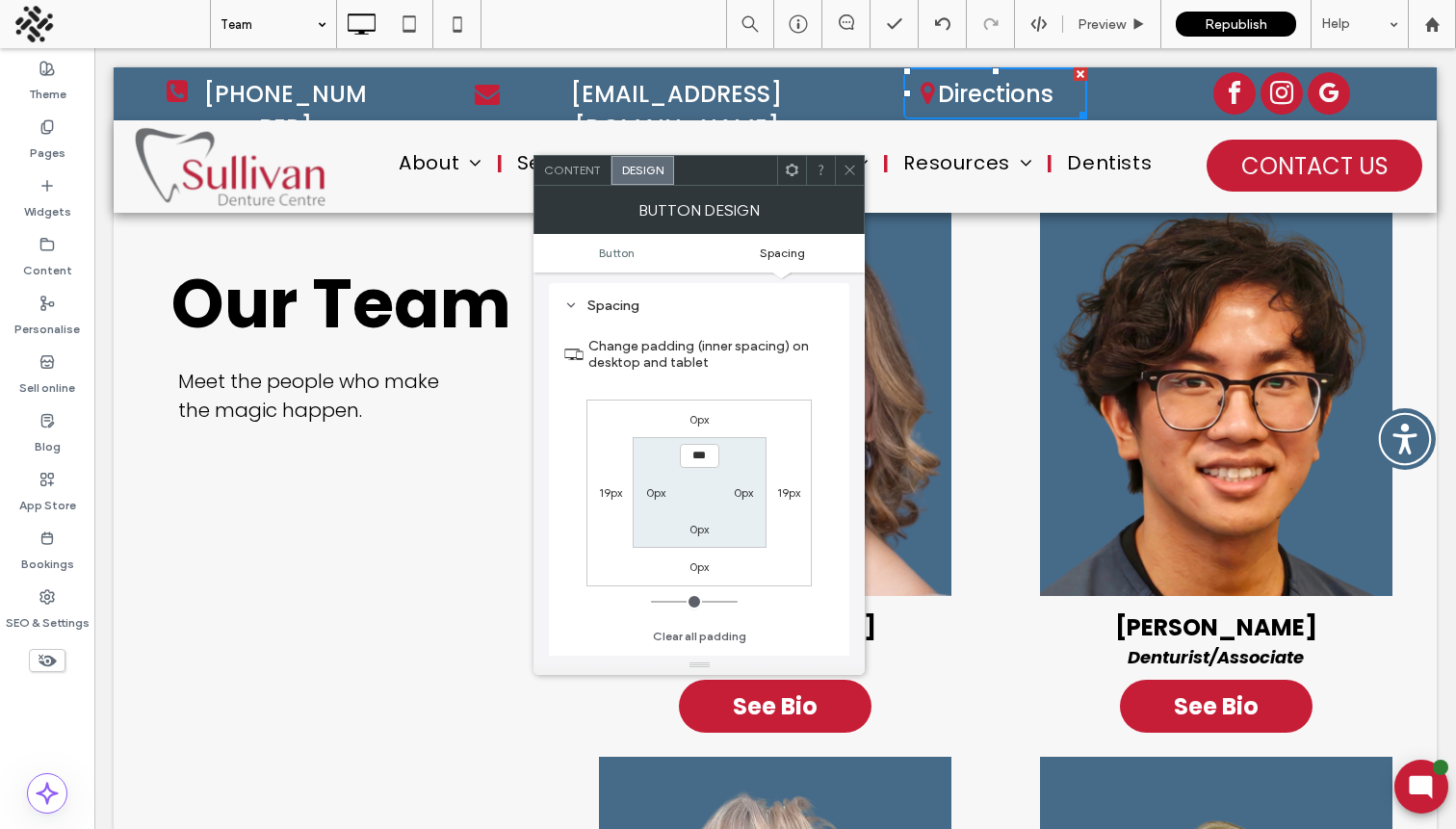
scroll to position [1255, 0]
click at [654, 486] on label "0px" at bounding box center [656, 484] width 19 height 15
type input "**"
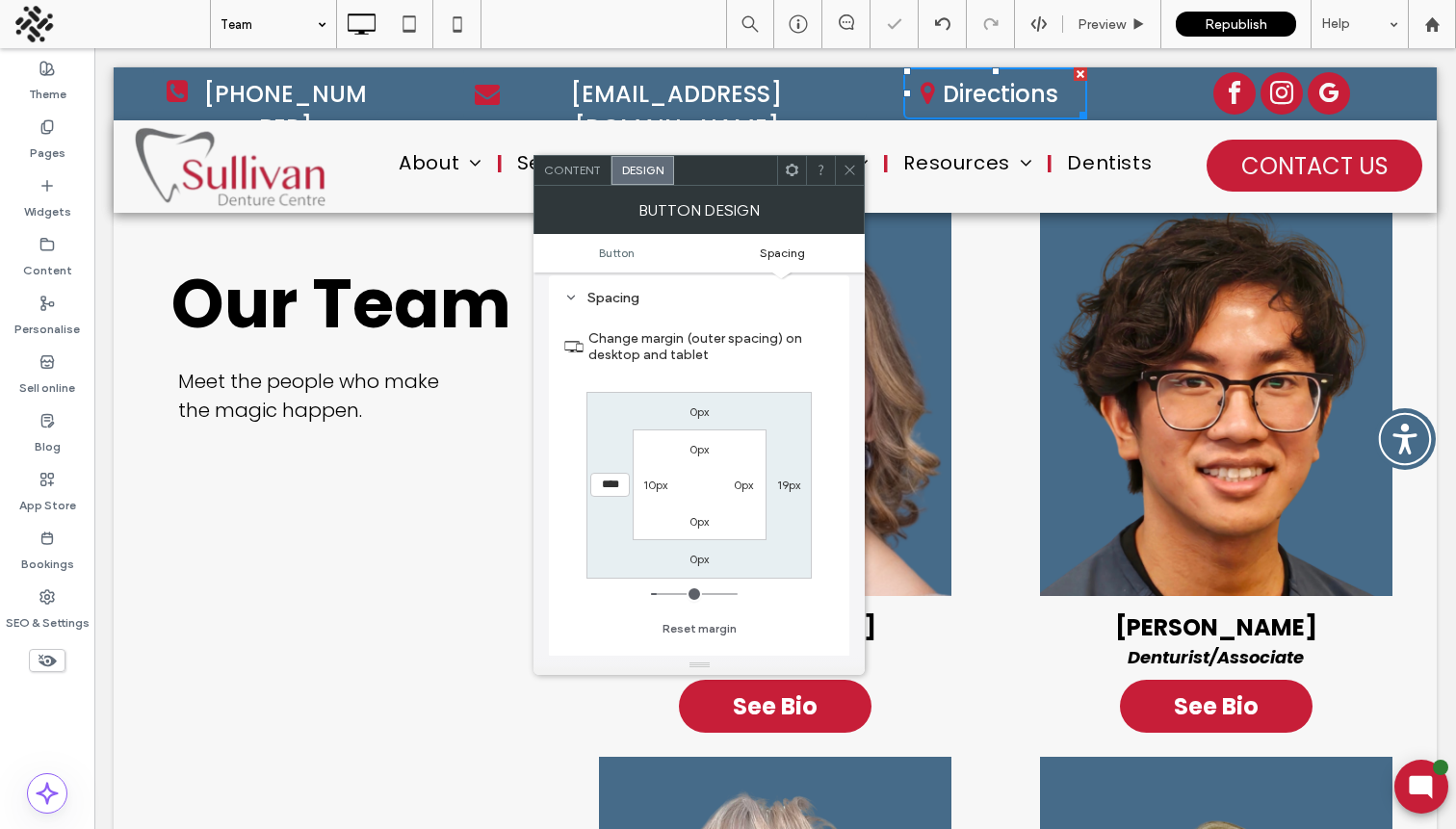
type input "*"
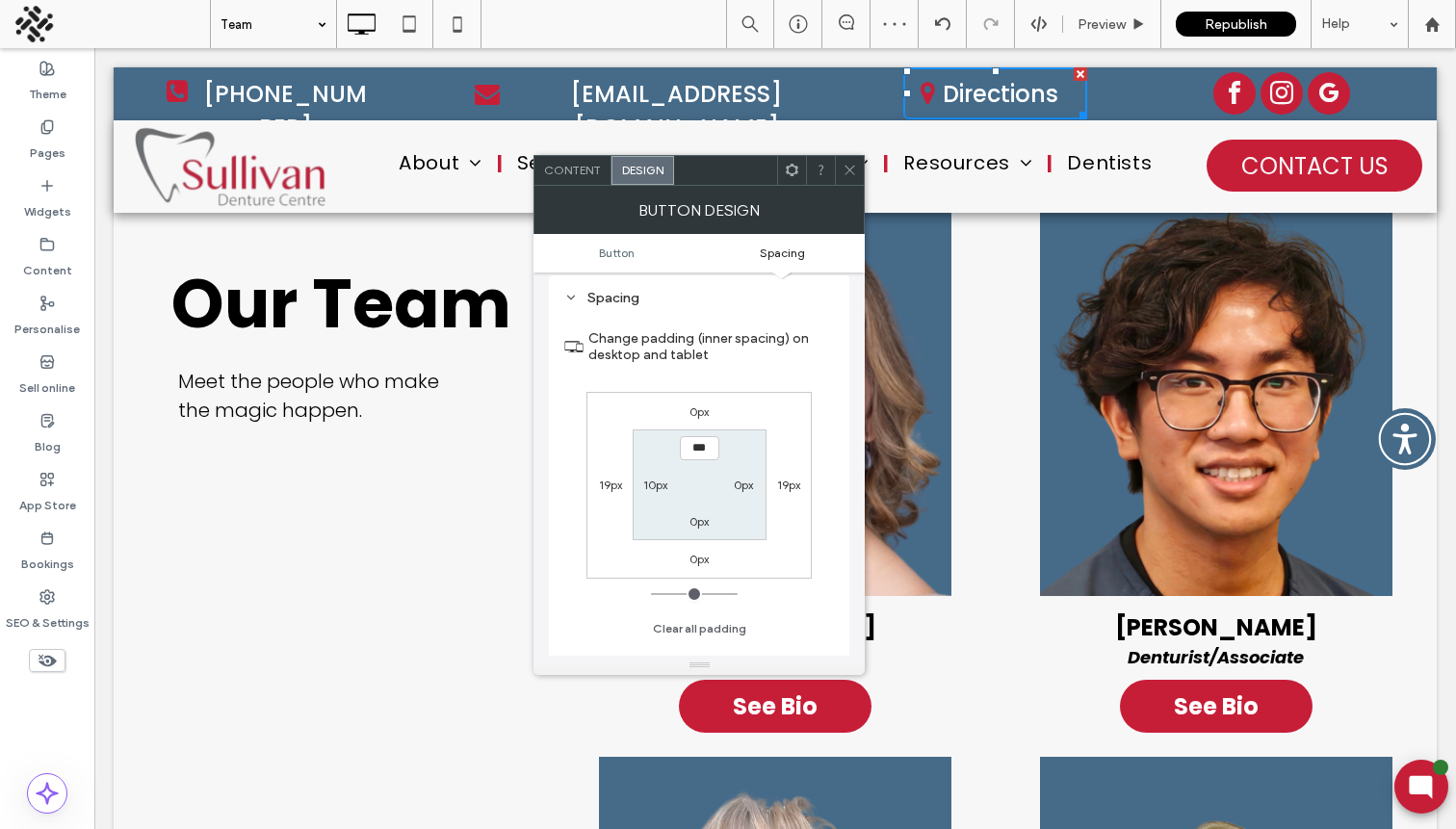
type input "*"
type input "**"
click at [648, 485] on label "10px" at bounding box center [655, 484] width 24 height 15
type input "**"
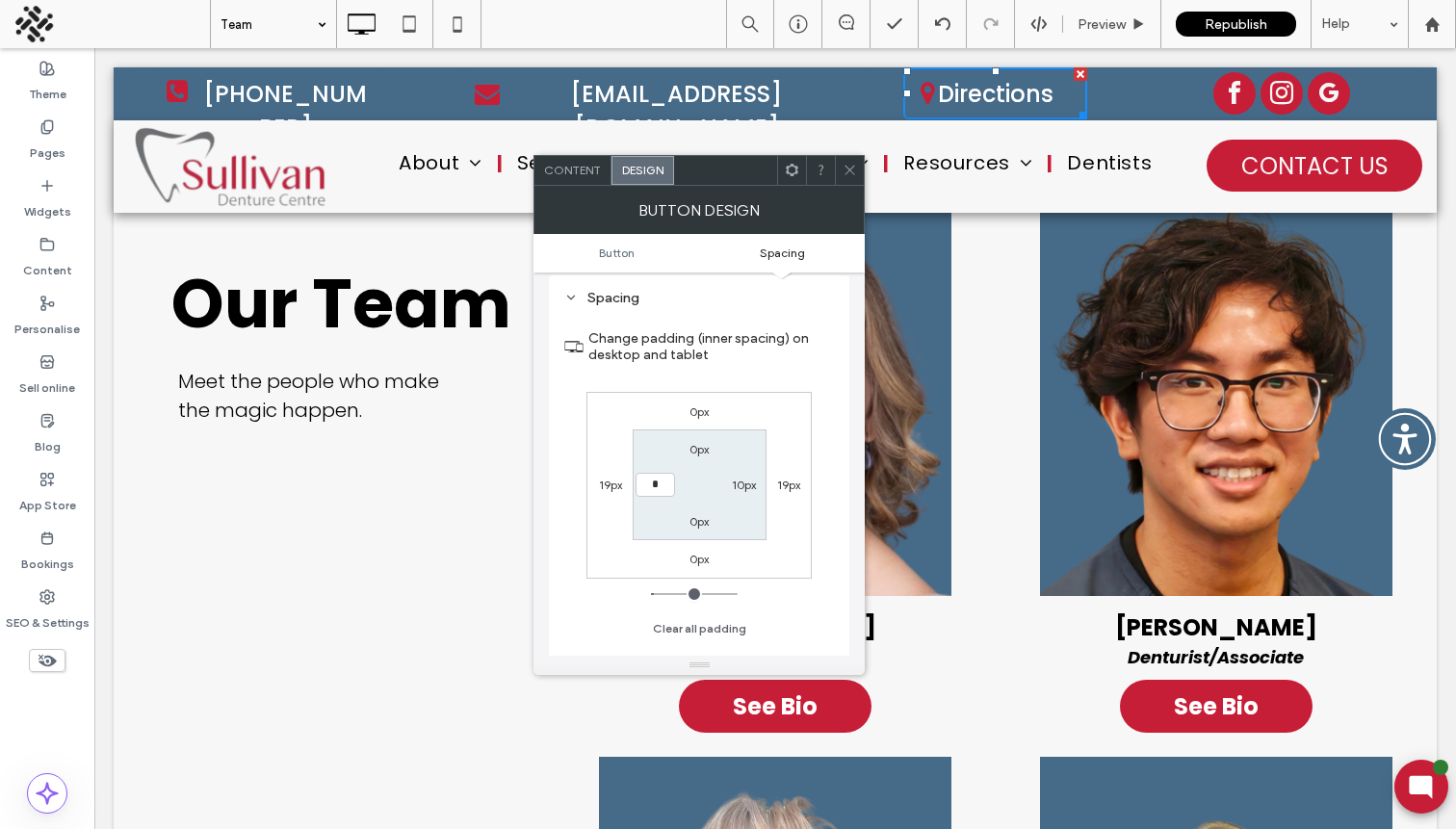
type input "**"
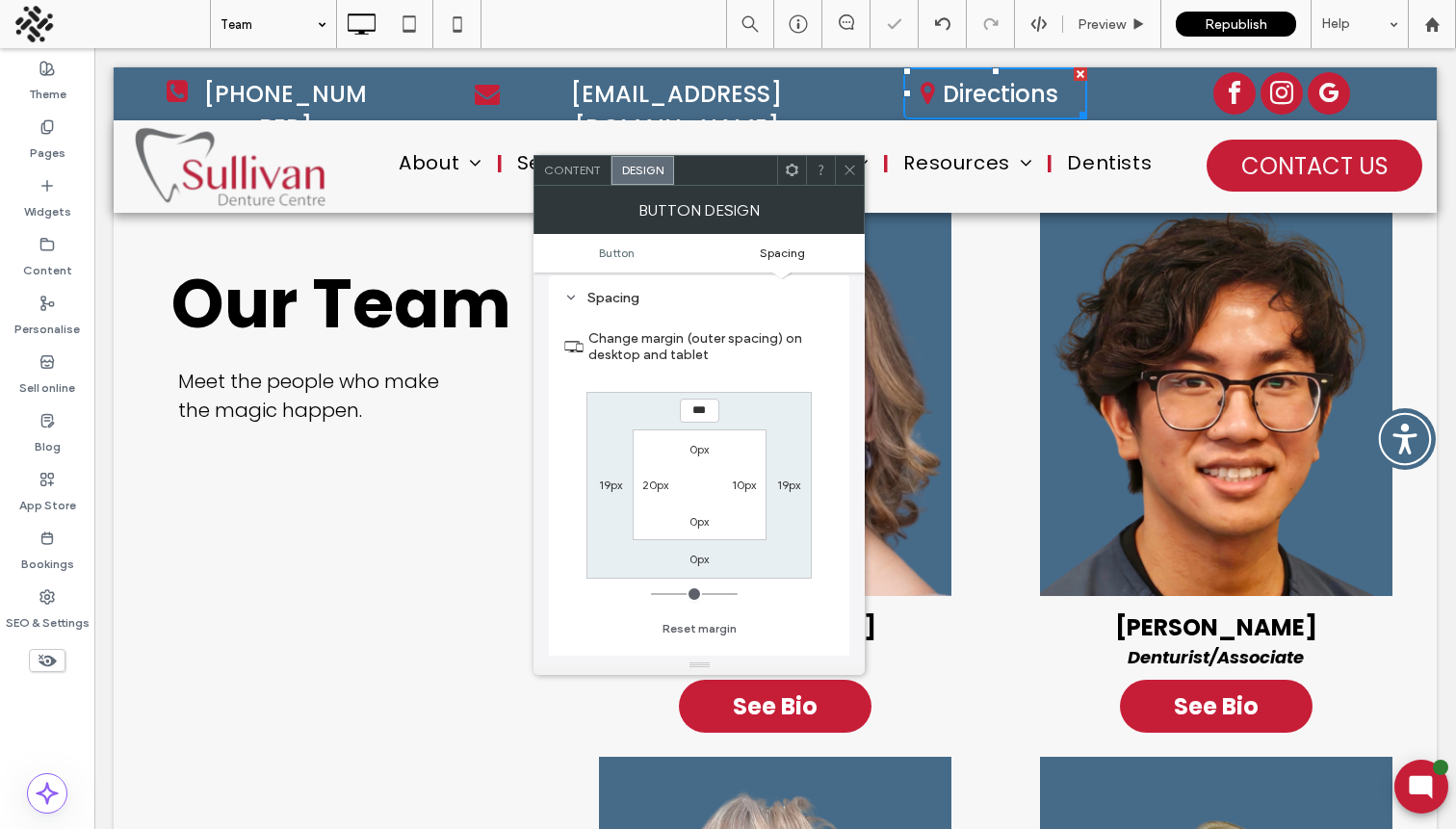
click at [743, 487] on label "10px" at bounding box center [744, 484] width 24 height 15
type input "**"
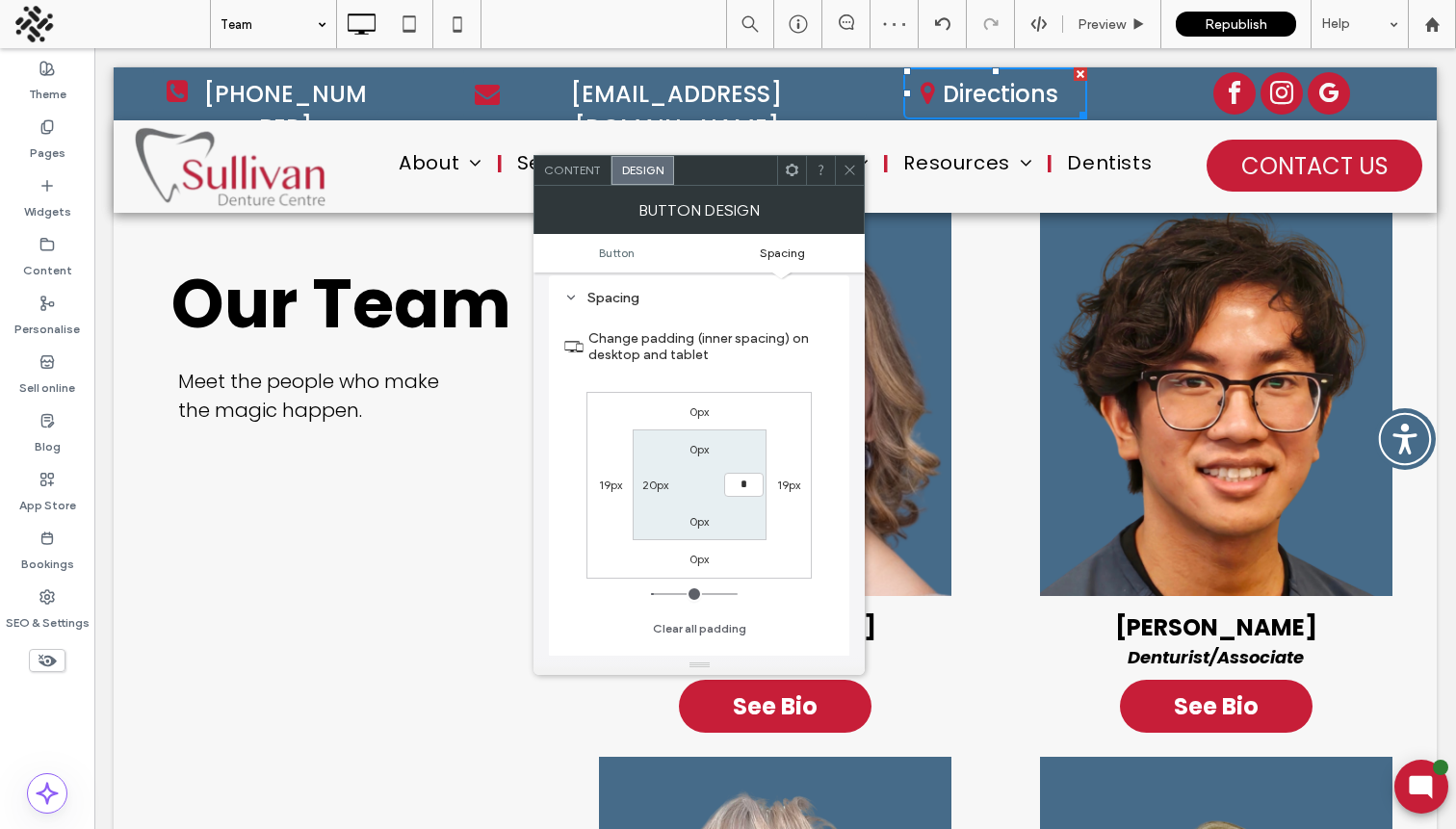
type input "**"
type input "*"
click at [569, 170] on span "Content" at bounding box center [573, 169] width 57 height 15
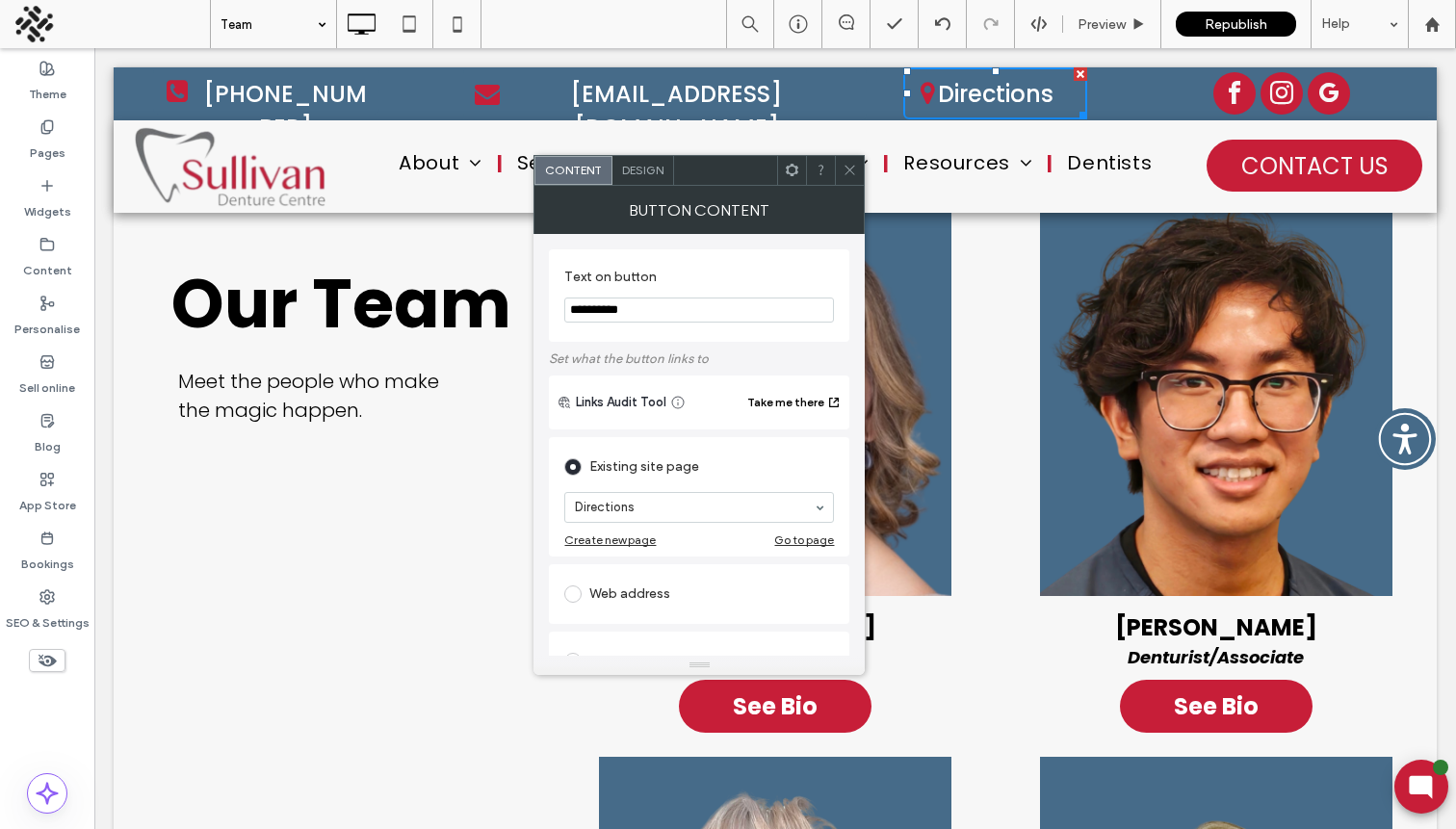
click at [628, 174] on span "Design" at bounding box center [642, 169] width 42 height 15
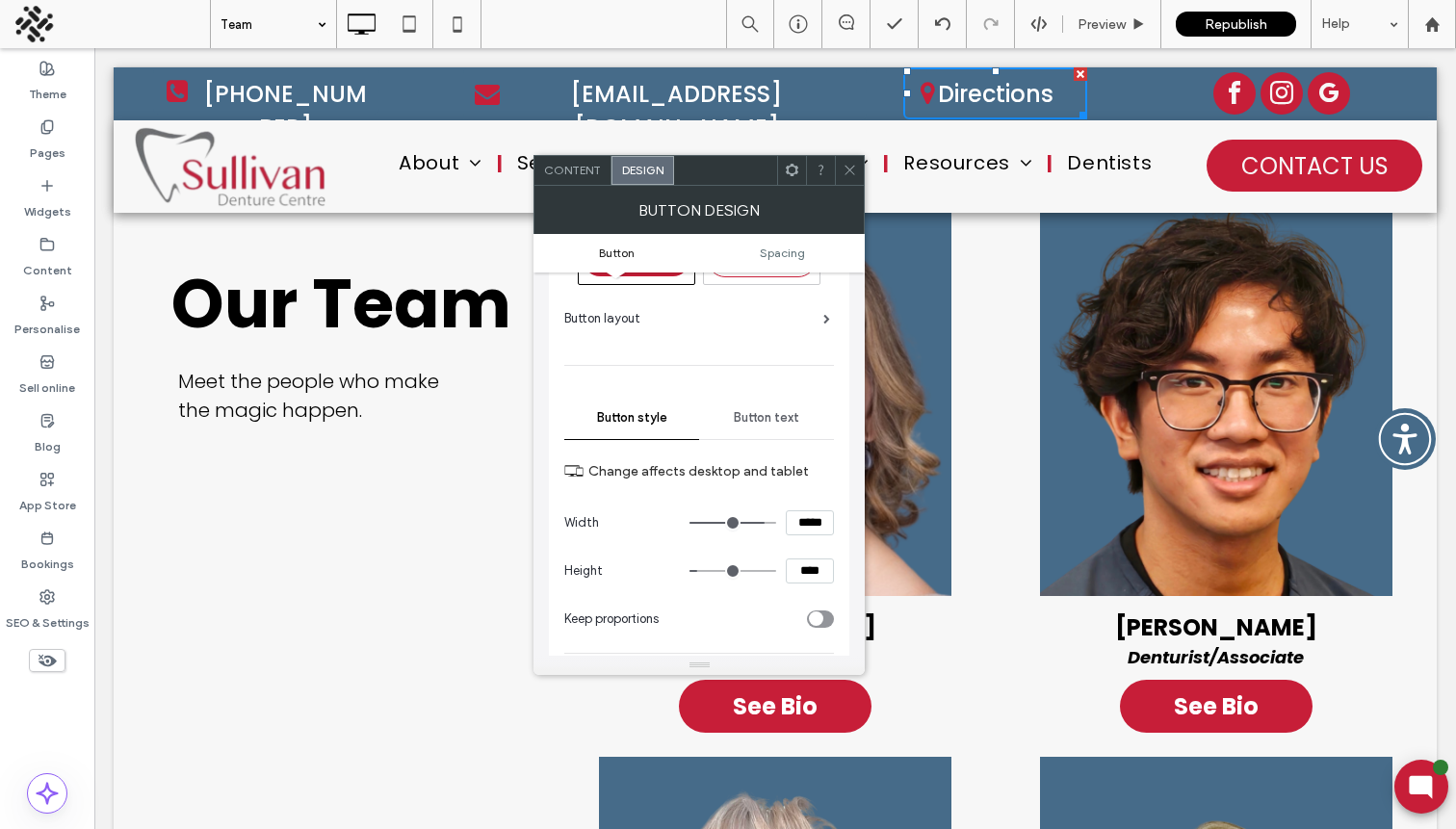
scroll to position [136, 0]
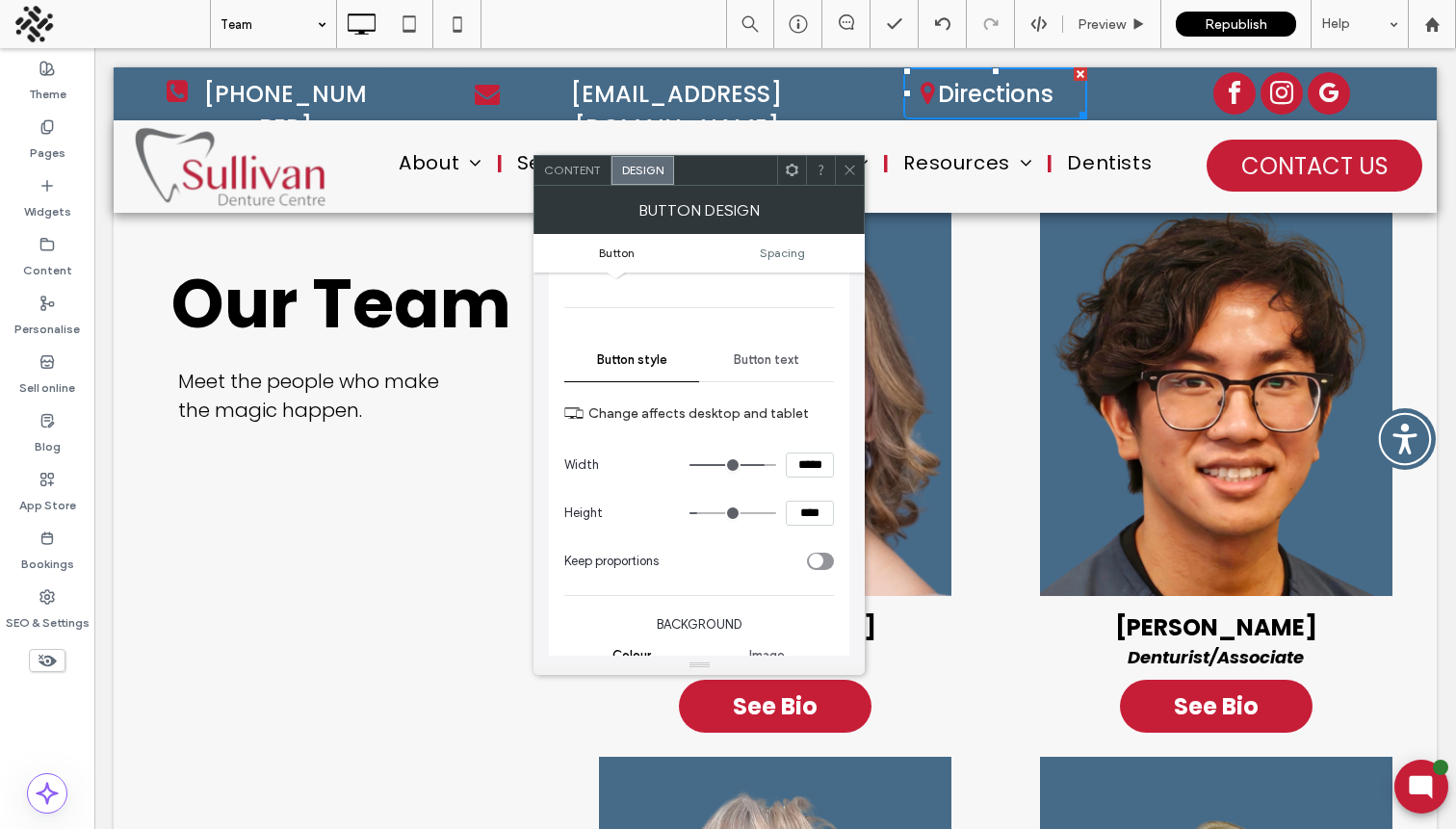
click at [778, 353] on span "Button text" at bounding box center [767, 360] width 66 height 15
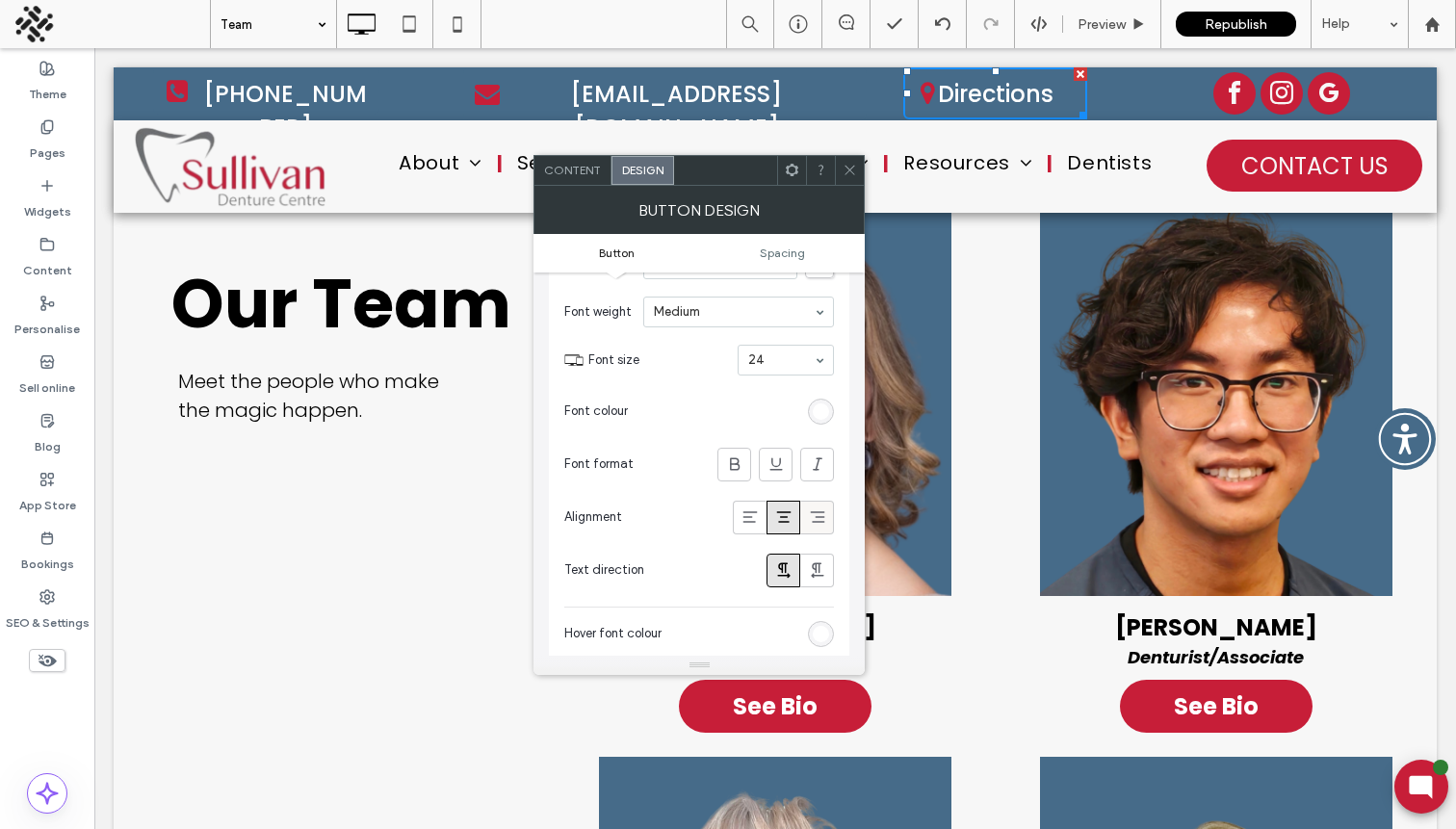
click at [815, 511] on span at bounding box center [818, 517] width 19 height 32
click at [779, 512] on icon at bounding box center [784, 521] width 19 height 19
click at [1103, 25] on span "Preview" at bounding box center [1102, 24] width 48 height 16
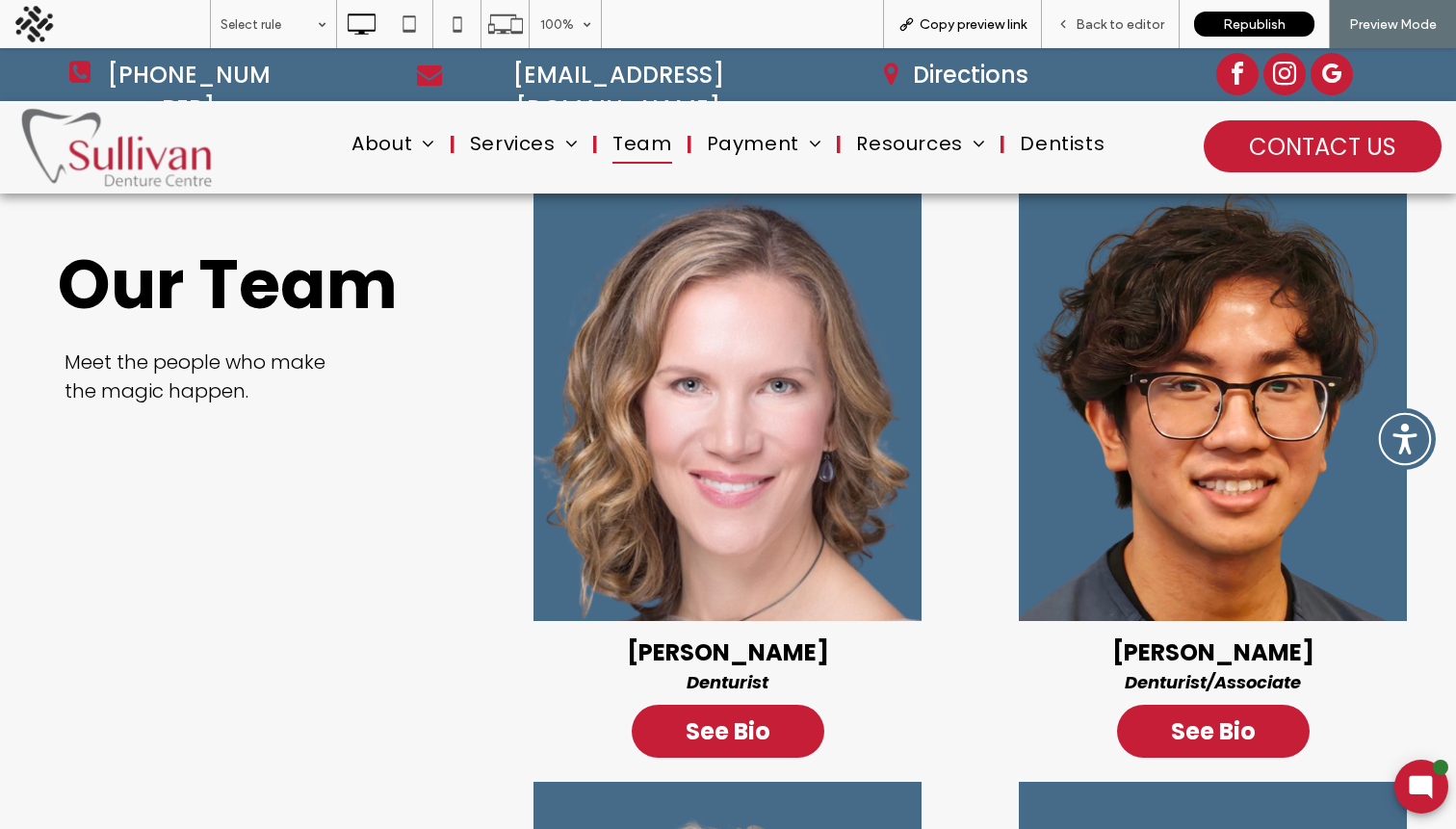
click at [984, 33] on div "Copy preview link" at bounding box center [963, 24] width 159 height 48
click at [963, 26] on span "Copy preview link" at bounding box center [973, 24] width 107 height 16
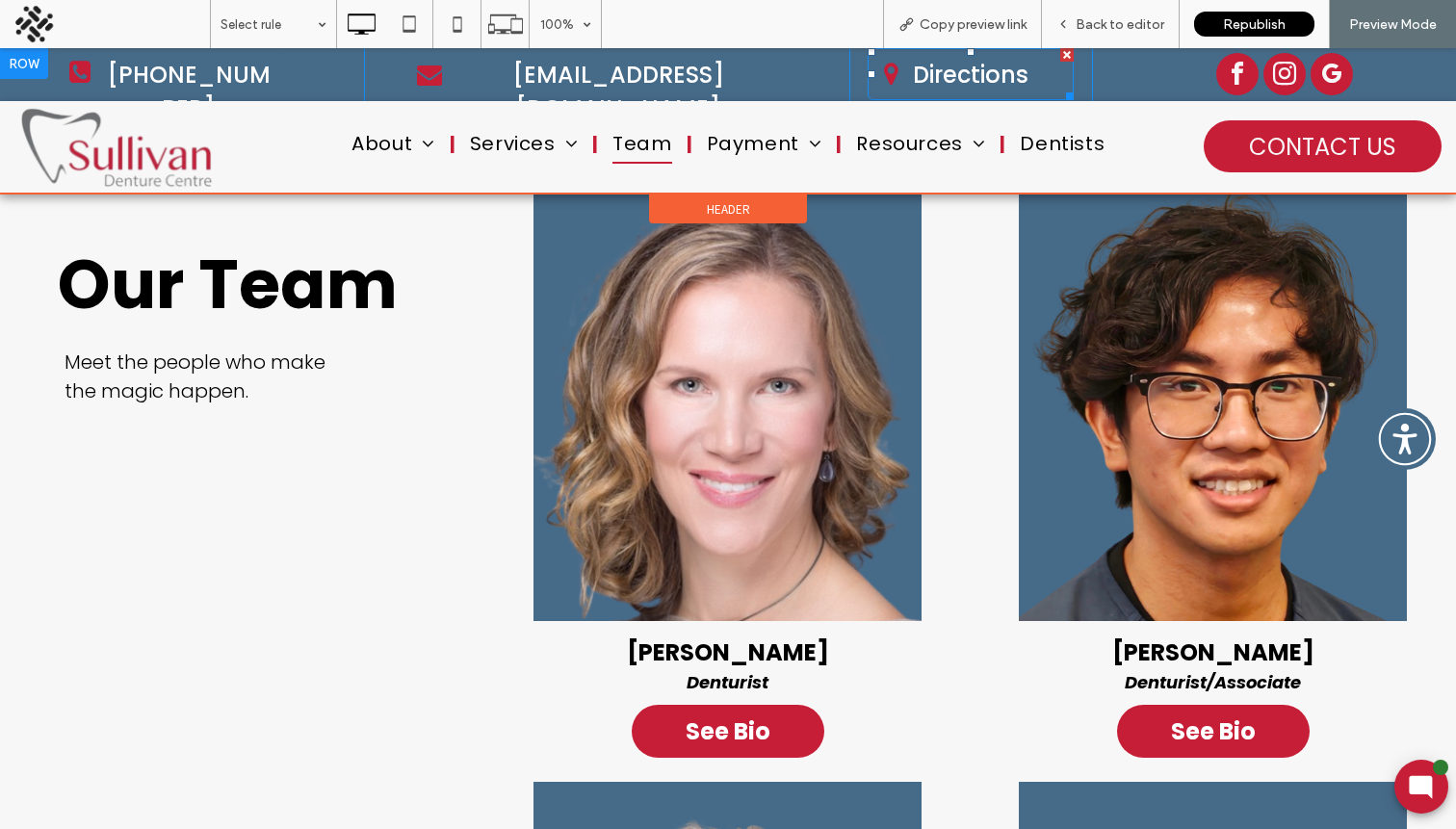
click at [953, 84] on span "Directions" at bounding box center [971, 75] width 129 height 53
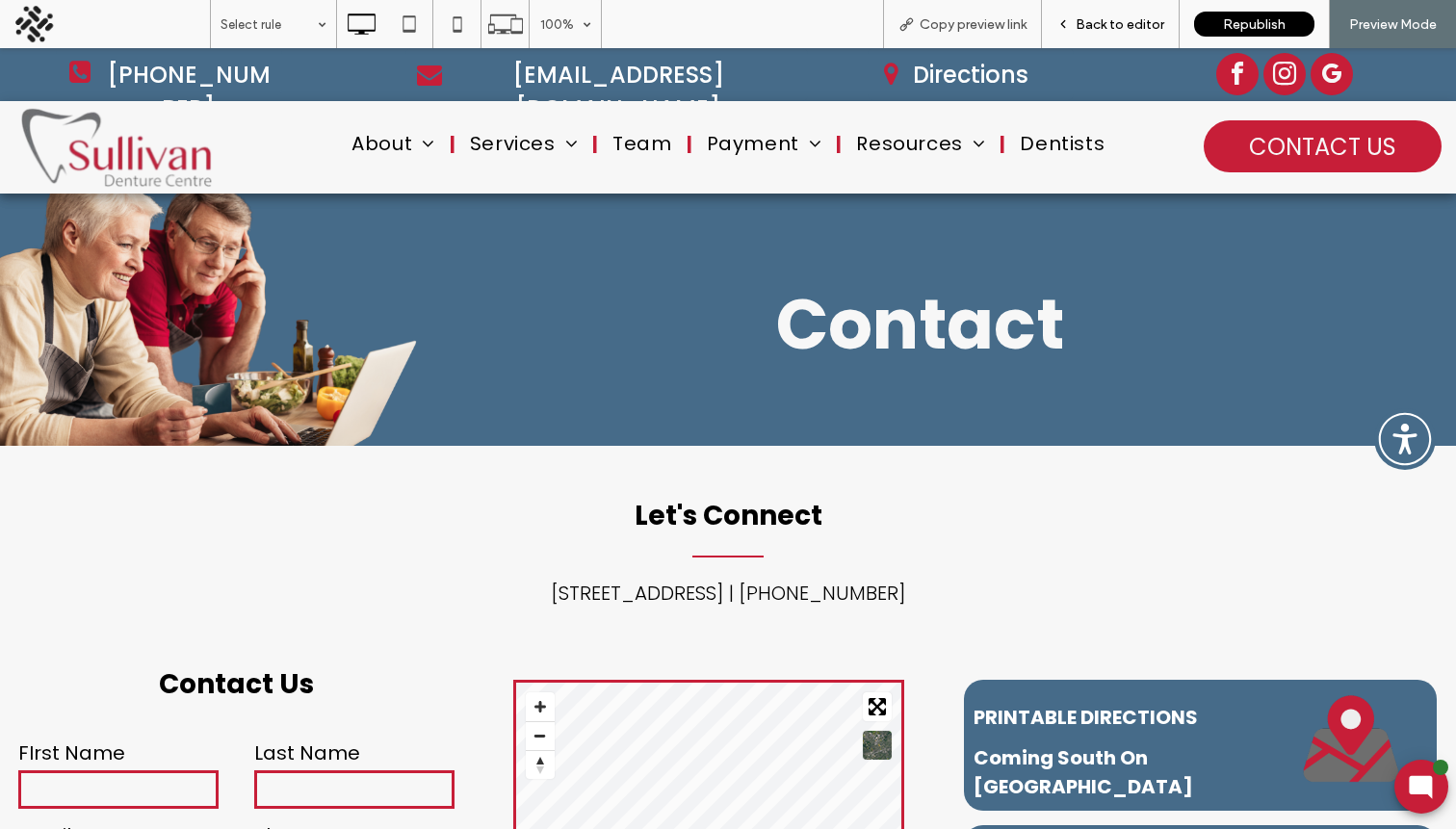
click at [1106, 24] on span "Back to editor" at bounding box center [1120, 24] width 88 height 16
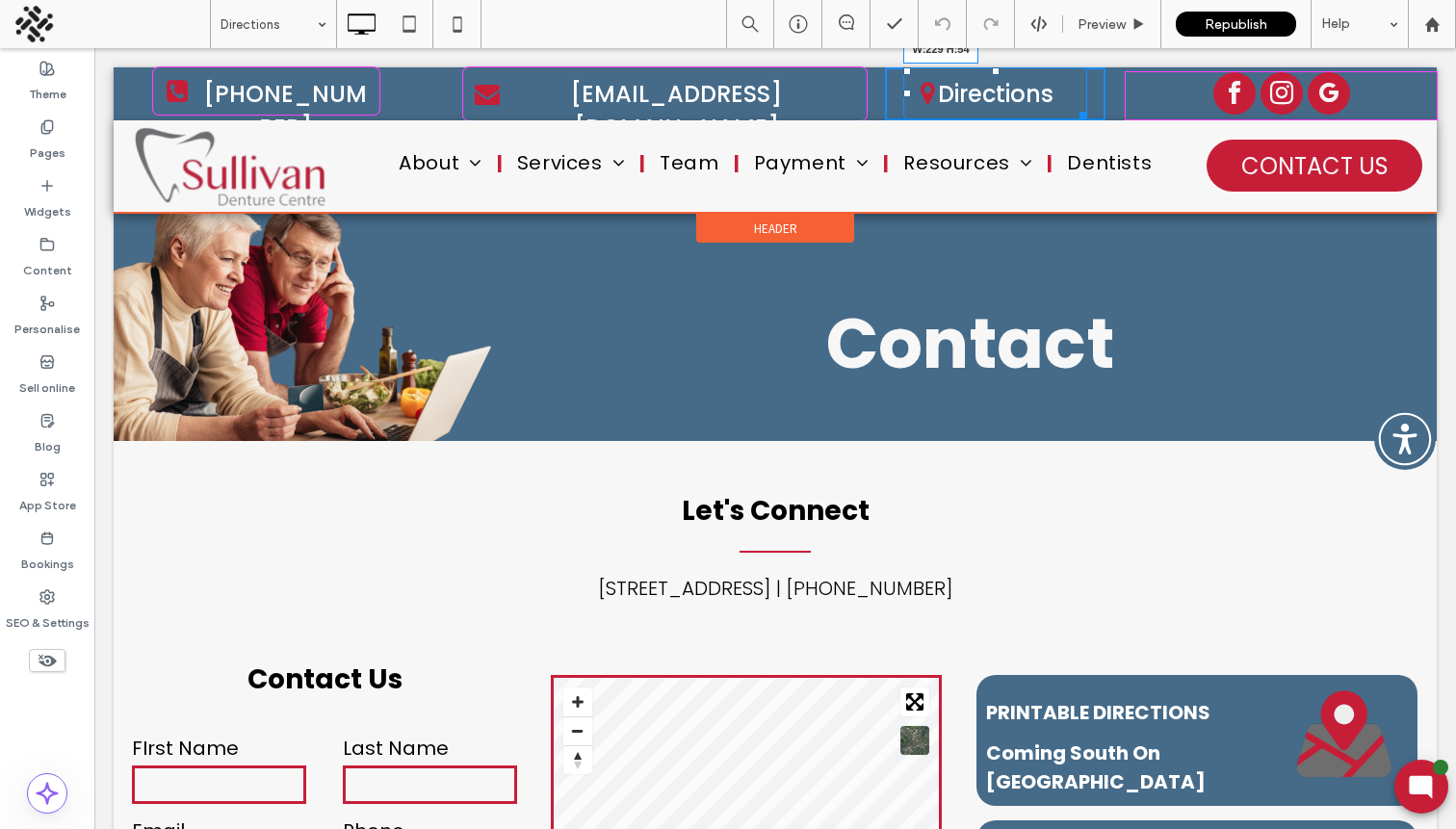
drag, startPoint x: 1078, startPoint y: 114, endPoint x: 1191, endPoint y: 163, distance: 123.2
click at [1087, 114] on div at bounding box center [1080, 111] width 15 height 15
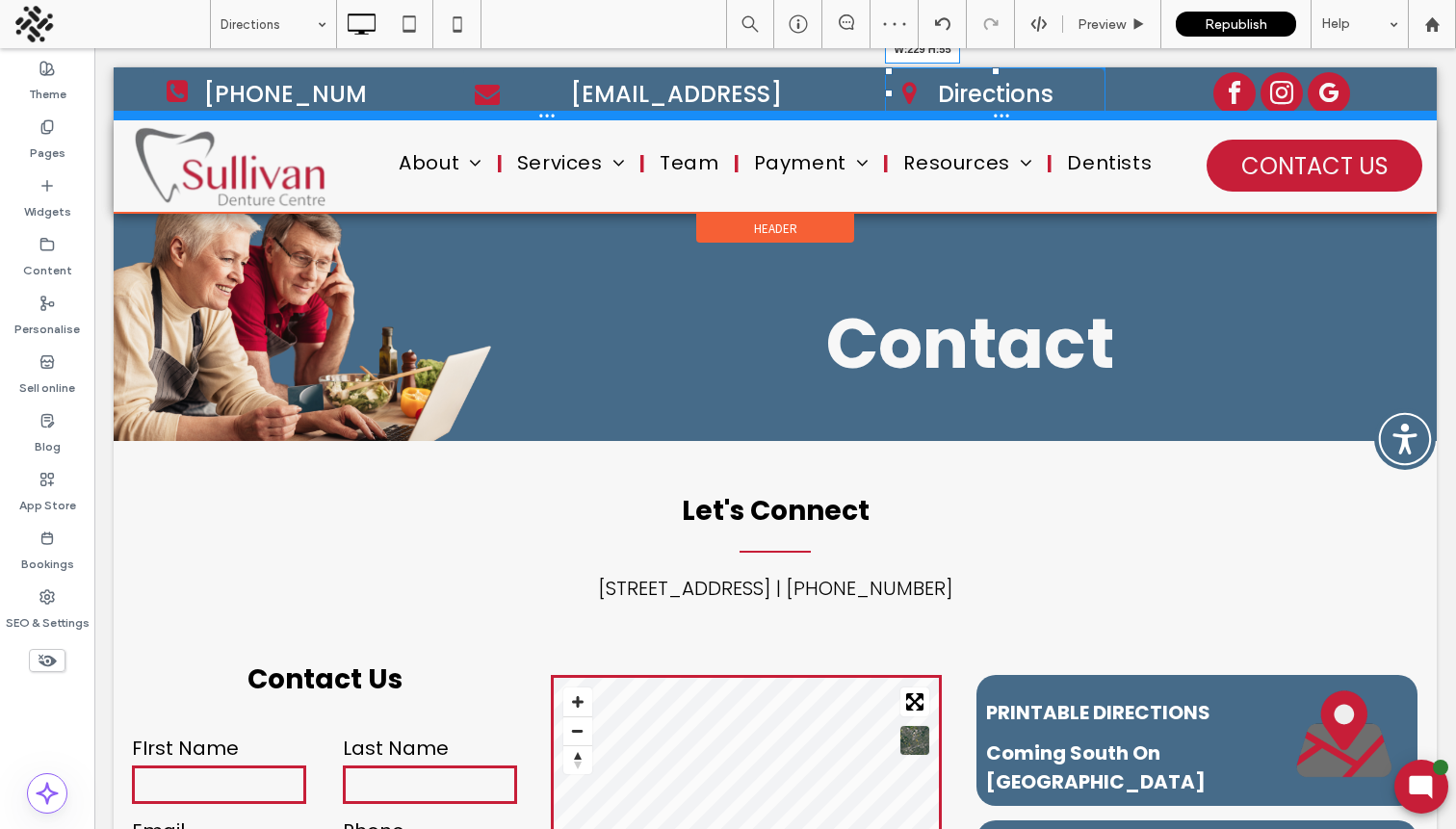
drag, startPoint x: 1097, startPoint y: 113, endPoint x: 1111, endPoint y: 114, distance: 14.0
click at [1111, 114] on div "604-577-0007 Click To Paste info@sullivandentures.com Click To Paste Directions…" at bounding box center [775, 94] width 1323 height 53
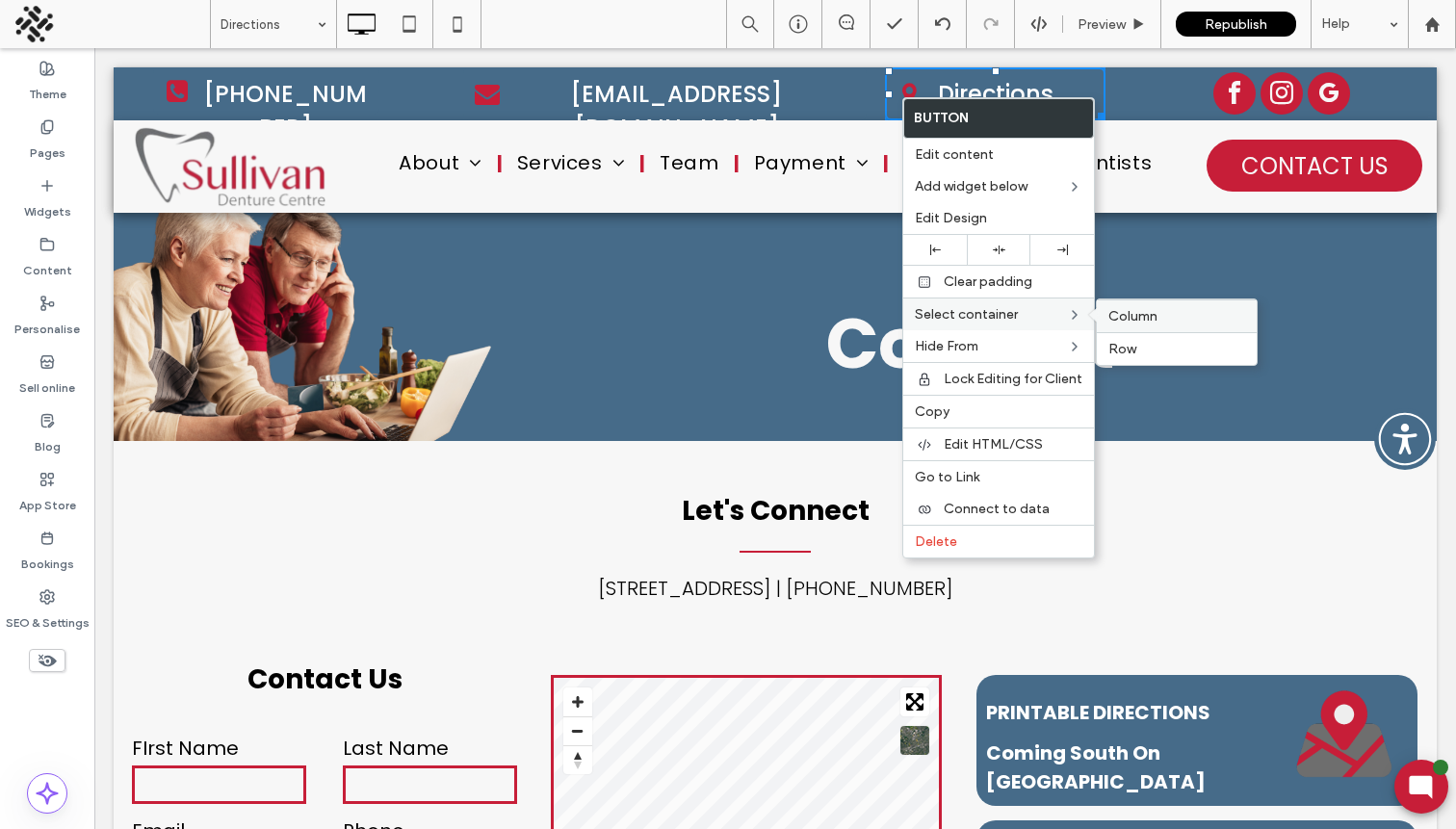
click at [1128, 311] on span "Column" at bounding box center [1132, 316] width 49 height 16
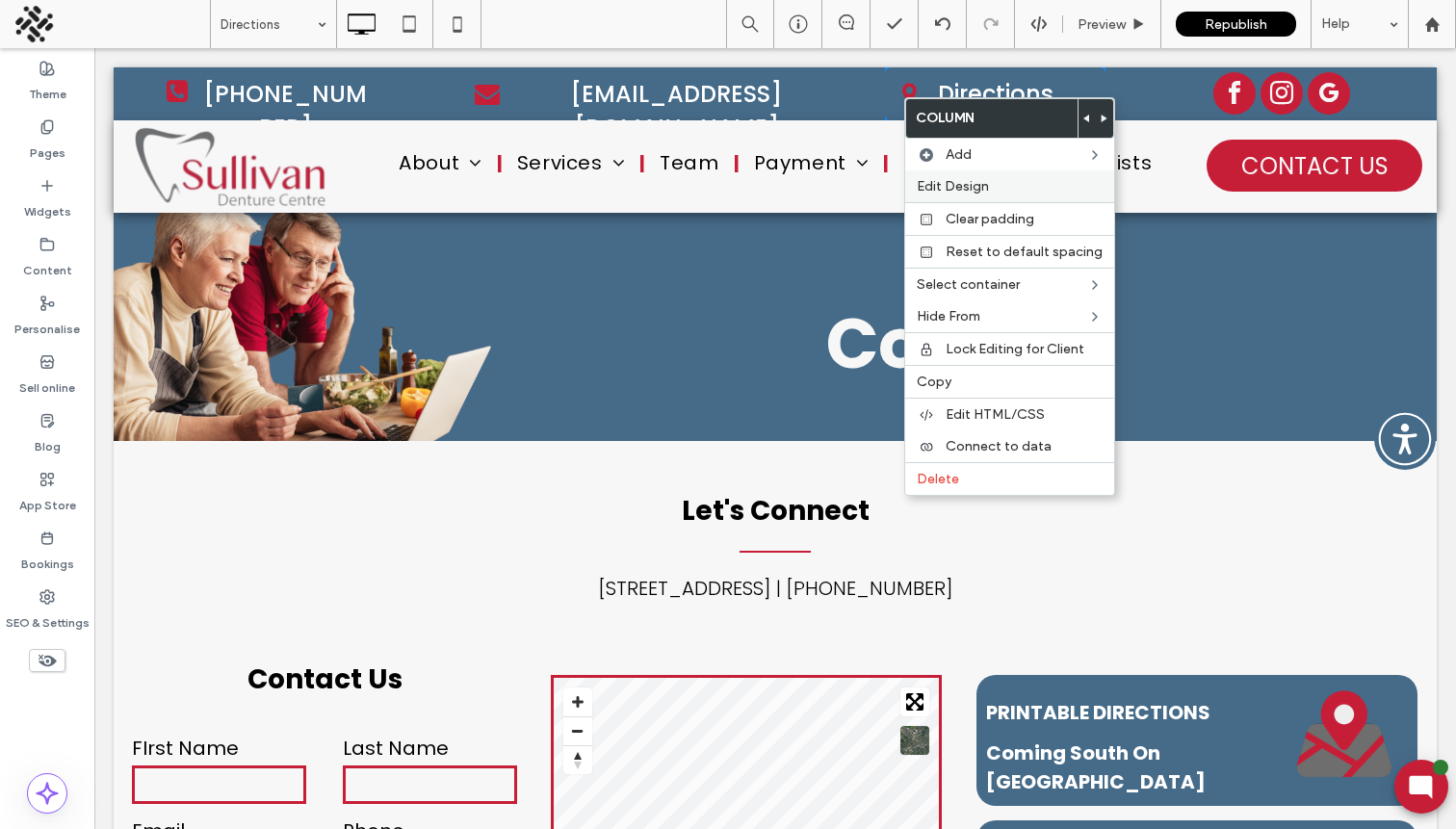
click at [1006, 178] on label "Edit Design" at bounding box center [1009, 186] width 186 height 16
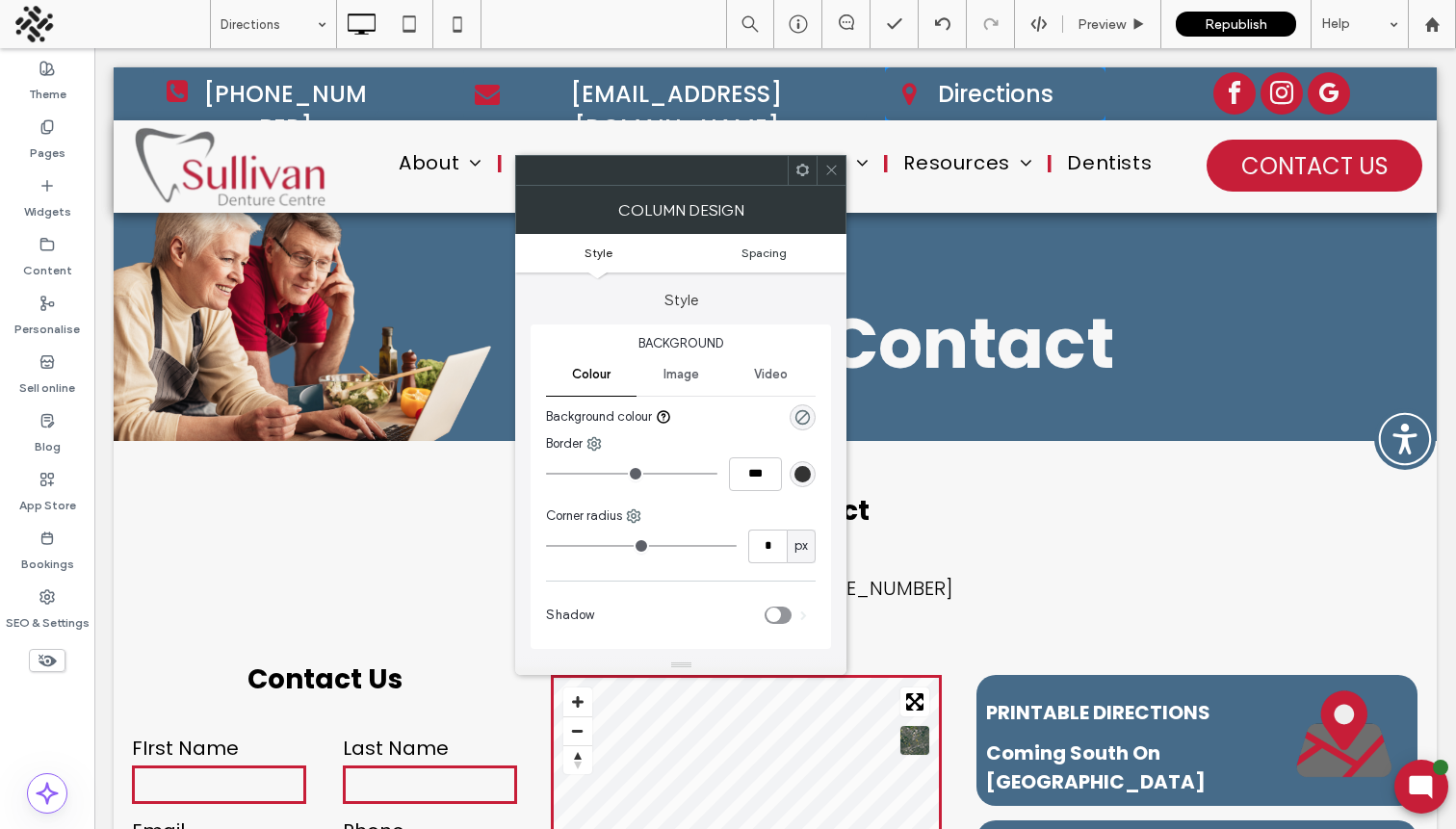
click at [770, 254] on span "Spacing" at bounding box center [764, 253] width 46 height 15
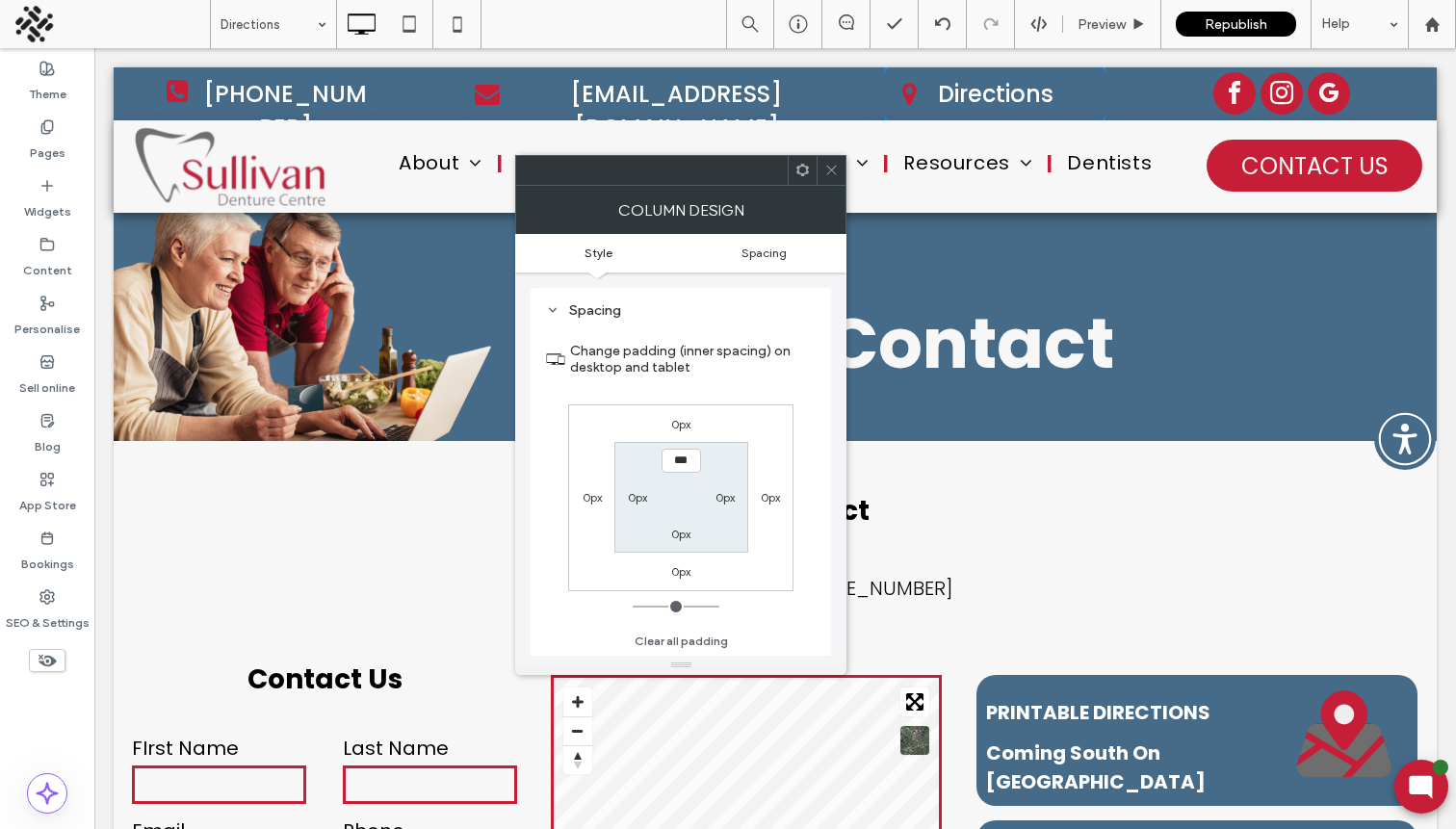
scroll to position [377, 0]
click at [828, 167] on use at bounding box center [832, 170] width 10 height 10
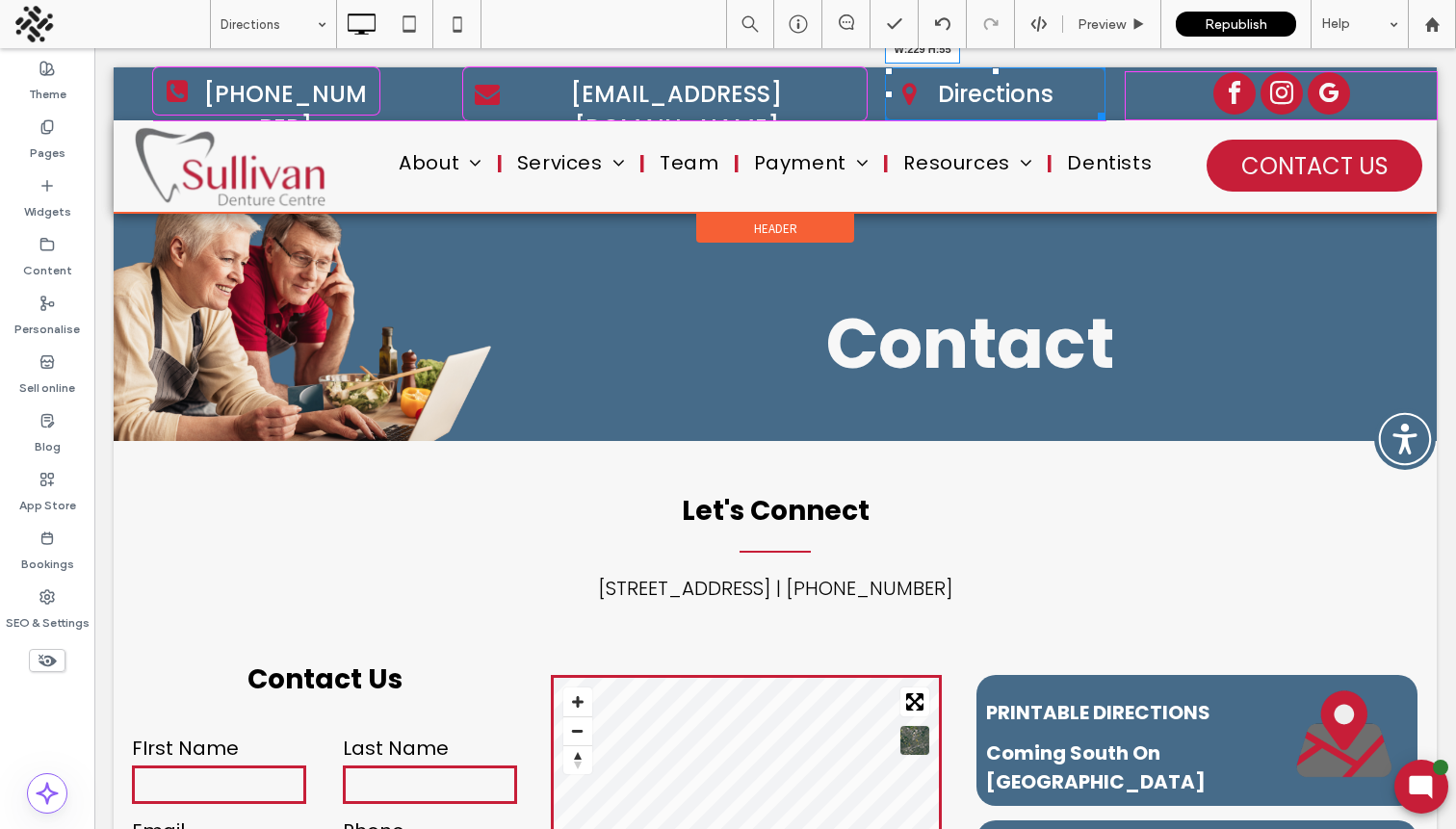
drag, startPoint x: 1099, startPoint y: 113, endPoint x: 1203, endPoint y: 162, distance: 115.0
click at [1115, 113] on div "604-577-0007 Click To Paste info@sullivandentures.com Click To Paste Directions…" at bounding box center [775, 94] width 1323 height 53
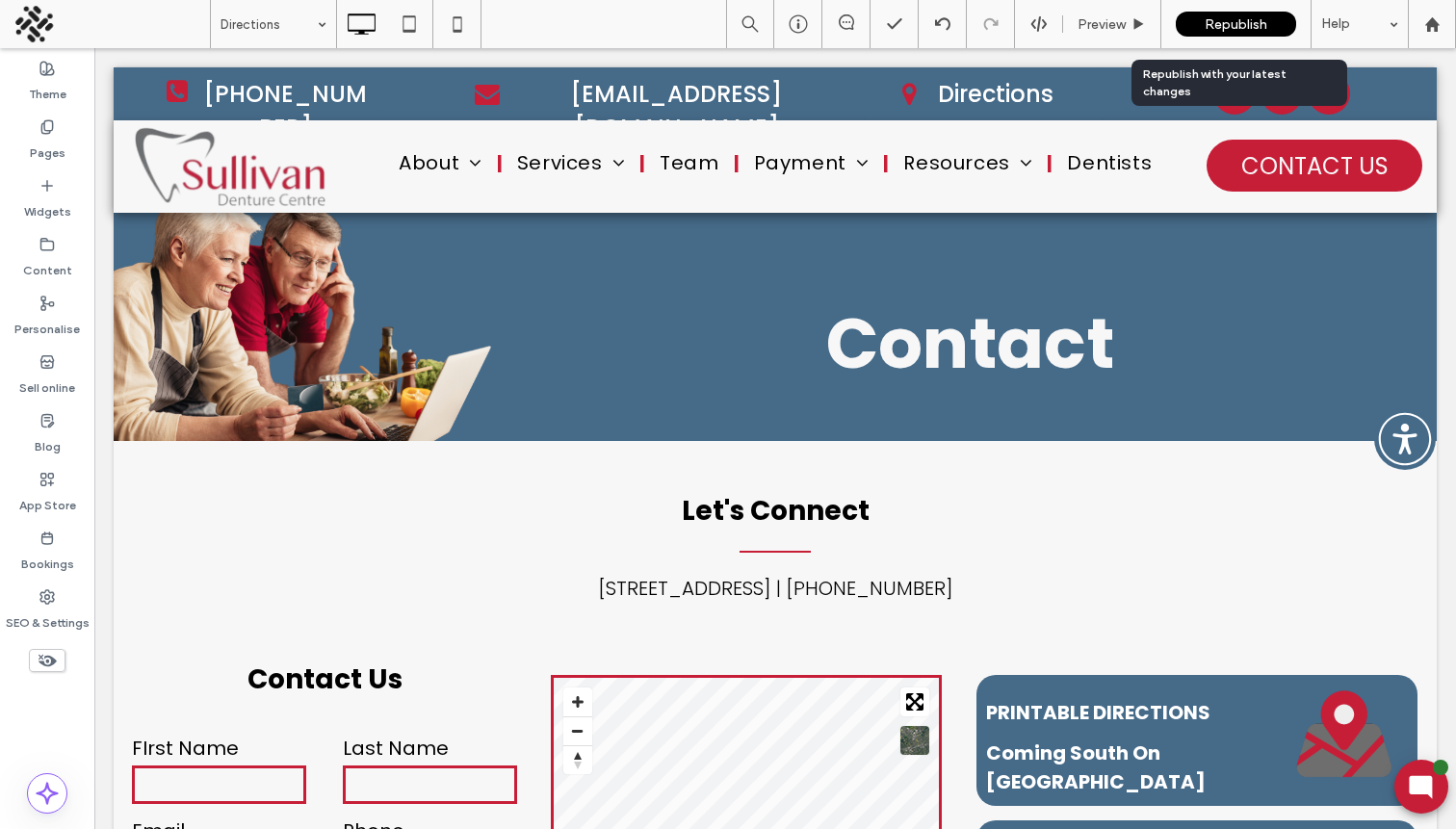
click at [1244, 24] on span "Republish" at bounding box center [1236, 24] width 63 height 16
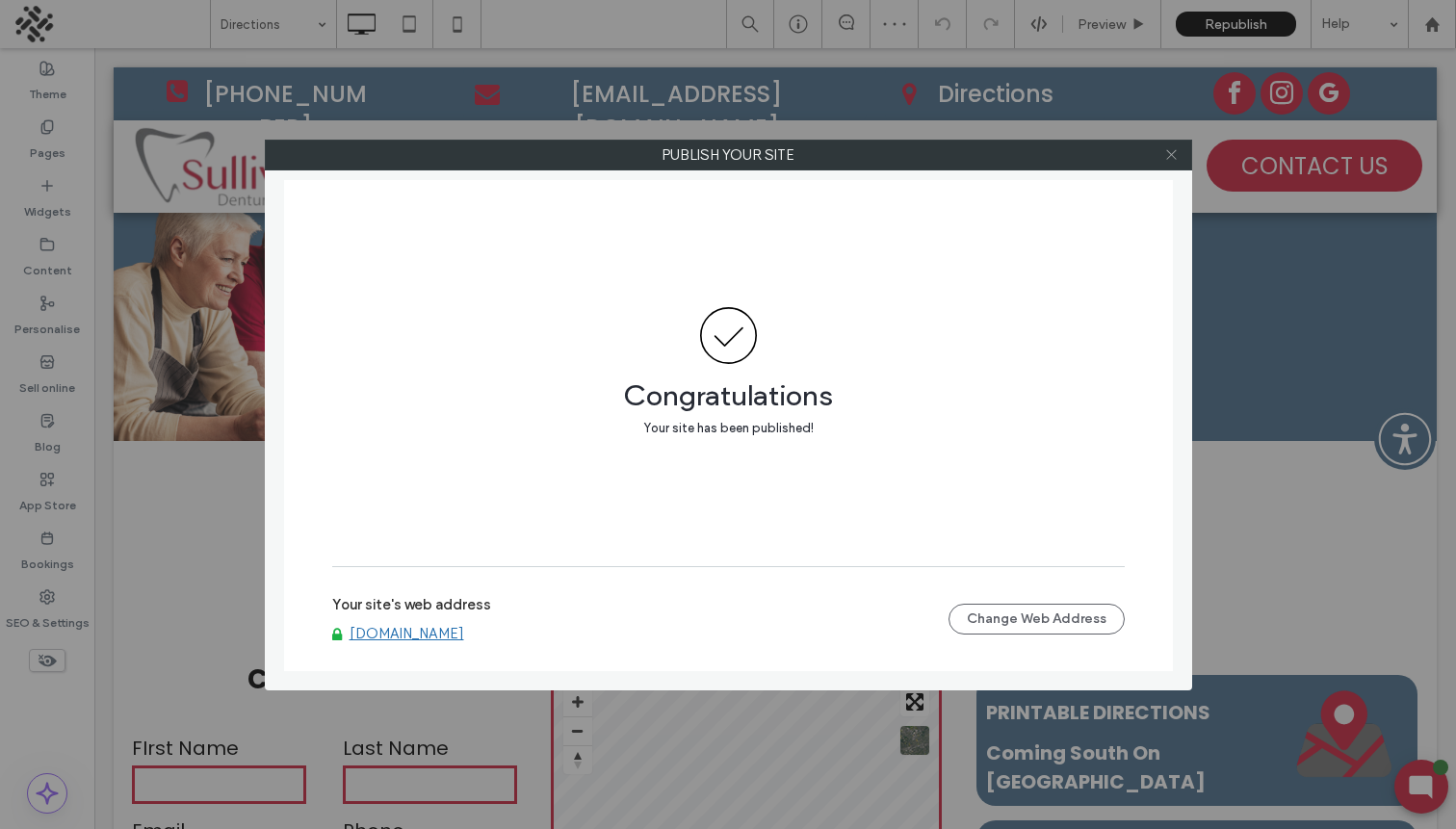
click at [1169, 153] on icon at bounding box center [1171, 154] width 15 height 15
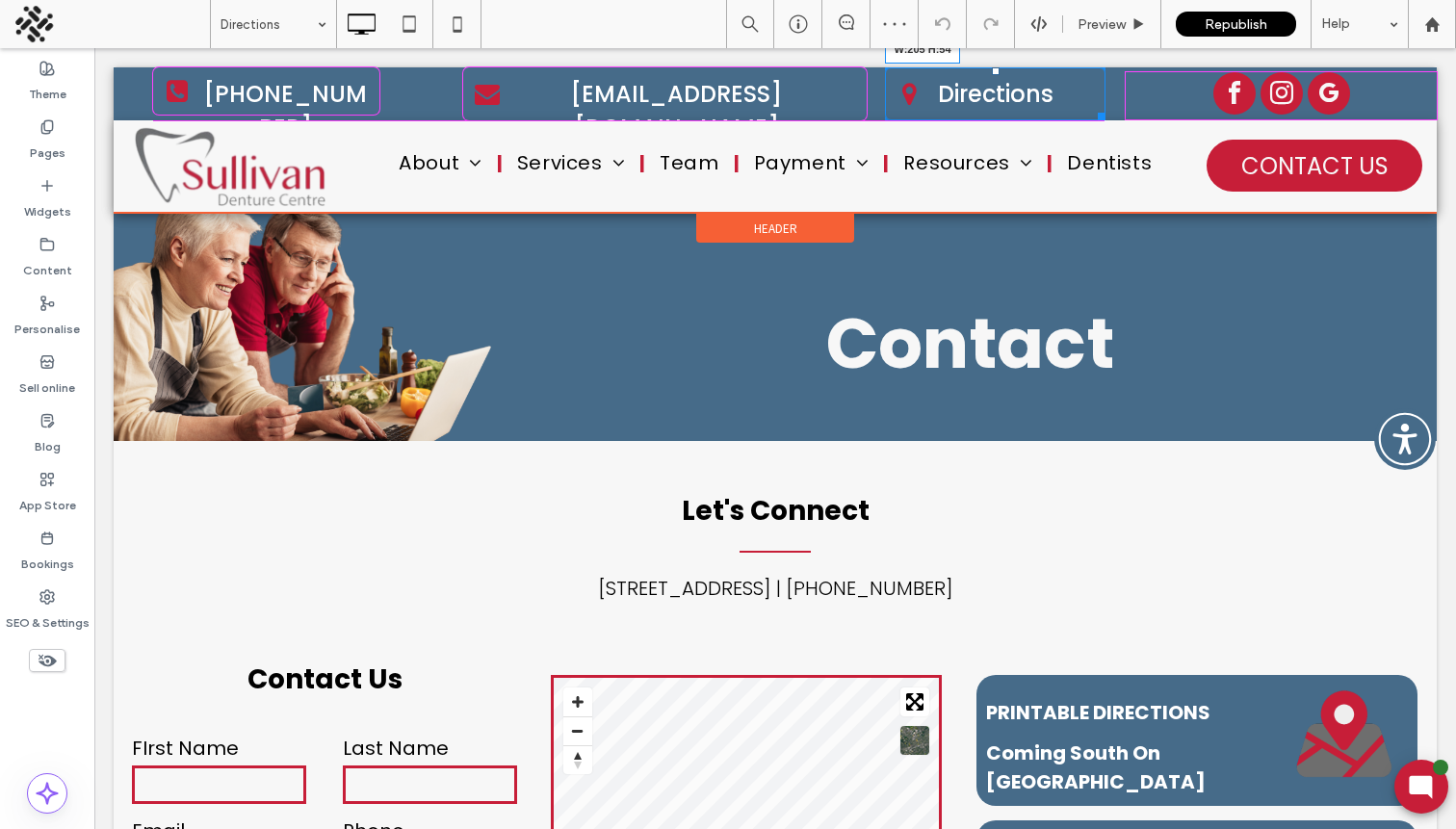
drag, startPoint x: 1099, startPoint y: 115, endPoint x: 1166, endPoint y: 153, distance: 77.0
click at [1091, 115] on div at bounding box center [1098, 112] width 15 height 15
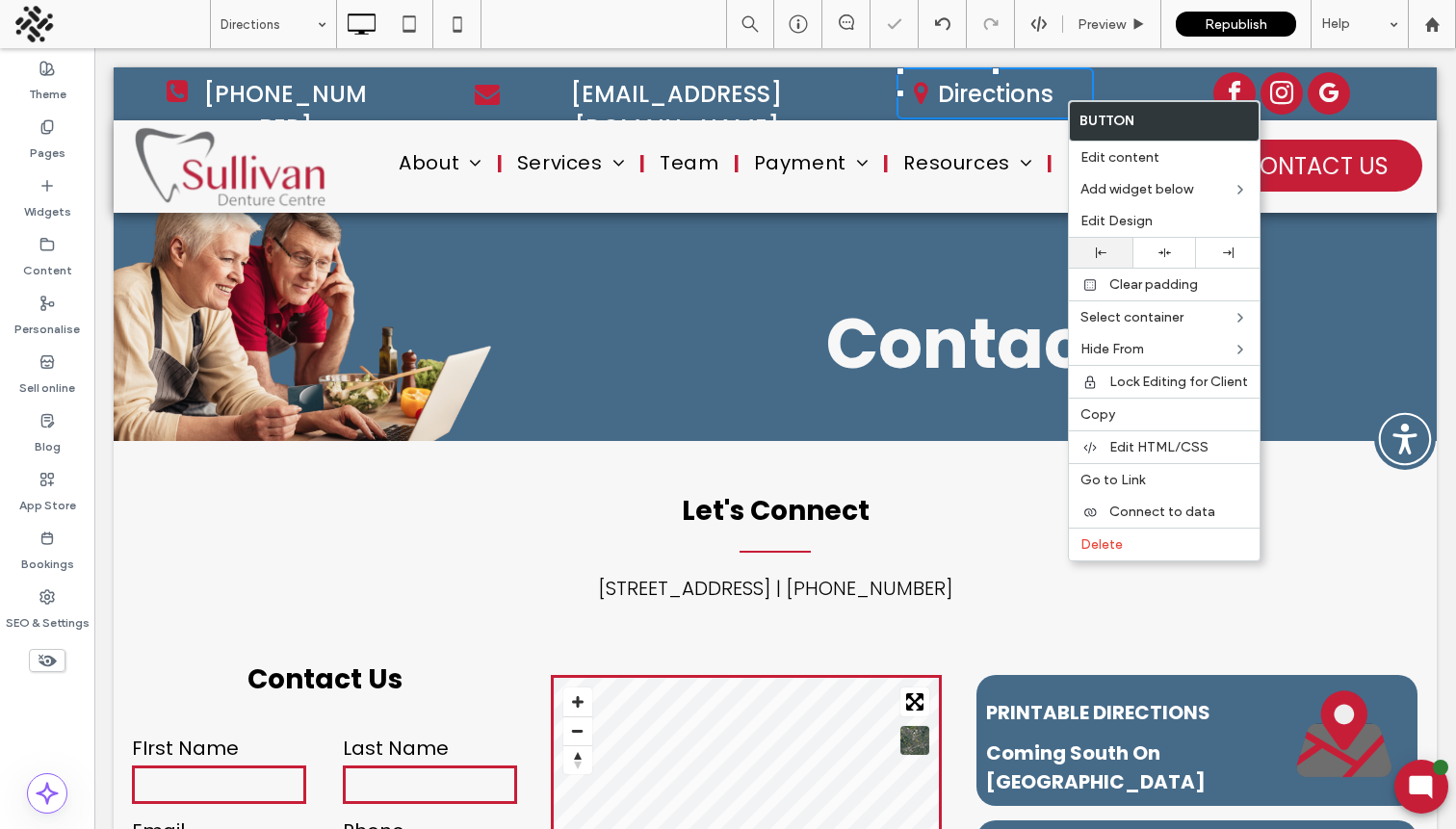
click at [1106, 246] on div at bounding box center [1101, 253] width 64 height 30
click at [1007, 451] on div "Let's Connect 5450 152 St #110, Surrey, BC V3S 5J9 | (604) 577-0007 Click To Pa…" at bounding box center [775, 526] width 1323 height 171
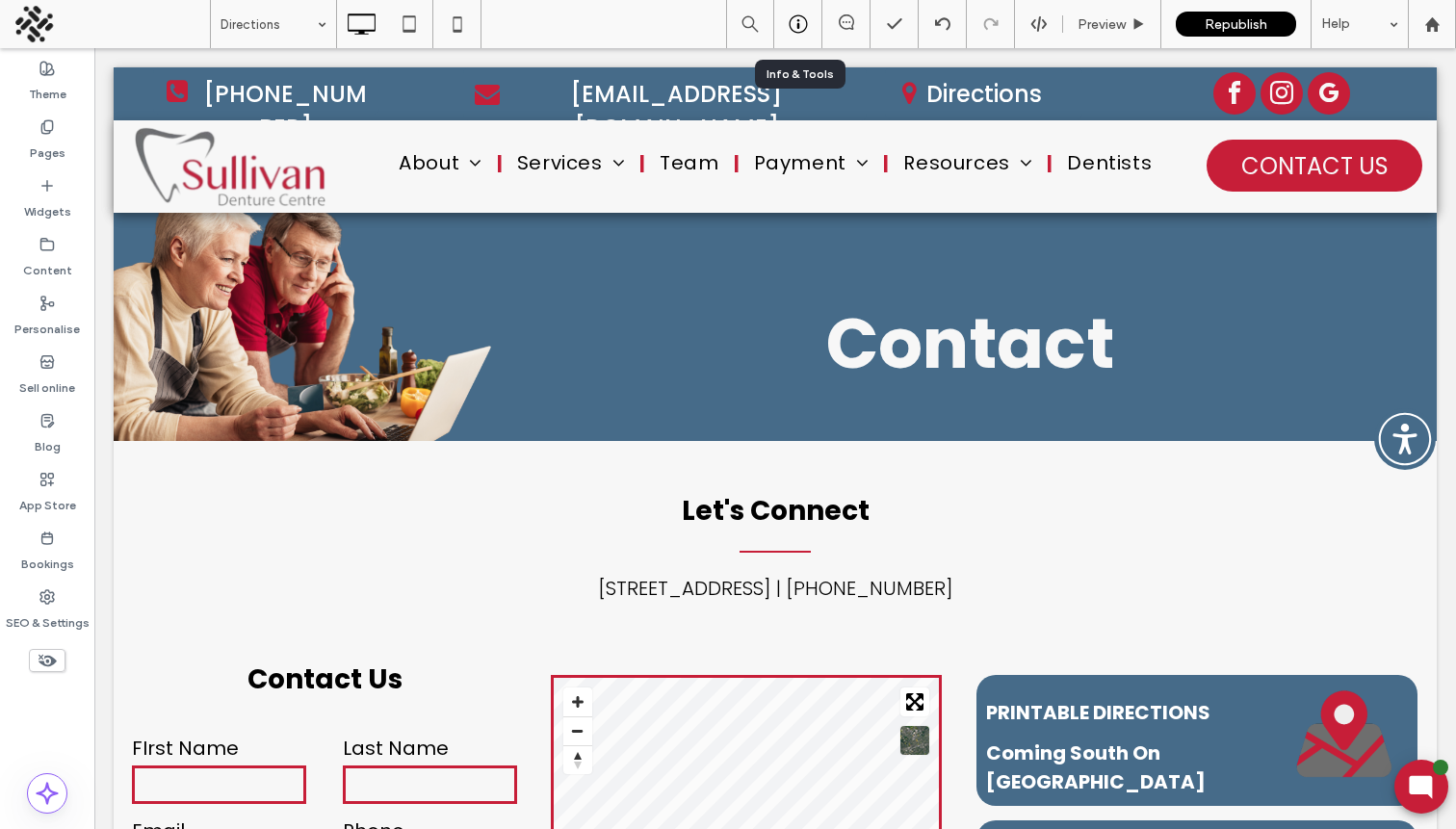
click at [799, 23] on icon at bounding box center [798, 24] width 19 height 19
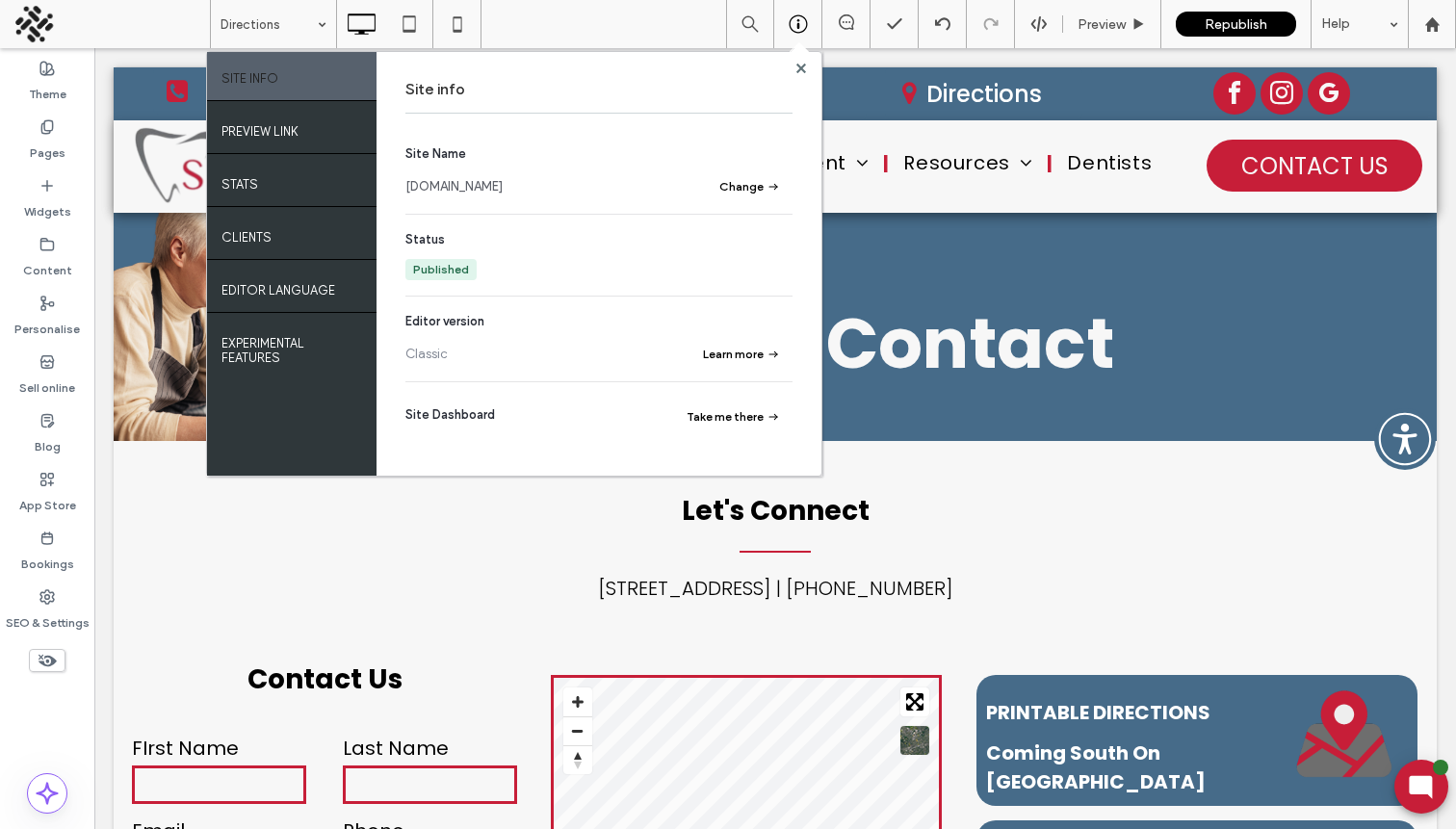
click at [503, 185] on link "www.sullivandentures.com" at bounding box center [454, 187] width 97 height 19
click at [1256, 26] on span "Republish" at bounding box center [1236, 24] width 63 height 16
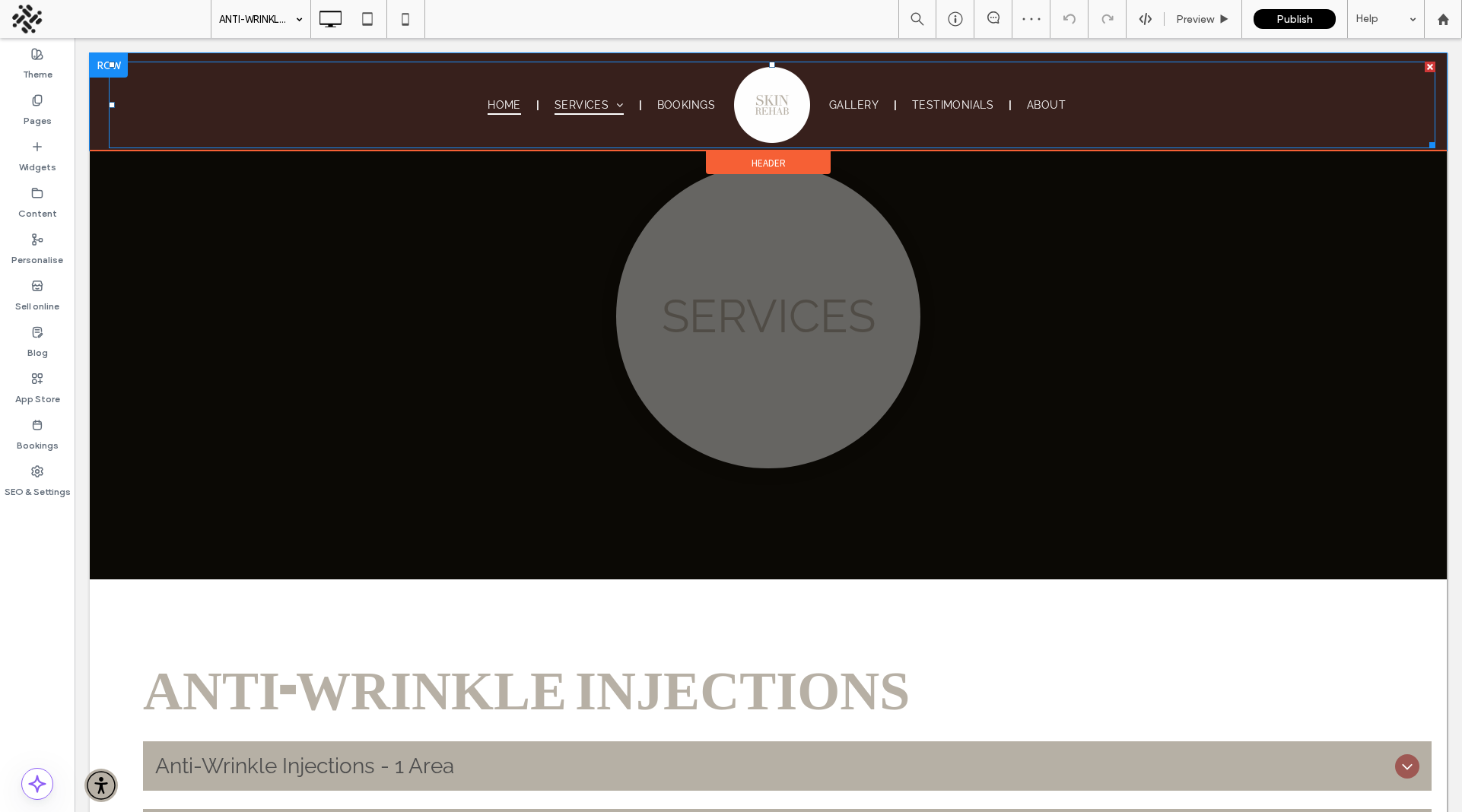
click at [503, 105] on span "HOME" at bounding box center [504, 105] width 34 height 20
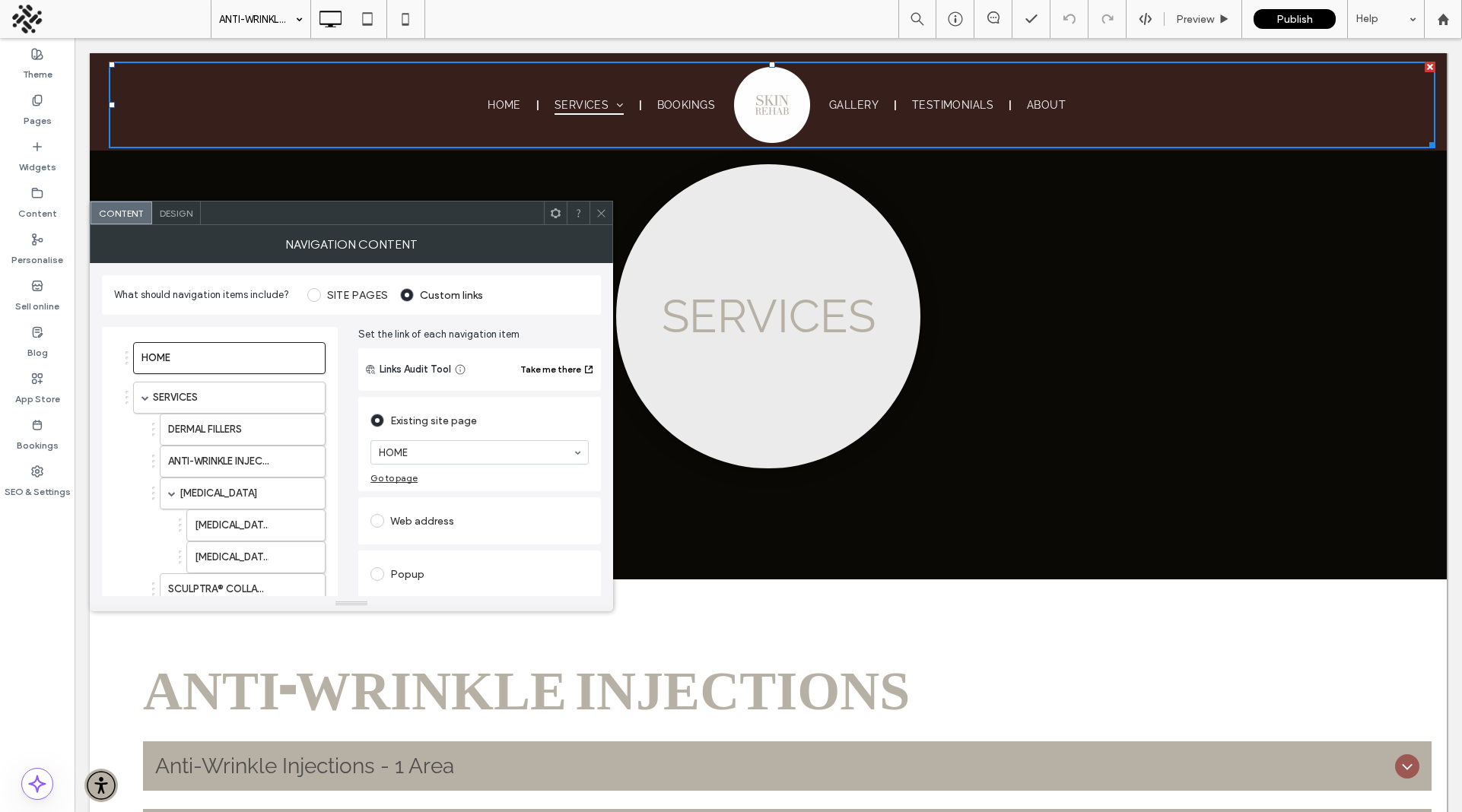
click at [177, 216] on span "Design" at bounding box center [176, 213] width 33 height 11
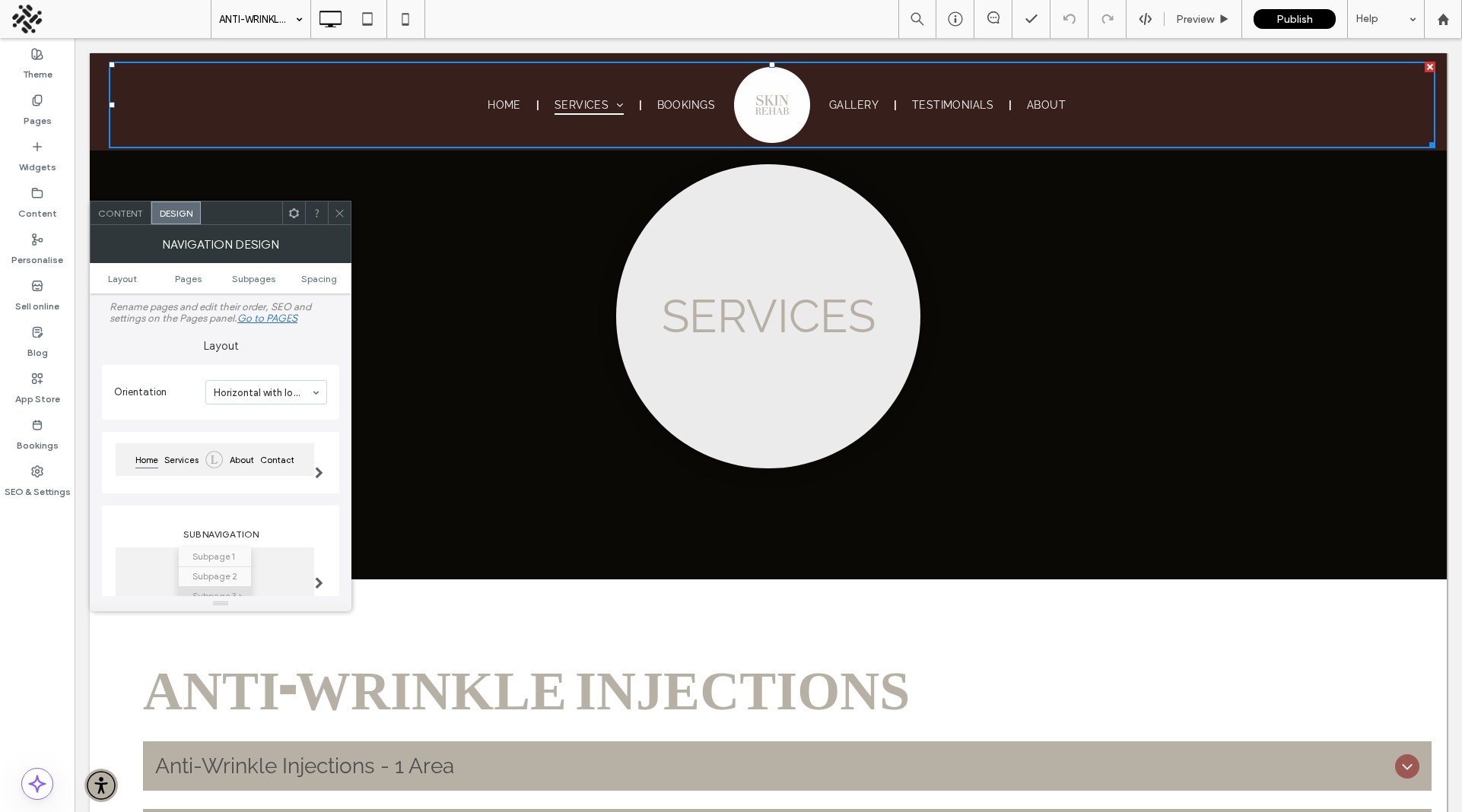
click at [318, 474] on span at bounding box center [319, 472] width 8 height 12
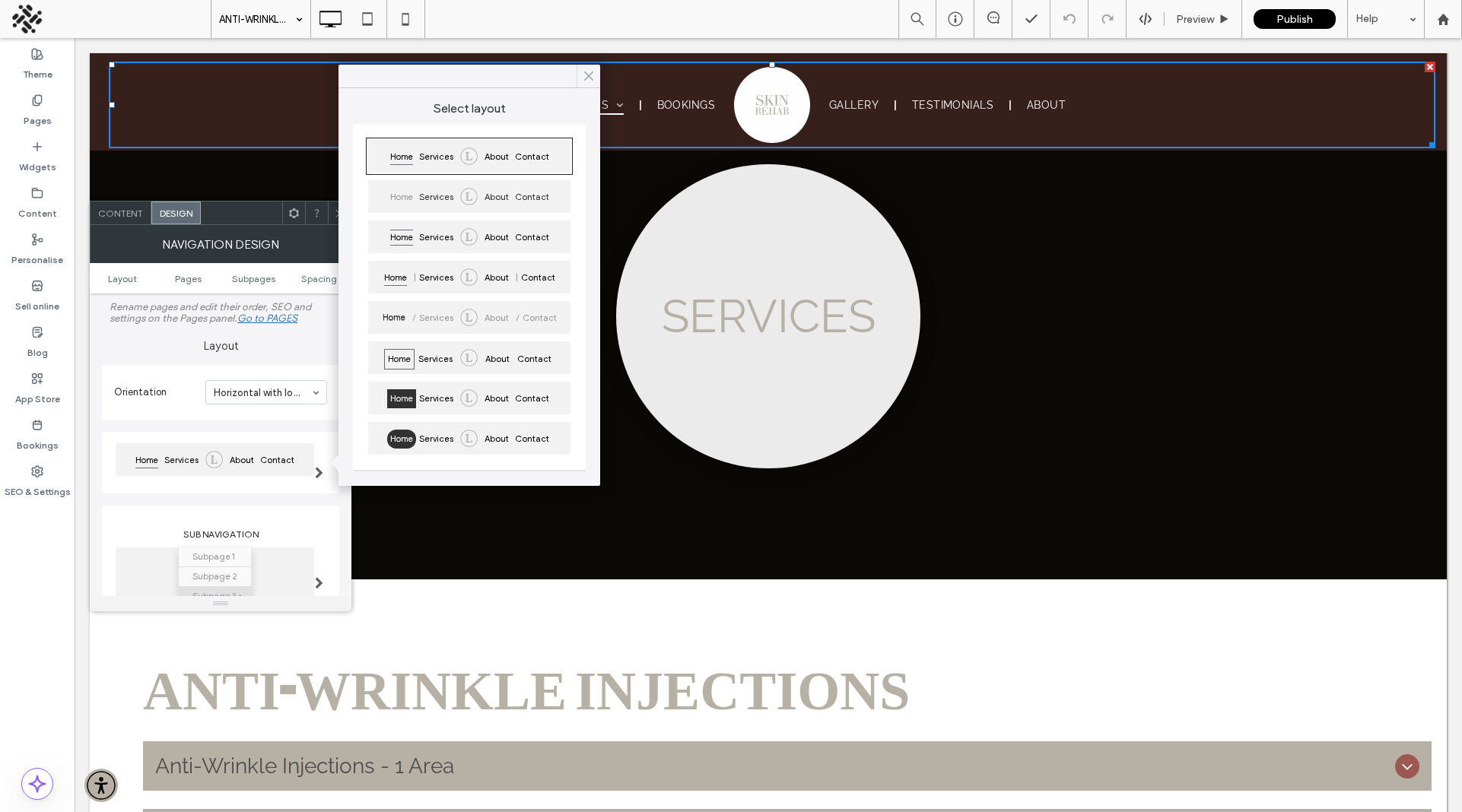
click at [587, 76] on icon at bounding box center [589, 76] width 14 height 14
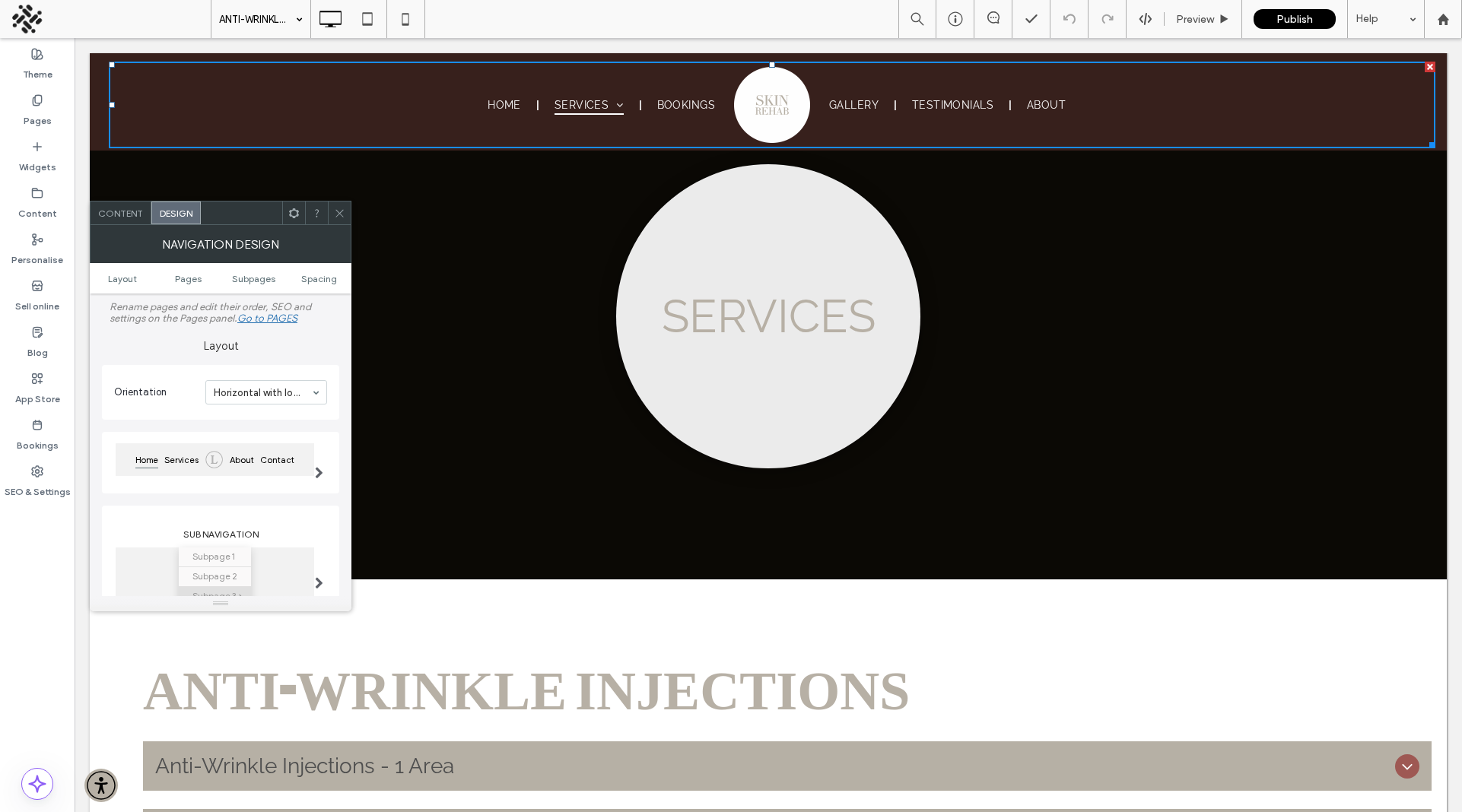
click at [337, 213] on icon at bounding box center [339, 213] width 11 height 11
